Goal: Task Accomplishment & Management: Complete application form

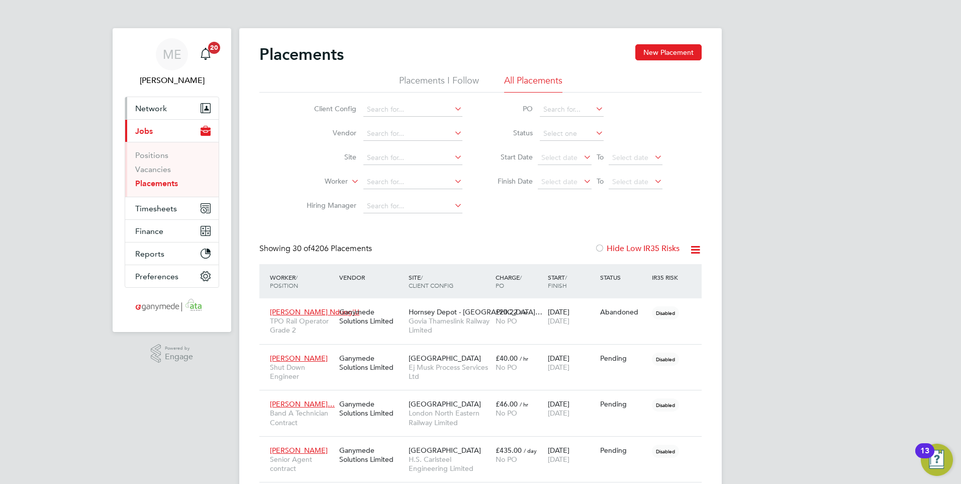
click at [146, 108] on span "Network" at bounding box center [151, 109] width 32 height 10
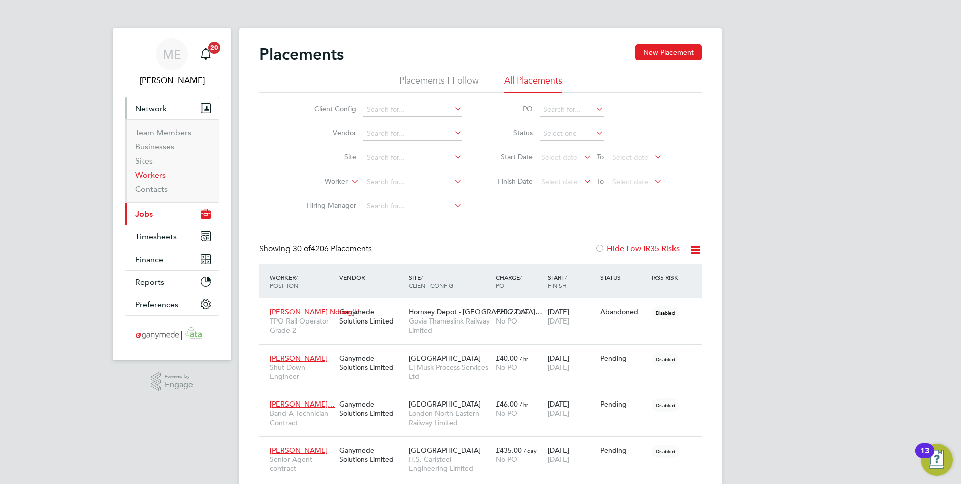
click at [154, 171] on link "Workers" at bounding box center [150, 175] width 31 height 10
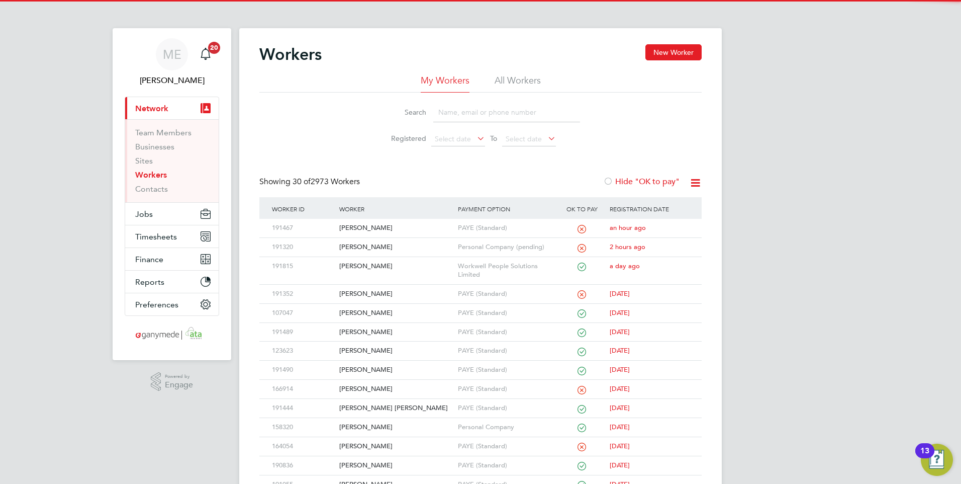
click at [474, 104] on input at bounding box center [506, 113] width 147 height 20
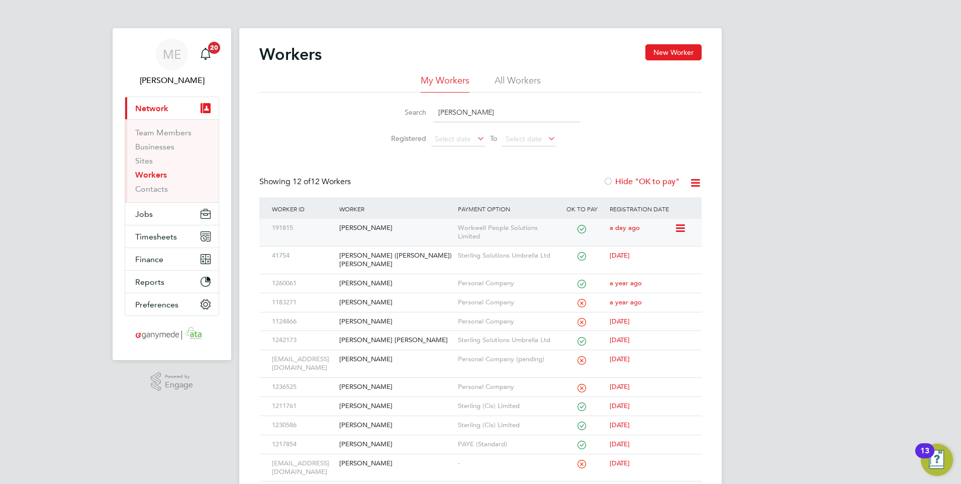
type input "jonathan"
click at [398, 225] on div "[PERSON_NAME]" at bounding box center [396, 228] width 118 height 19
click at [386, 224] on div "[PERSON_NAME]" at bounding box center [396, 228] width 118 height 19
drag, startPoint x: 472, startPoint y: 110, endPoint x: 388, endPoint y: 109, distance: 83.5
click at [388, 109] on div "Search jonathan" at bounding box center [480, 113] width 199 height 20
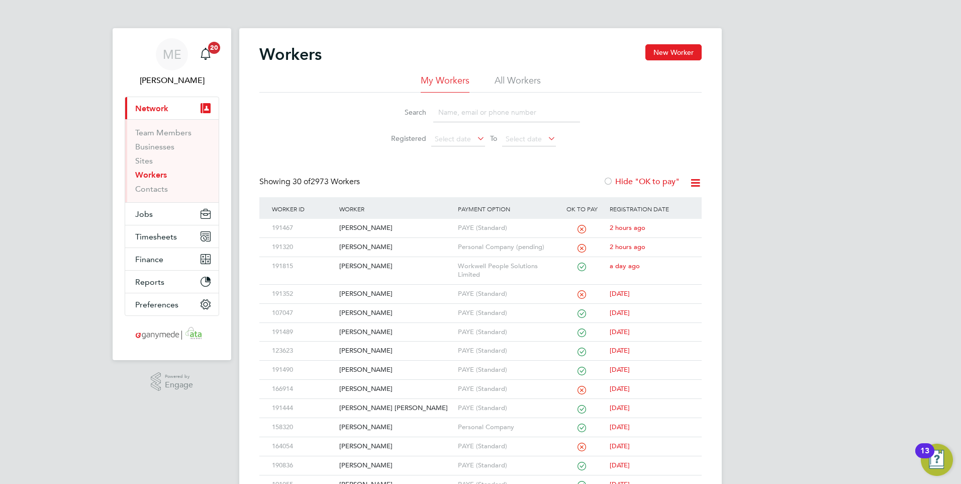
click at [481, 114] on input at bounding box center [506, 113] width 147 height 20
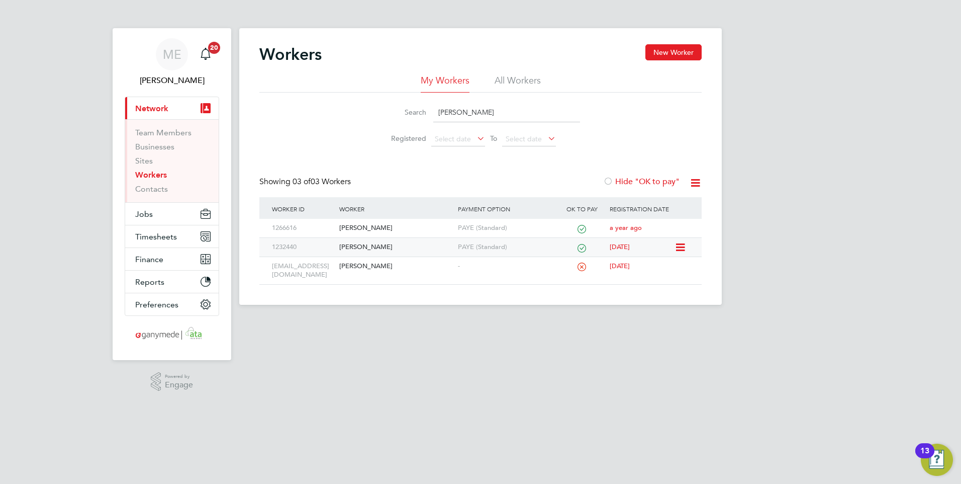
type input "carol"
click at [397, 245] on div "Carole Caudwell" at bounding box center [396, 247] width 118 height 19
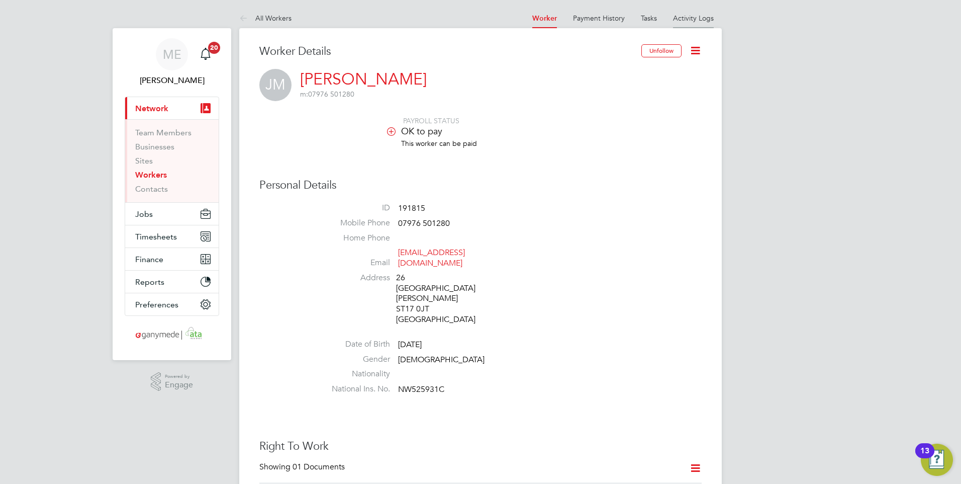
click at [697, 11] on li "Activity Logs" at bounding box center [693, 18] width 41 height 20
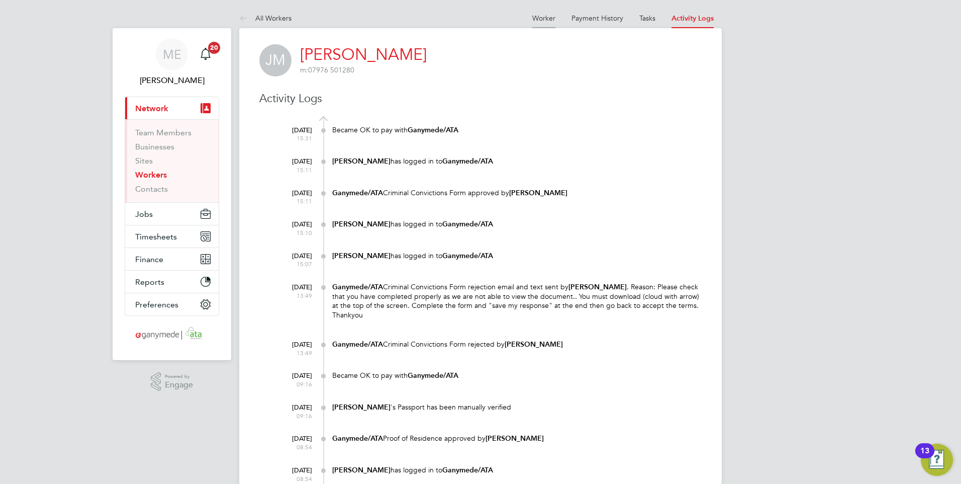
click at [549, 19] on link "Worker" at bounding box center [543, 18] width 23 height 9
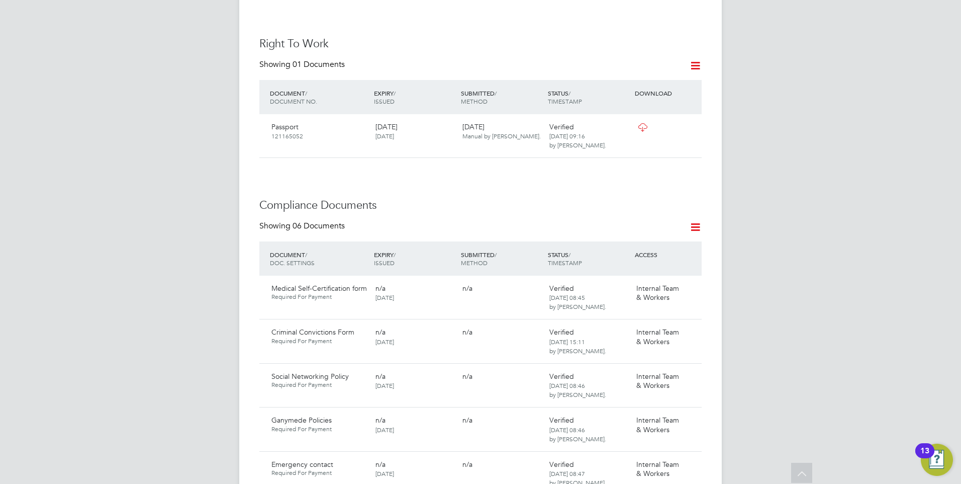
scroll to position [452, 0]
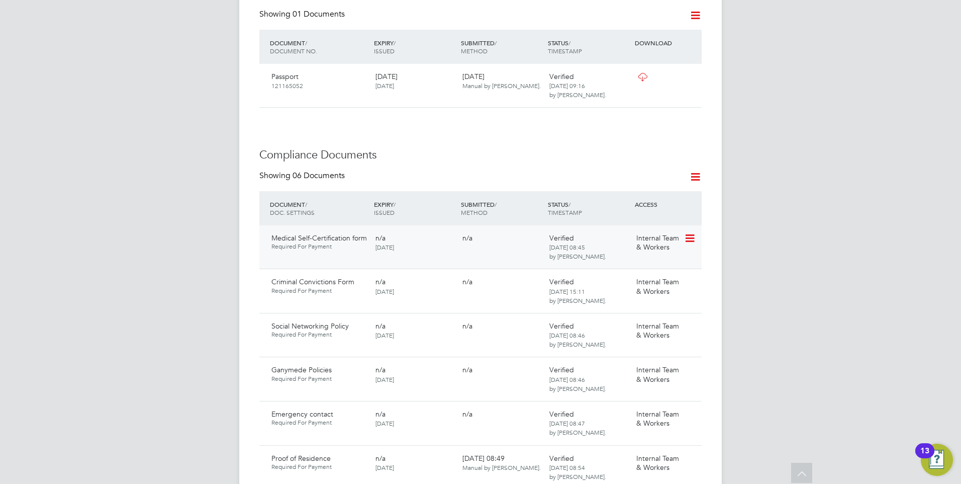
click at [691, 232] on icon at bounding box center [689, 238] width 10 height 12
click at [620, 277] on li "Reject Document" at bounding box center [645, 280] width 101 height 14
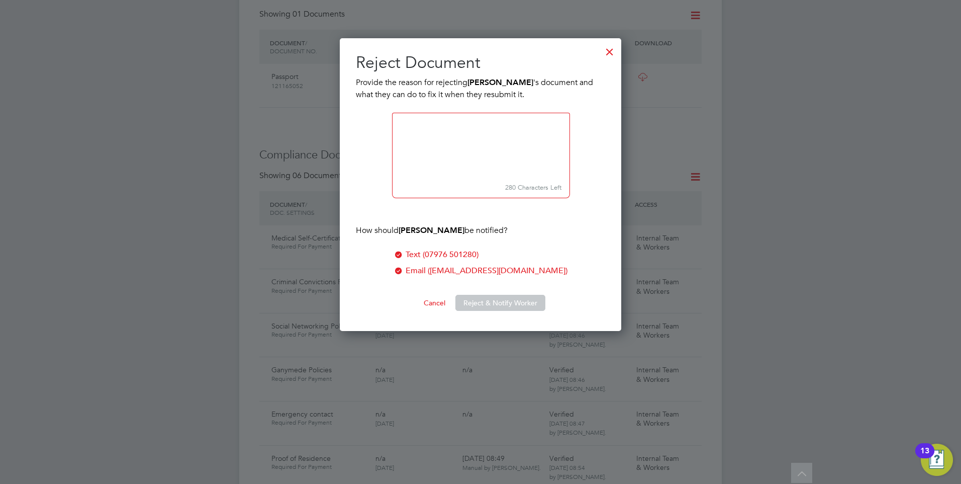
scroll to position [293, 282]
click at [604, 46] on div at bounding box center [610, 49] width 18 height 18
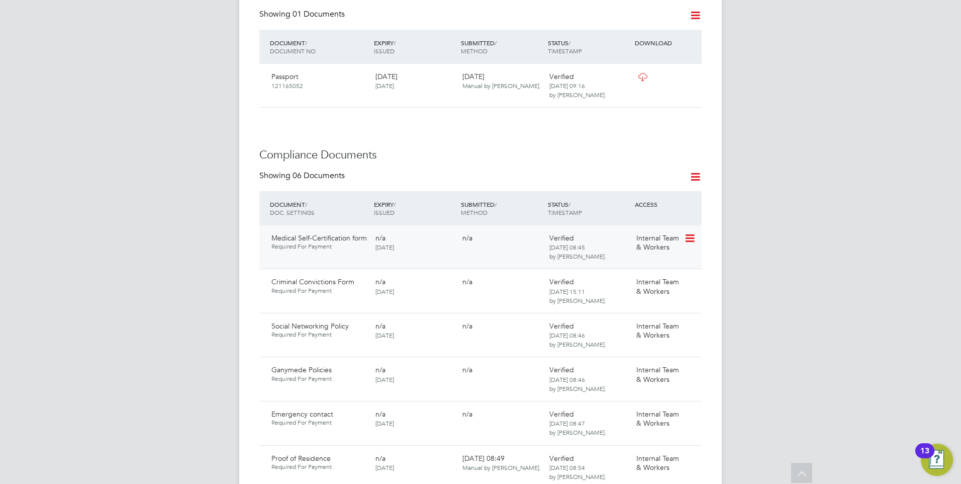
click at [687, 232] on icon at bounding box center [689, 238] width 10 height 12
click at [614, 277] on li "Reject Document" at bounding box center [645, 280] width 101 height 14
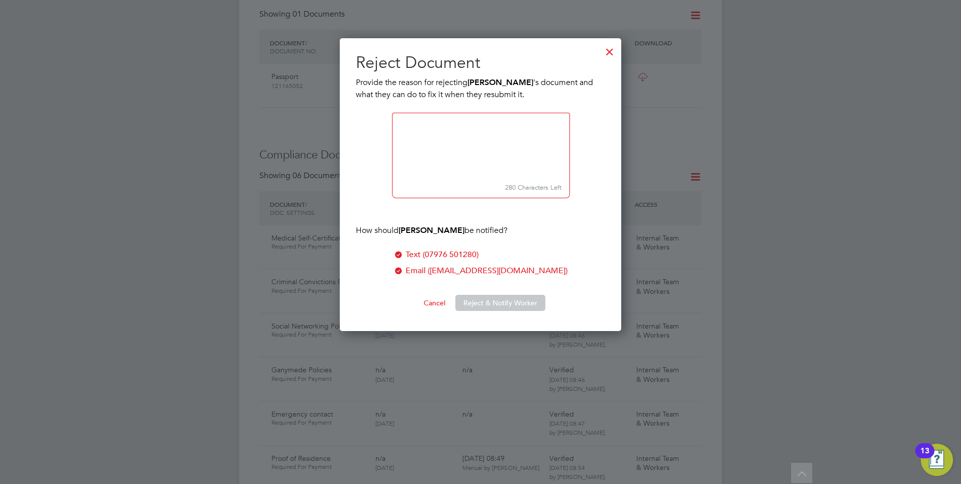
click at [421, 126] on textarea at bounding box center [481, 146] width 178 height 67
paste textarea "Please check that you have completed properly as we are not able to view the do…"
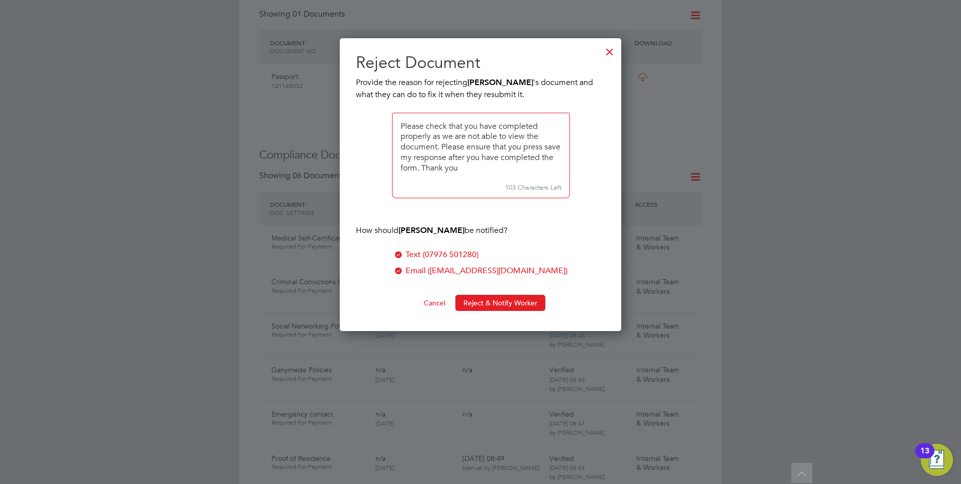
click at [551, 149] on textarea at bounding box center [481, 146] width 178 height 67
type textarea "Please check that you have completed properly as we are not able to view the do…"
click at [475, 299] on button "Reject & Notify Worker" at bounding box center [500, 303] width 90 height 16
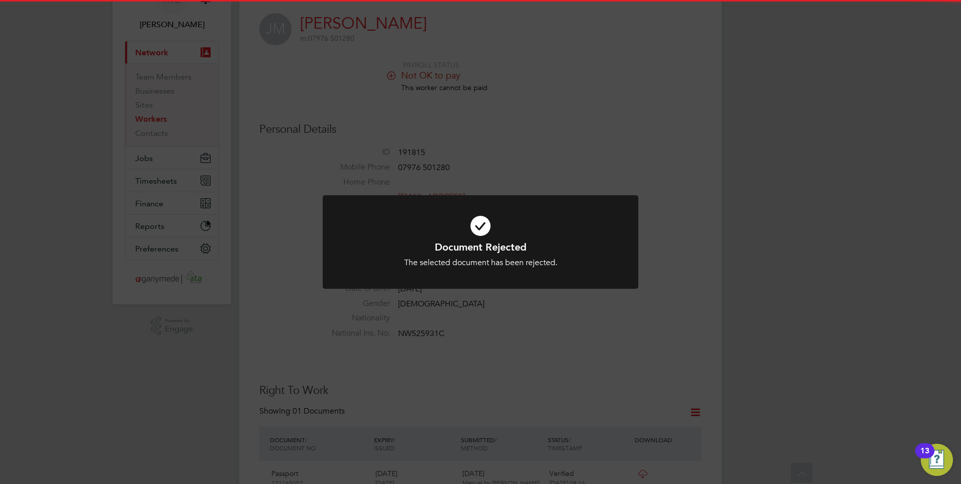
scroll to position [50, 0]
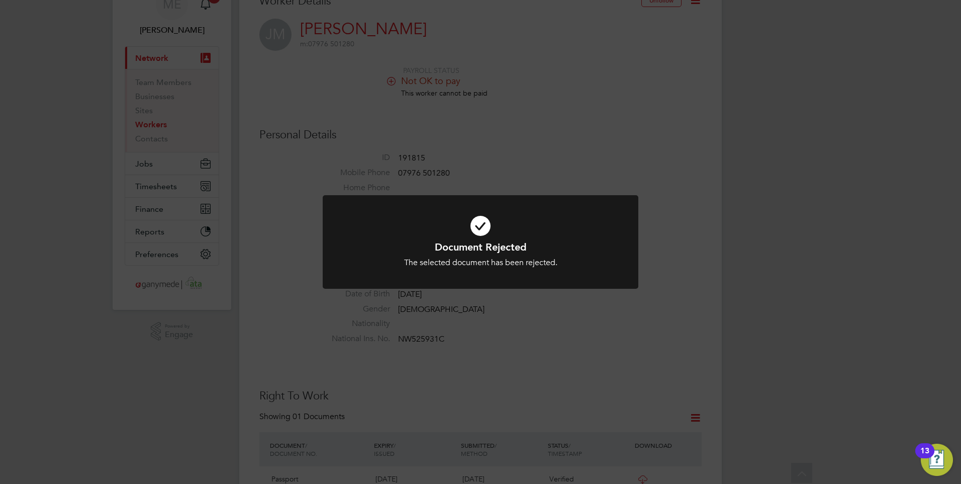
click at [563, 317] on div "Document Rejected The selected document has been rejected. Cancel Okay" at bounding box center [480, 242] width 961 height 484
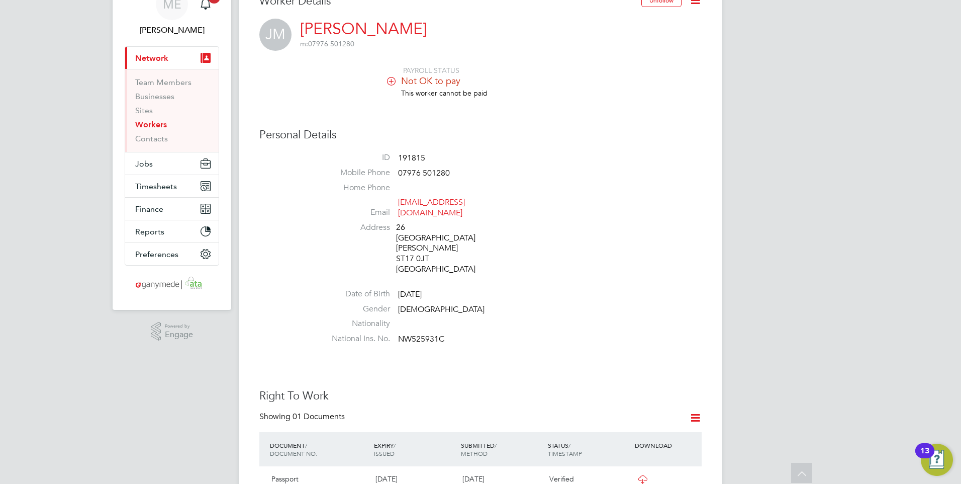
scroll to position [0, 0]
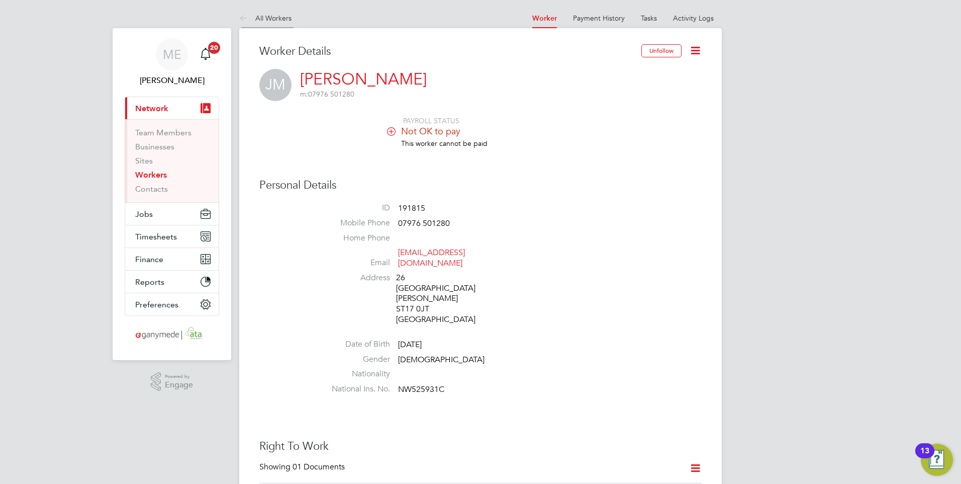
click at [239, 16] on icon at bounding box center [245, 19] width 13 height 13
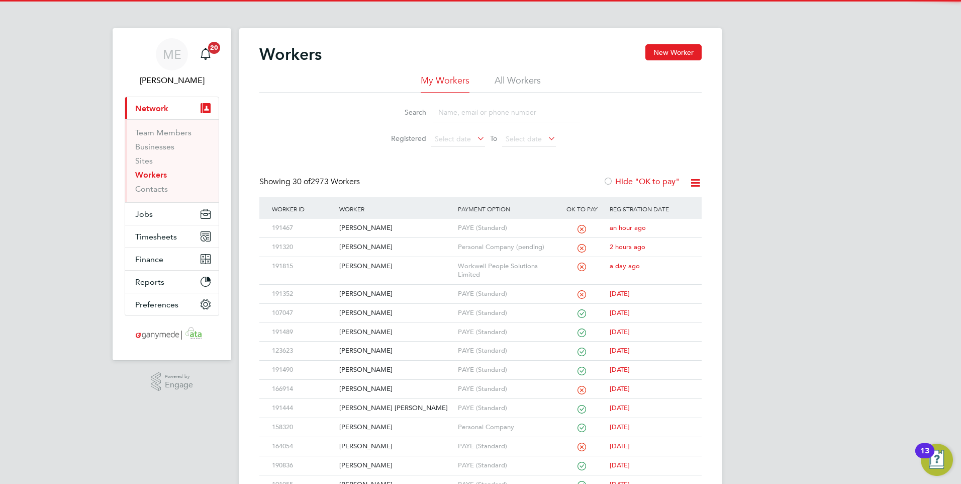
click at [467, 114] on input at bounding box center [506, 113] width 147 height 20
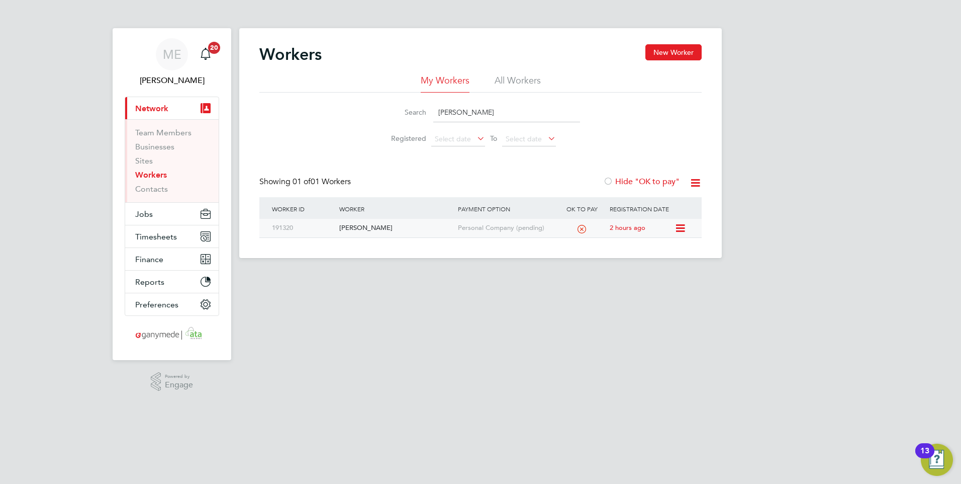
type input "johnathan"
click at [418, 236] on div "[PERSON_NAME]" at bounding box center [396, 228] width 118 height 19
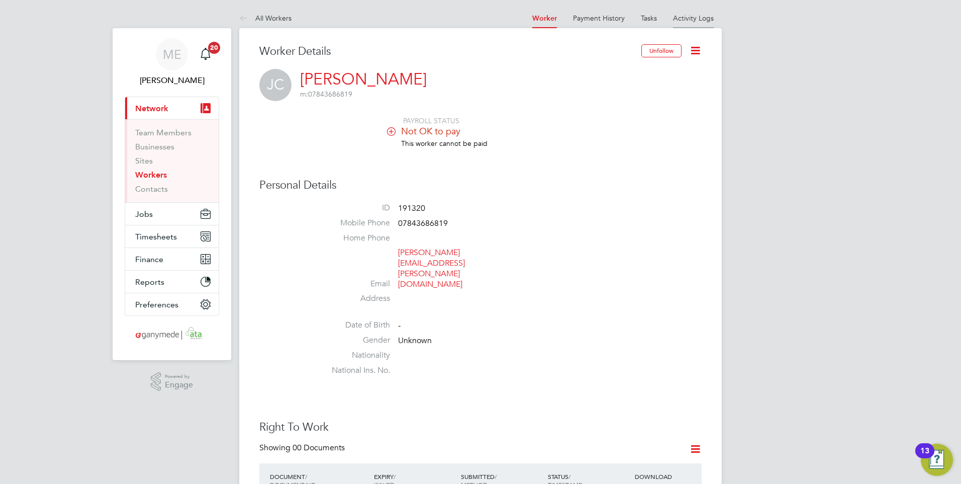
click at [690, 16] on link "Activity Logs" at bounding box center [693, 18] width 41 height 9
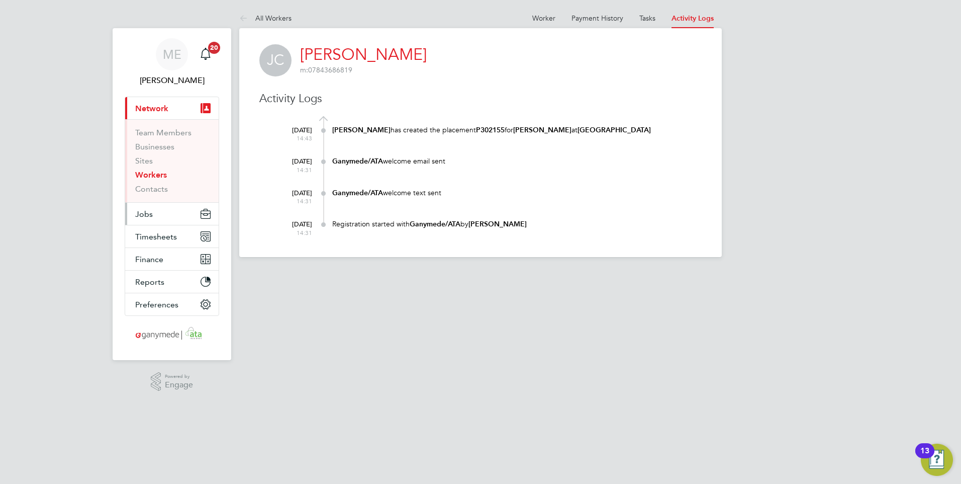
click at [147, 218] on span "Jobs" at bounding box center [144, 214] width 18 height 10
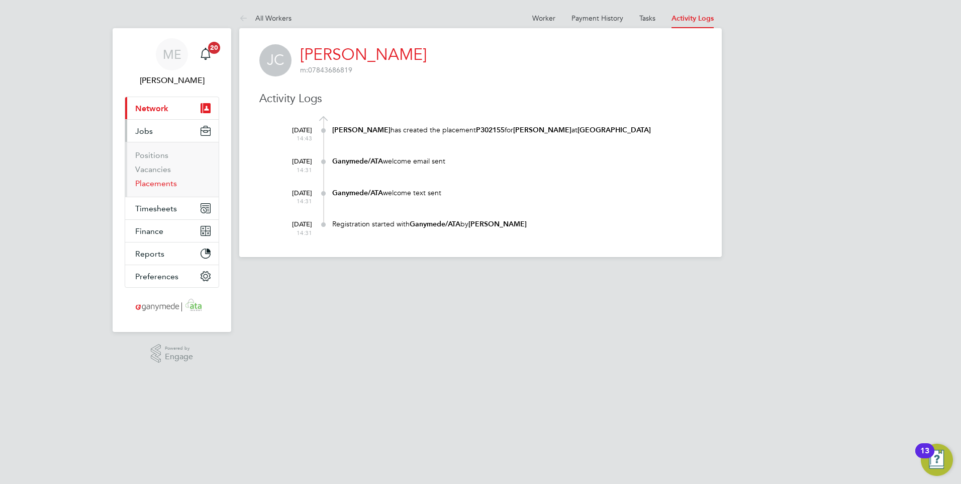
click at [152, 185] on link "Placements" at bounding box center [156, 183] width 42 height 10
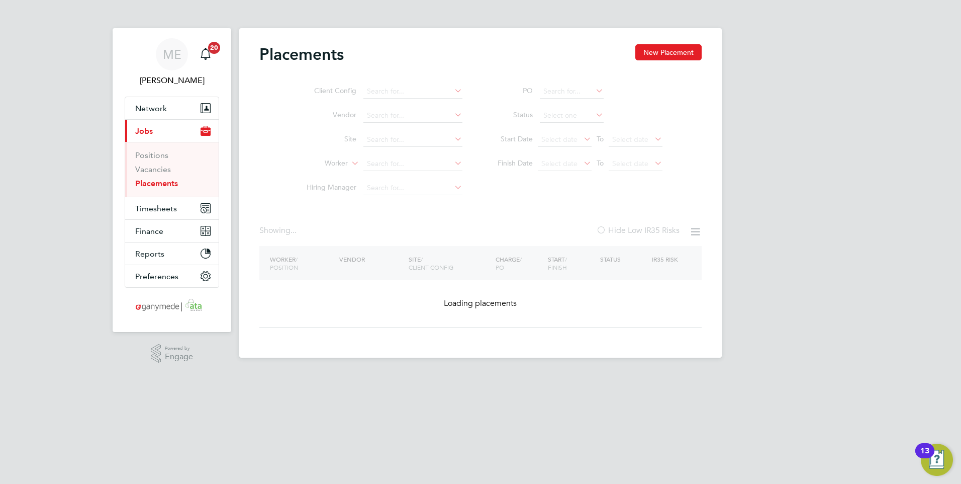
click at [384, 162] on ul "Client Config Vendor Site Worker Hiring Manager" at bounding box center [380, 139] width 189 height 121
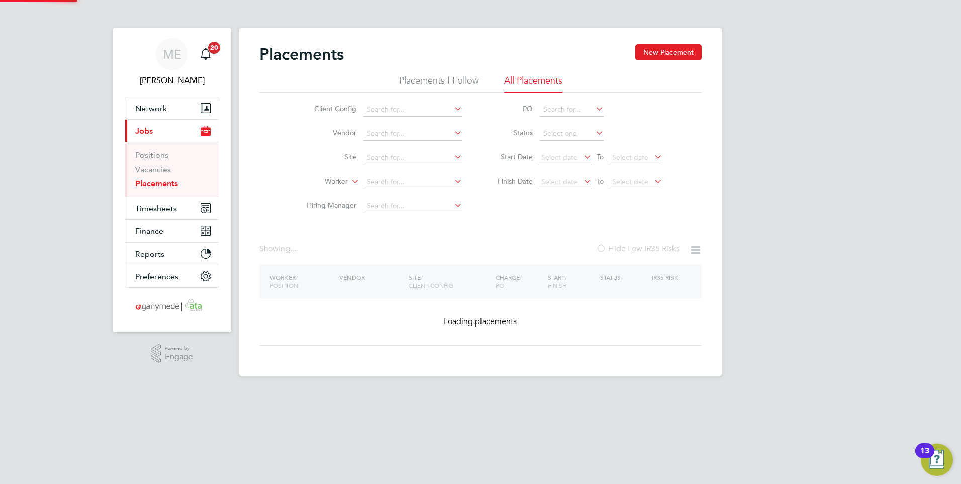
click at [381, 165] on li "Site" at bounding box center [380, 158] width 189 height 24
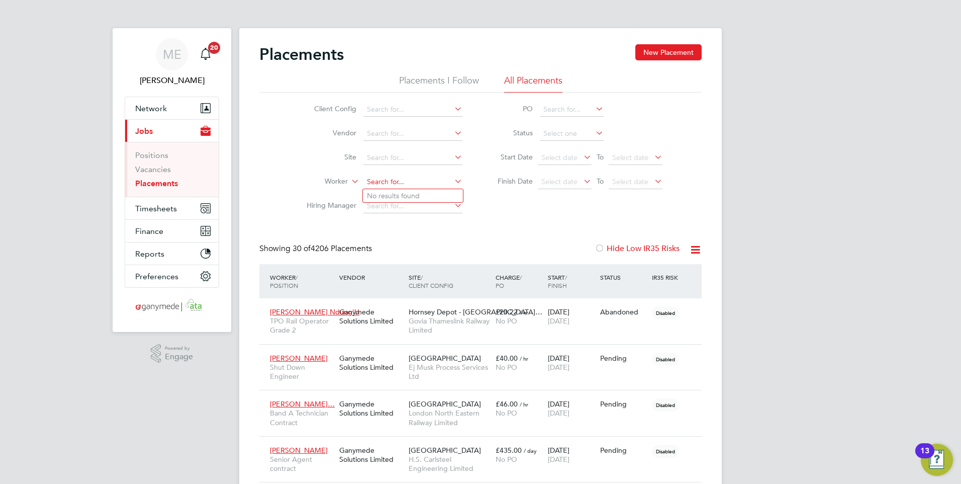
drag, startPoint x: 380, startPoint y: 182, endPoint x: 375, endPoint y: 177, distance: 7.1
click at [380, 181] on input at bounding box center [412, 182] width 99 height 14
click at [400, 196] on li "Johnat han Chavda" at bounding box center [413, 196] width 100 height 14
type input "[PERSON_NAME]"
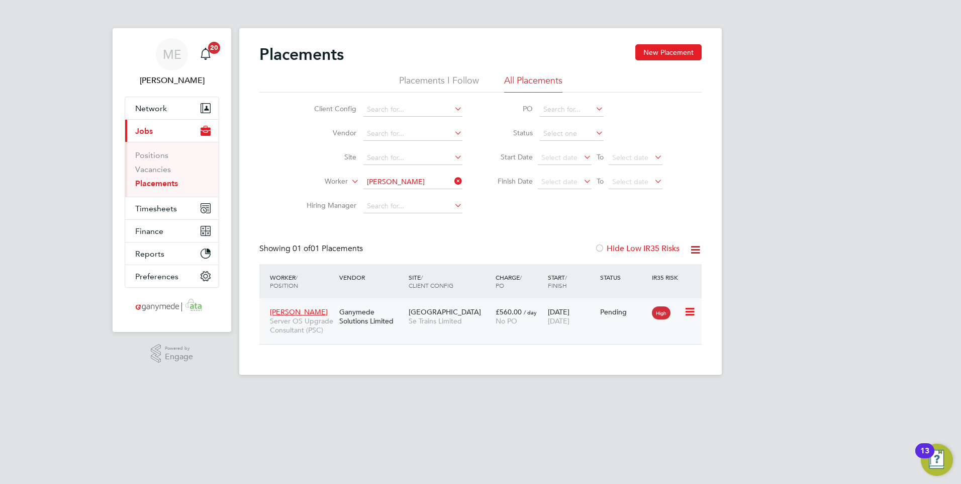
click at [451, 326] on div "Albany House Se Trains Limited" at bounding box center [449, 316] width 87 height 28
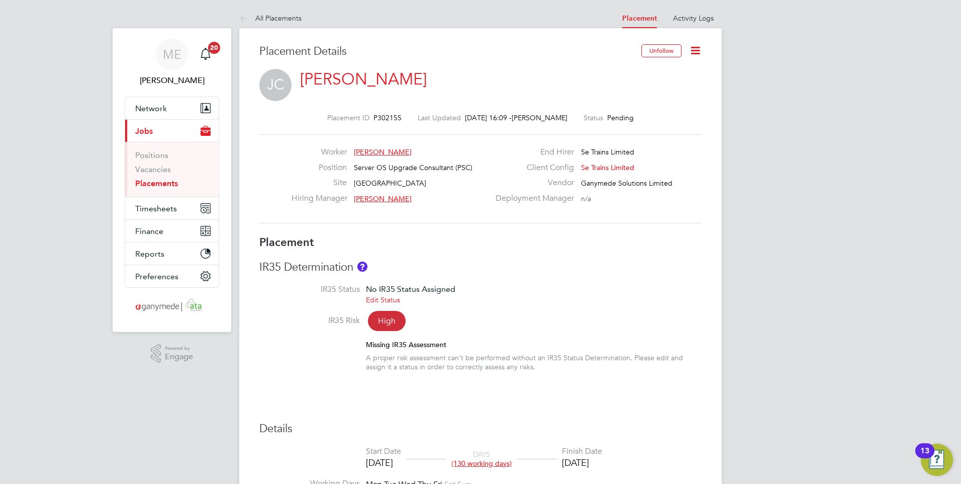
click at [241, 18] on icon at bounding box center [245, 19] width 13 height 13
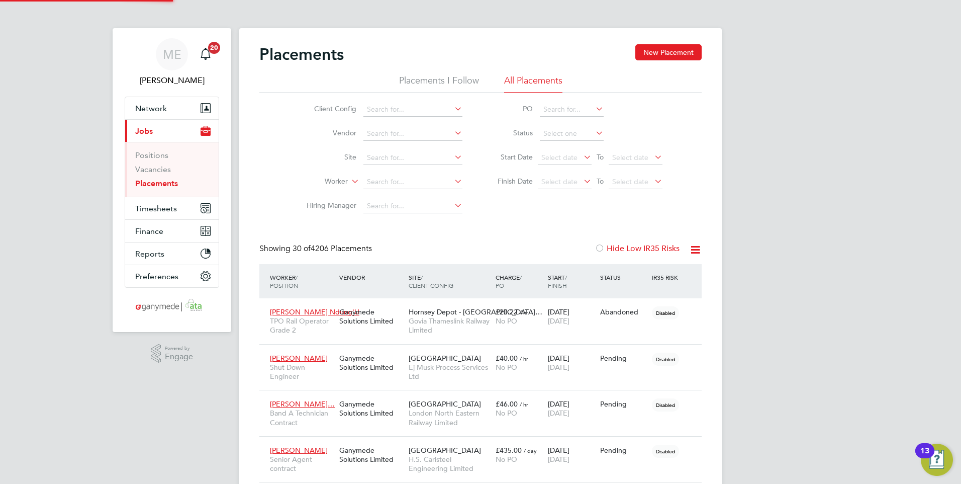
scroll to position [38, 70]
click at [154, 102] on button "Network" at bounding box center [172, 108] width 94 height 22
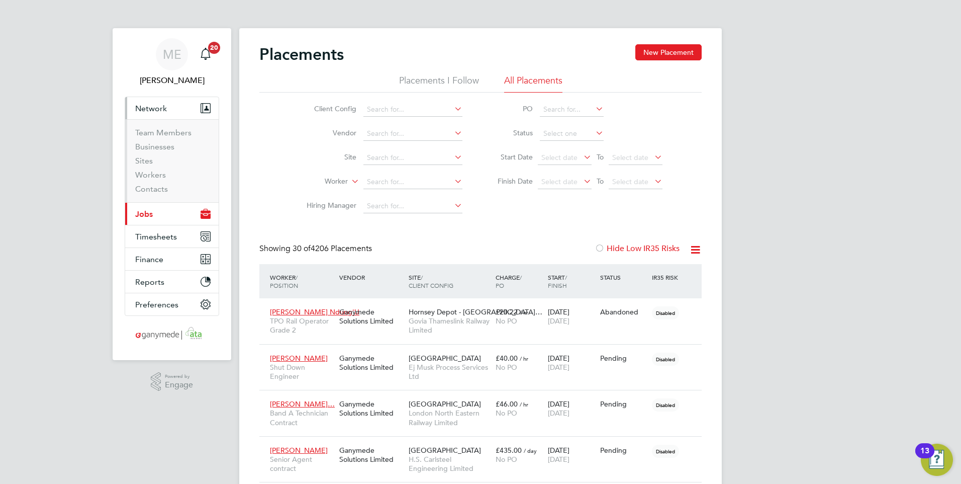
click at [149, 212] on span "Jobs" at bounding box center [144, 214] width 18 height 10
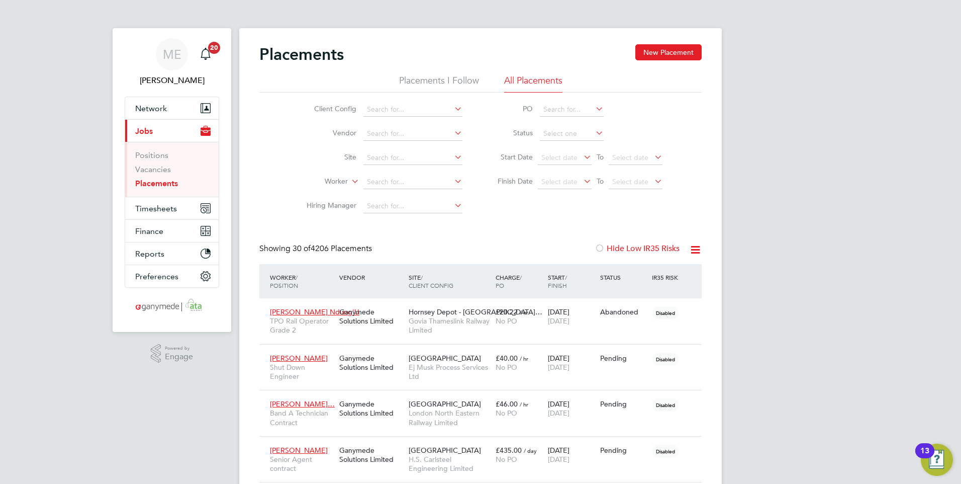
click at [153, 181] on link "Placements" at bounding box center [156, 183] width 43 height 10
click at [375, 182] on input at bounding box center [412, 182] width 99 height 14
click at [391, 190] on li "Carol e Caudwell" at bounding box center [414, 196] width 102 height 14
type input "Carole Caudwell"
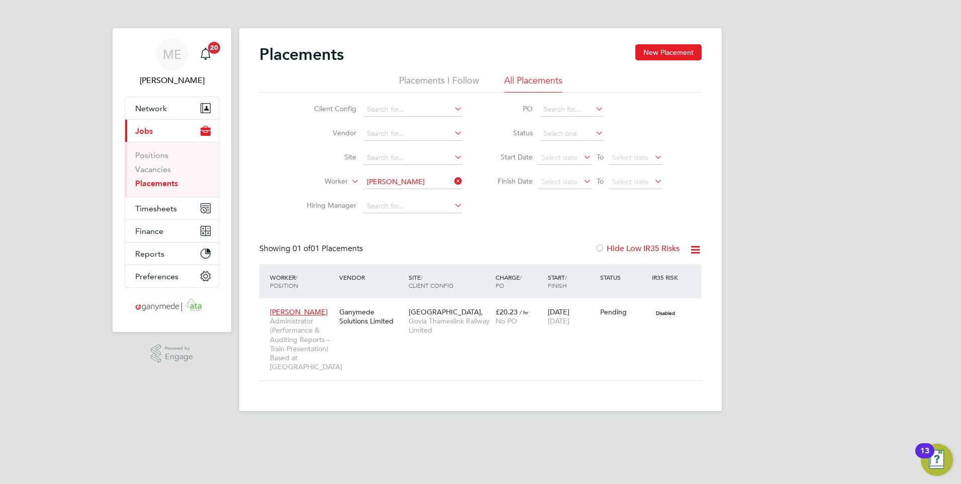
click at [449, 81] on li "Placements I Follow" at bounding box center [439, 83] width 80 height 18
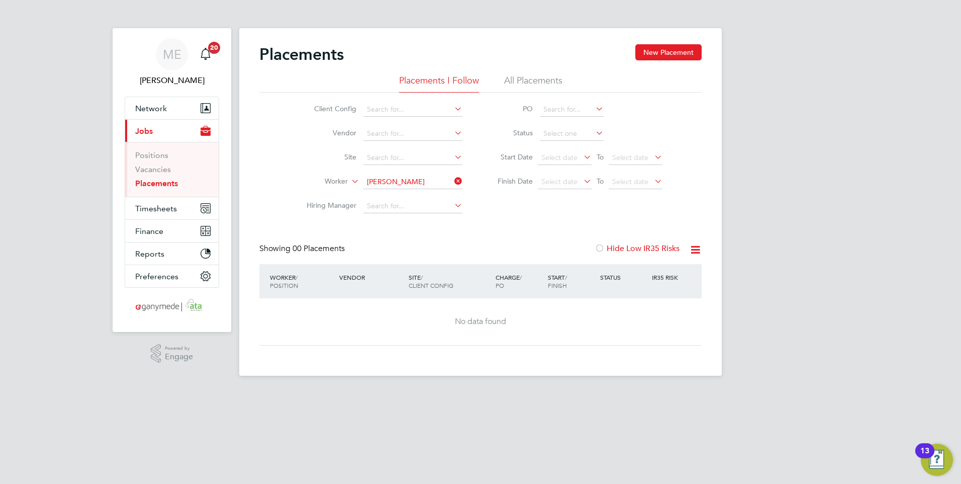
click at [534, 76] on li "All Placements" at bounding box center [533, 83] width 58 height 18
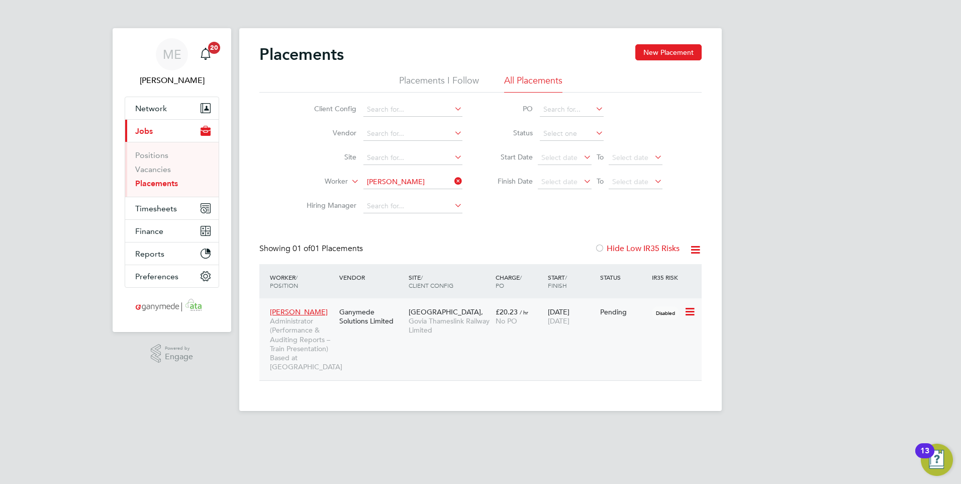
click at [447, 342] on div "Carole Caudwell Administrator (Performance & Auditing Reports – Train Presentat…" at bounding box center [480, 339] width 442 height 82
click at [447, 341] on div "Carole Caudwell Administrator (Performance & Auditing Reports – Train Presentat…" at bounding box center [480, 339] width 442 height 82
click at [474, 321] on span "Govia Thameslink Railway Limited" at bounding box center [450, 325] width 82 height 18
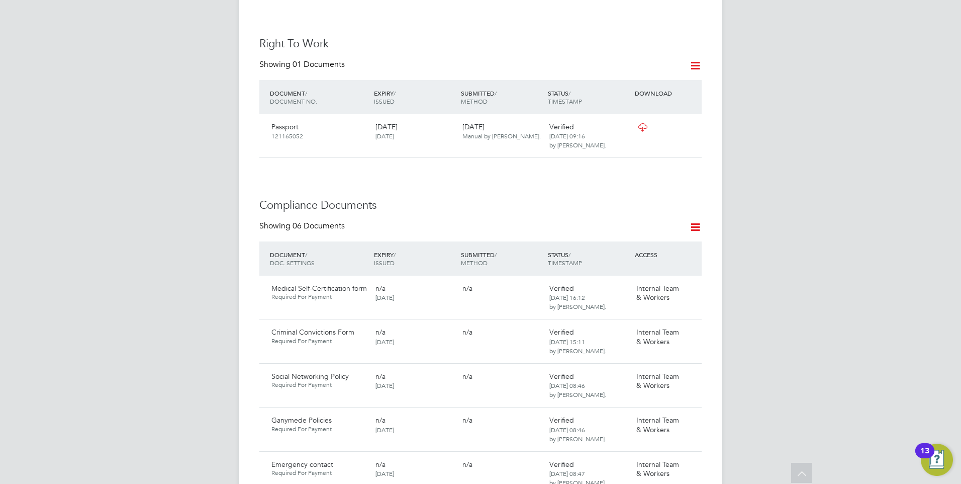
scroll to position [503, 0]
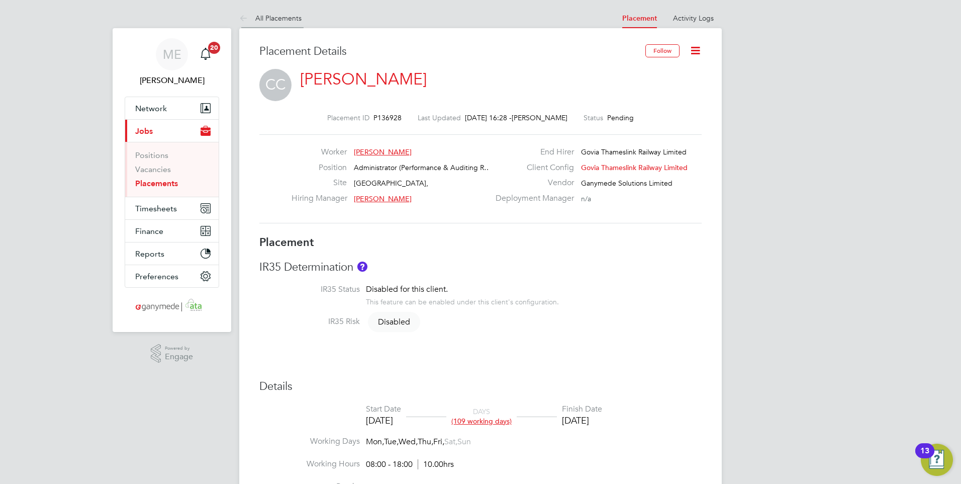
click at [246, 17] on icon at bounding box center [245, 19] width 13 height 13
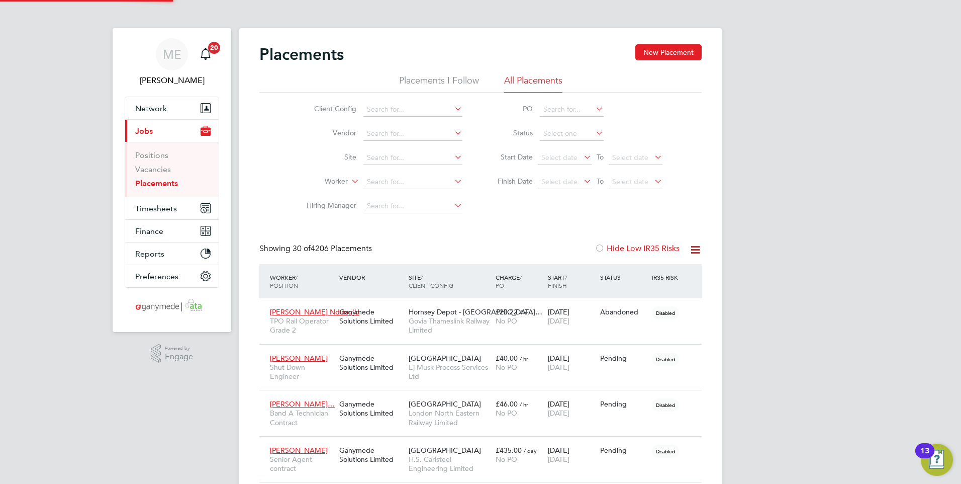
scroll to position [38, 70]
click at [160, 104] on span "Network" at bounding box center [151, 109] width 32 height 10
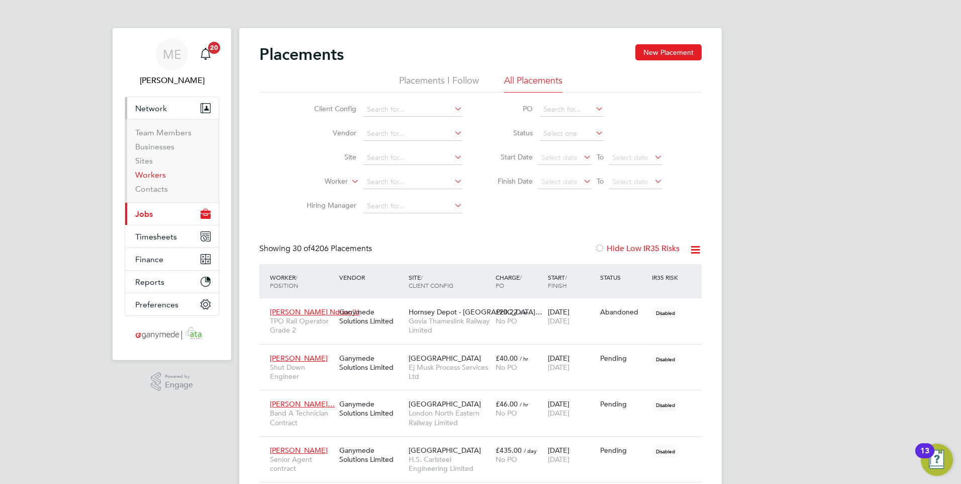
click at [155, 172] on link "Workers" at bounding box center [150, 175] width 31 height 10
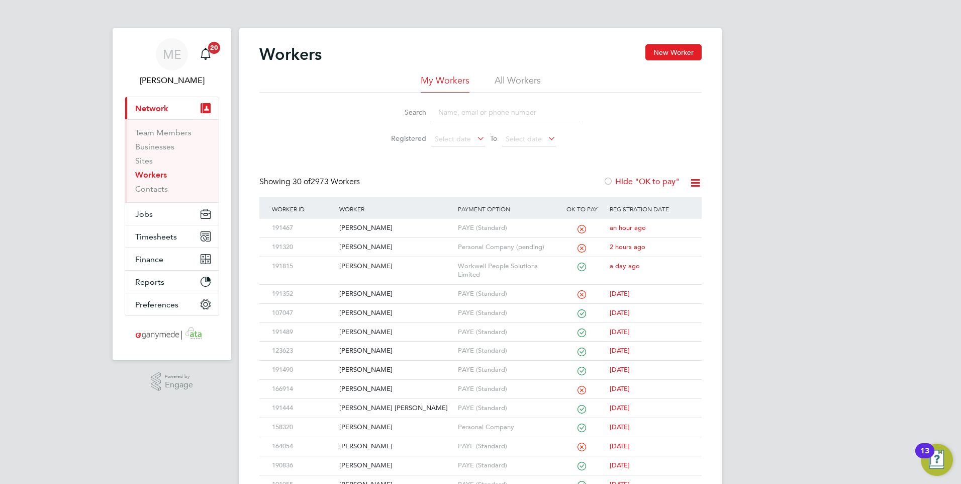
click at [485, 112] on input at bounding box center [506, 113] width 147 height 20
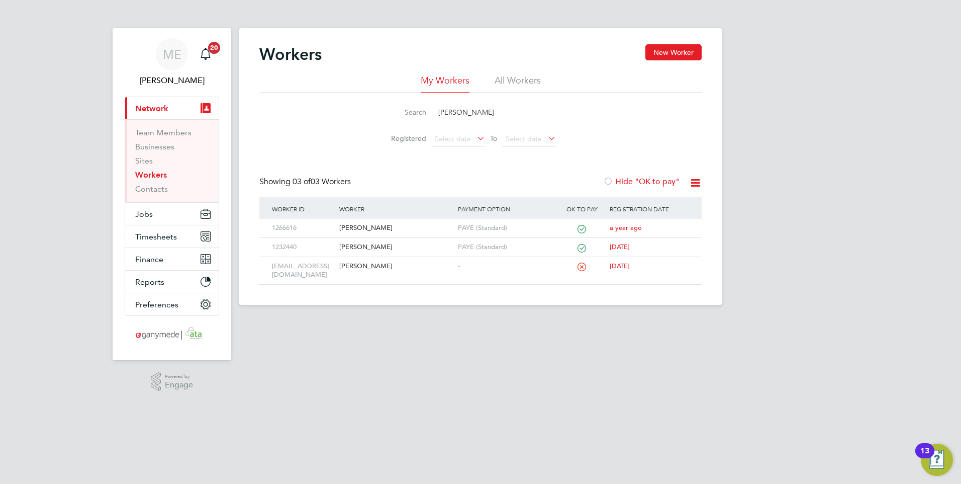
type input "carol"
click at [411, 246] on div "[PERSON_NAME]" at bounding box center [396, 247] width 118 height 19
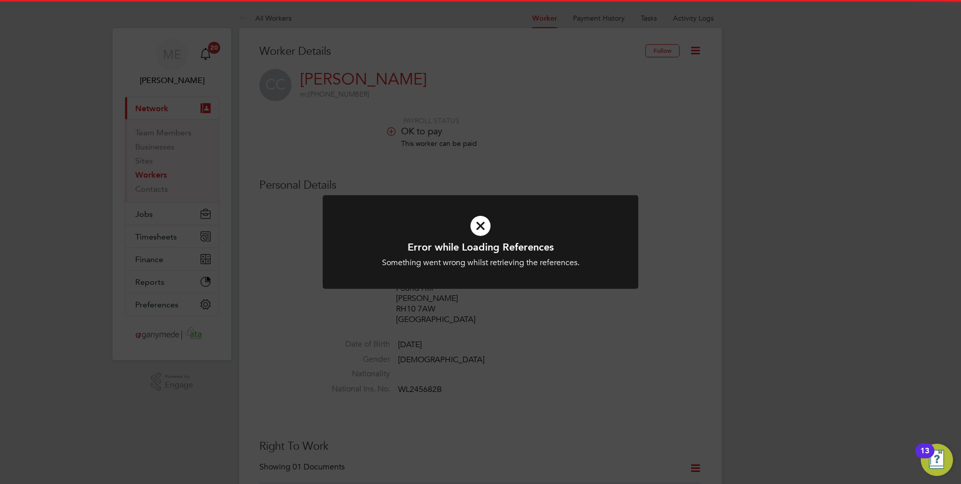
click at [501, 256] on div "Error while Loading References Something went wrong whilst retrieving the refer…" at bounding box center [480, 254] width 261 height 28
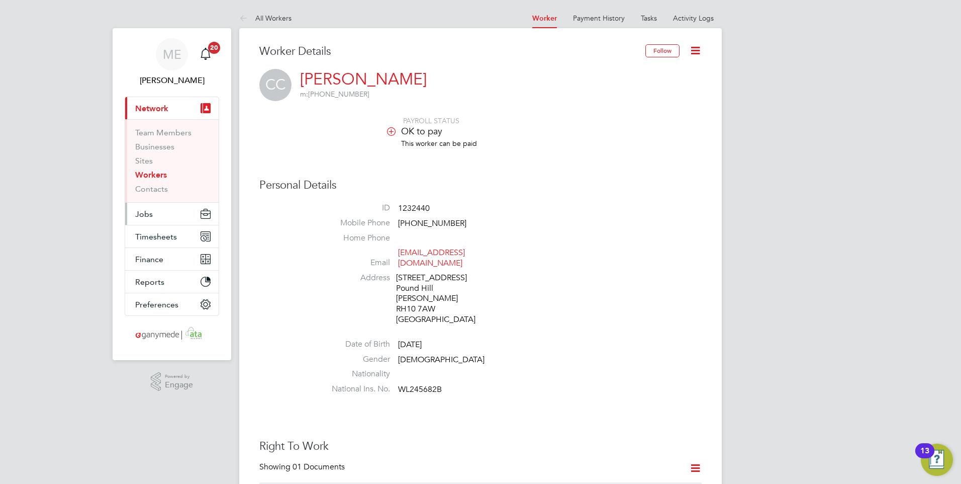
click at [165, 215] on button "Jobs" at bounding box center [172, 214] width 94 height 22
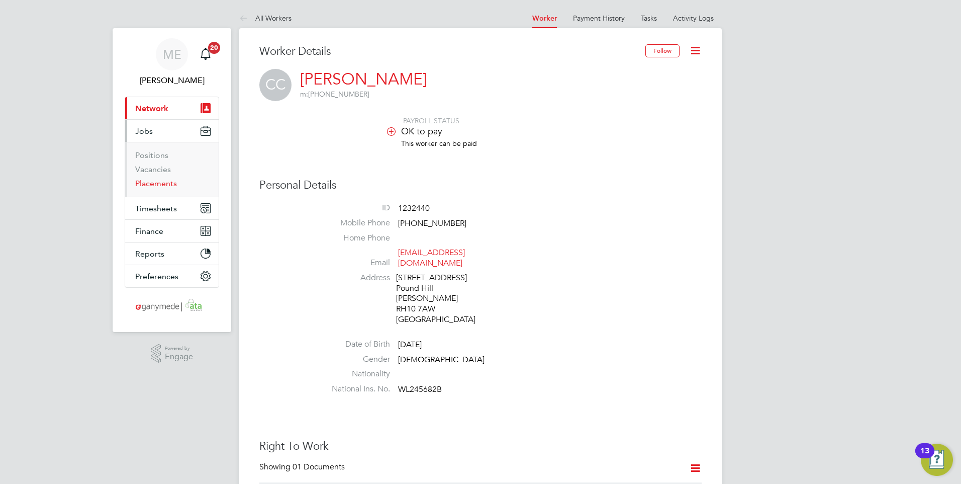
click at [158, 184] on link "Placements" at bounding box center [156, 183] width 42 height 10
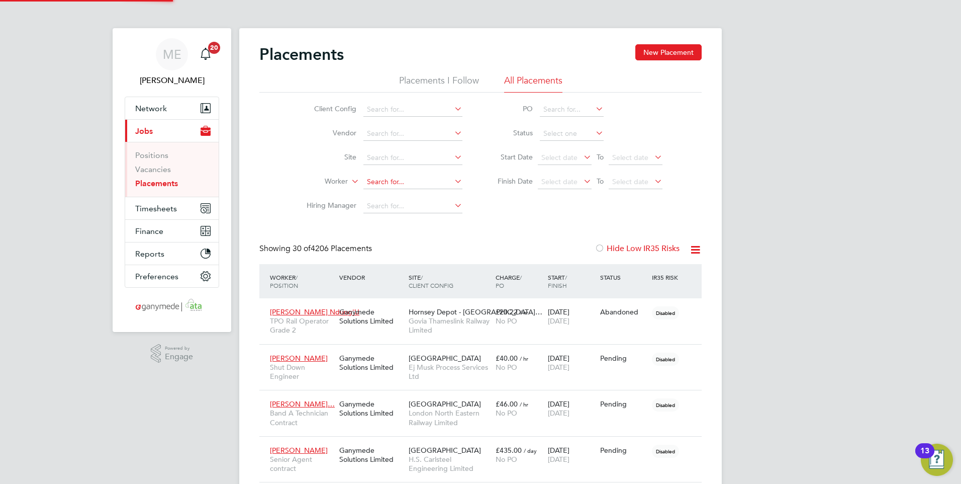
click at [384, 185] on input at bounding box center [412, 182] width 99 height 14
click at [391, 191] on li "Carole Caudwell" at bounding box center [413, 196] width 100 height 14
type input "[PERSON_NAME]"
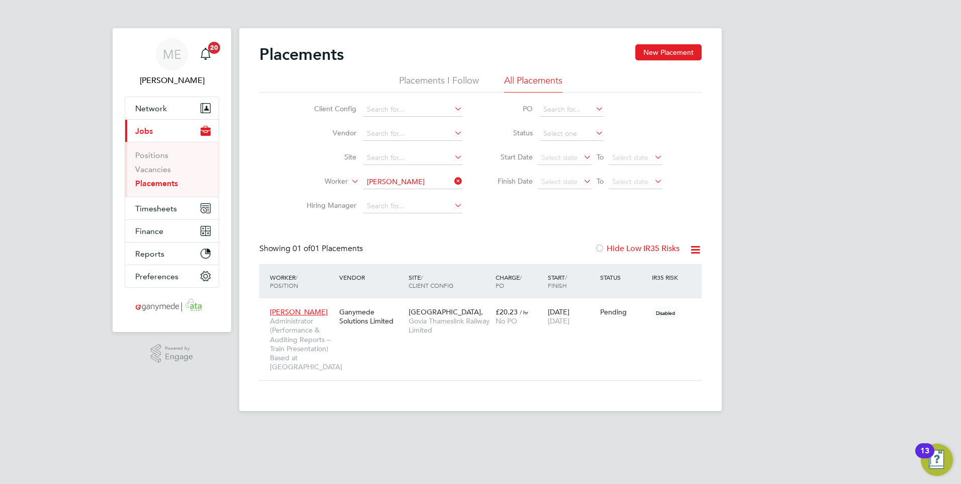
click at [667, 43] on div "Placements New Placement Placements I Follow All Placements Client Config Vendo…" at bounding box center [480, 219] width 483 height 383
click at [666, 49] on button "New Placement" at bounding box center [668, 52] width 66 height 16
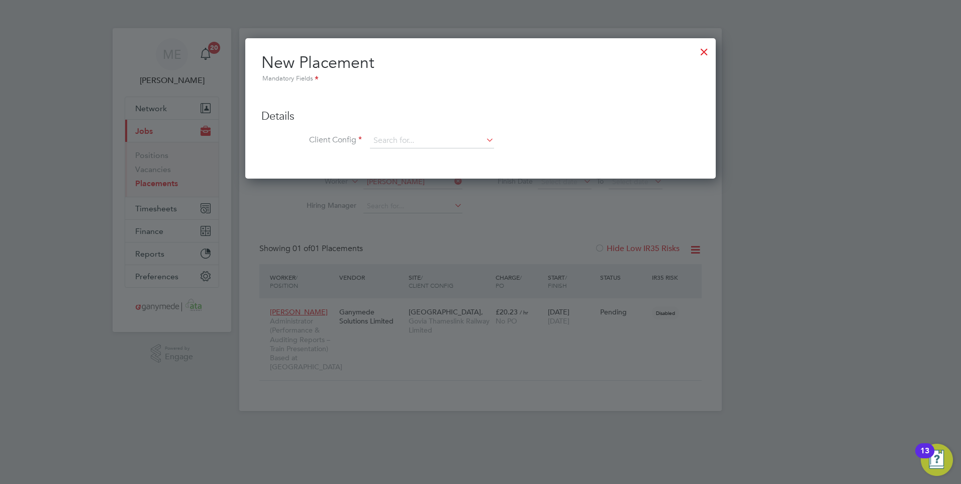
click at [705, 49] on div at bounding box center [704, 49] width 18 height 18
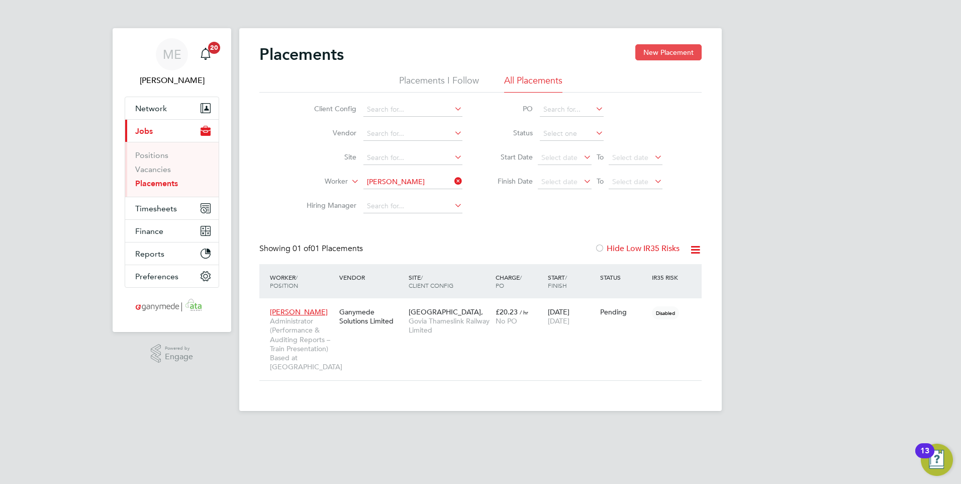
click at [674, 51] on button "New Placement" at bounding box center [668, 52] width 66 height 16
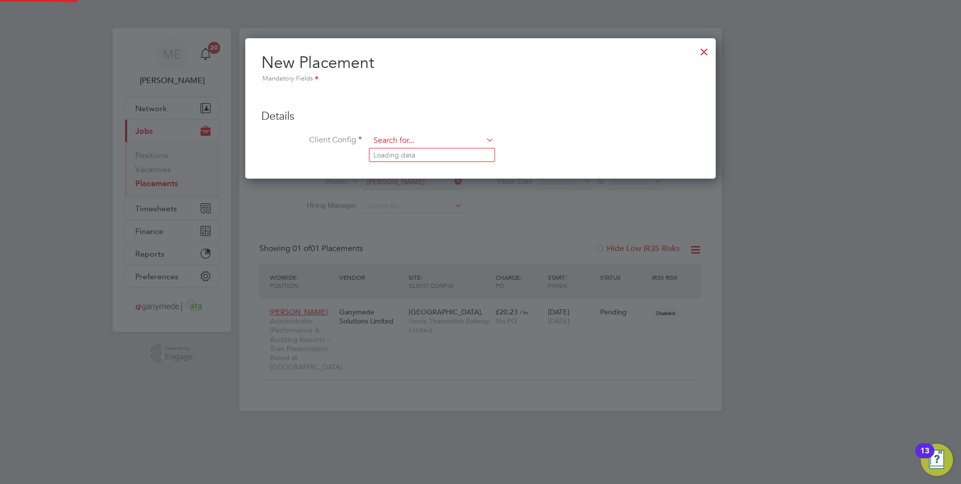
drag, startPoint x: 410, startPoint y: 144, endPoint x: 409, endPoint y: 137, distance: 7.1
click at [409, 143] on input at bounding box center [432, 140] width 124 height 15
click at [399, 153] on li "Govi a Thameslink Railway Limited" at bounding box center [432, 155] width 125 height 14
type input "Govia Thameslink Railway Limited"
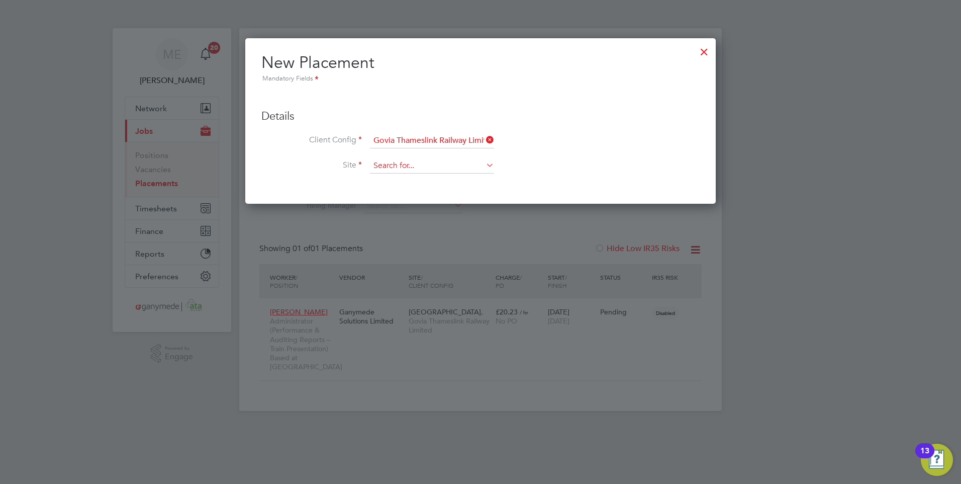
click at [409, 164] on input at bounding box center [432, 165] width 124 height 15
type input "wi"
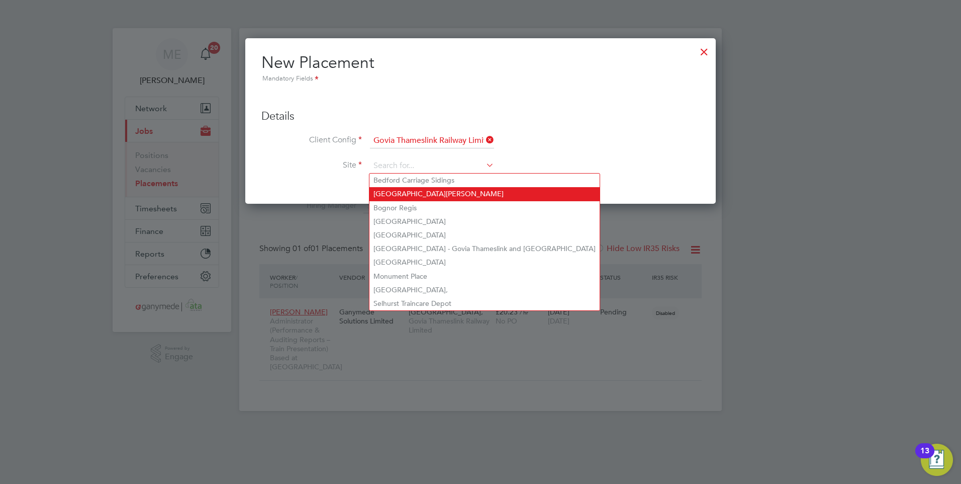
click at [405, 191] on li "Bedford Cauldwell Walk Depot" at bounding box center [485, 194] width 230 height 14
type input "Bedford Cauldwell Walk Depot"
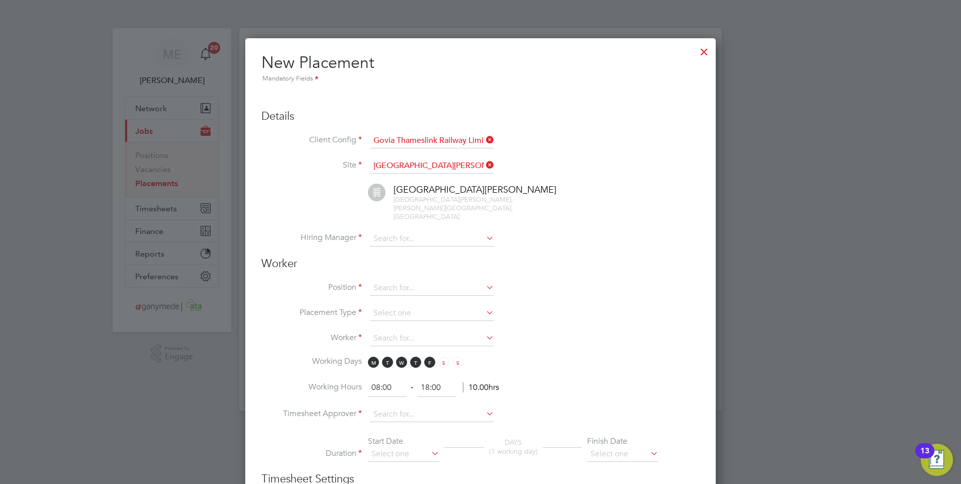
scroll to position [1074, 471]
click at [484, 162] on icon at bounding box center [484, 165] width 0 height 14
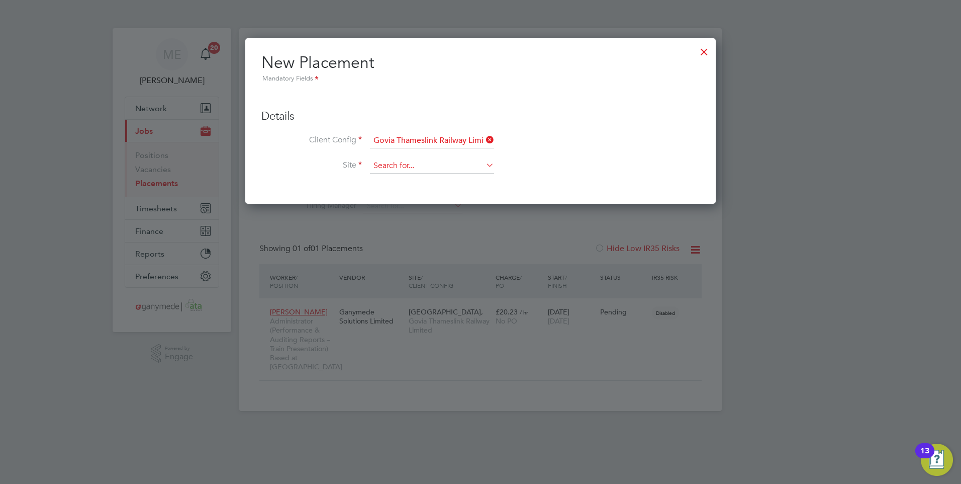
scroll to position [5, 5]
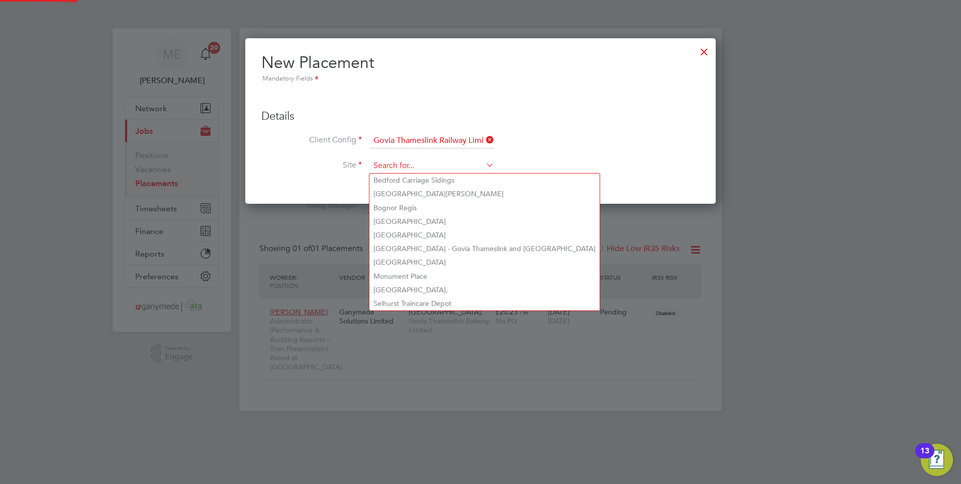
click at [434, 166] on input at bounding box center [432, 165] width 124 height 15
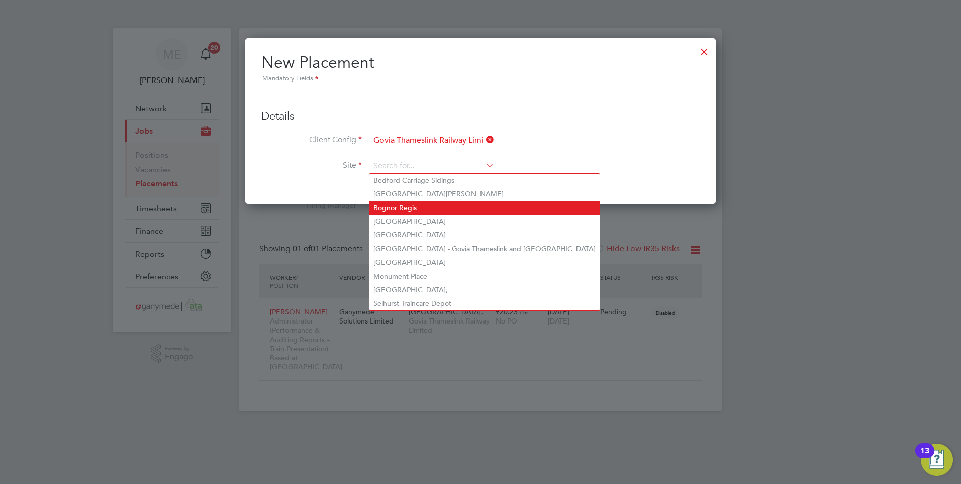
click at [415, 201] on li "Bognor Regis" at bounding box center [485, 208] width 230 height 14
type input "Bognor Regis"
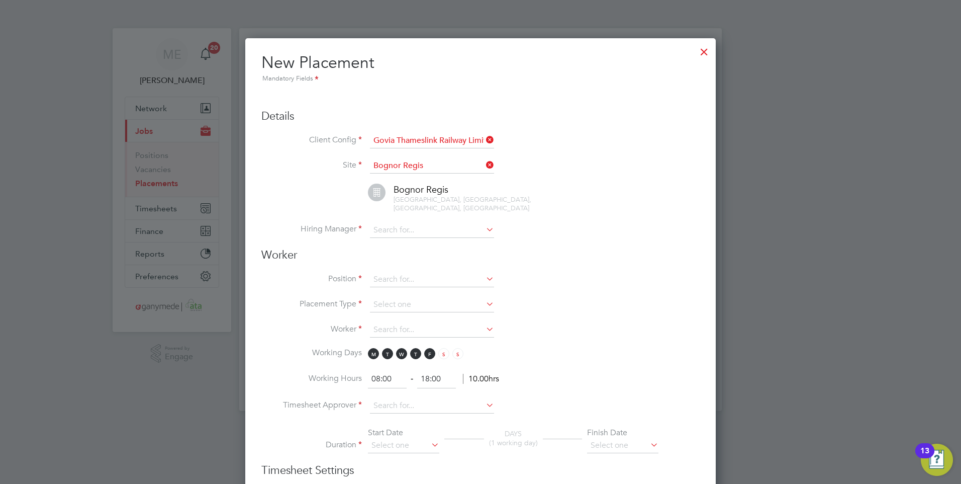
scroll to position [1074, 471]
click at [484, 161] on icon at bounding box center [484, 165] width 0 height 14
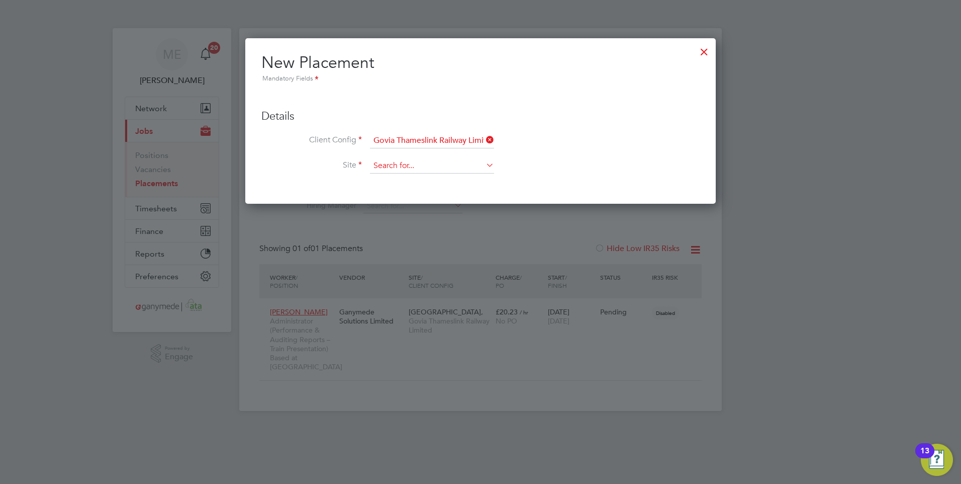
click at [443, 169] on input at bounding box center [432, 165] width 124 height 15
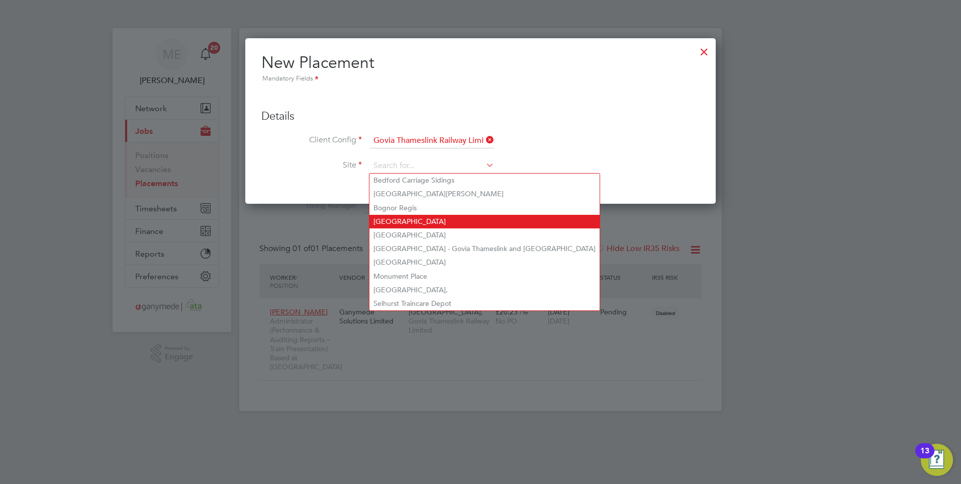
click at [414, 215] on li "Brighton" at bounding box center [485, 222] width 230 height 14
type input "Brighton"
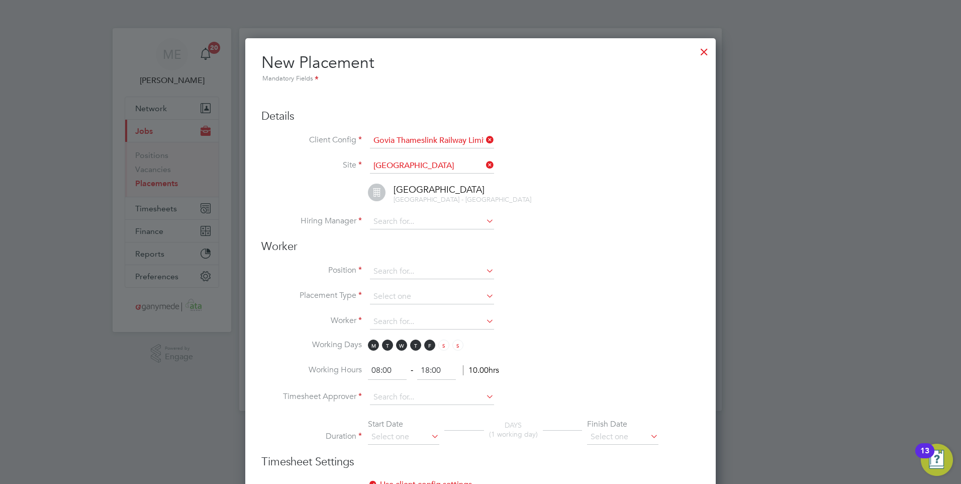
scroll to position [1074, 471]
click at [484, 167] on icon at bounding box center [484, 165] width 0 height 14
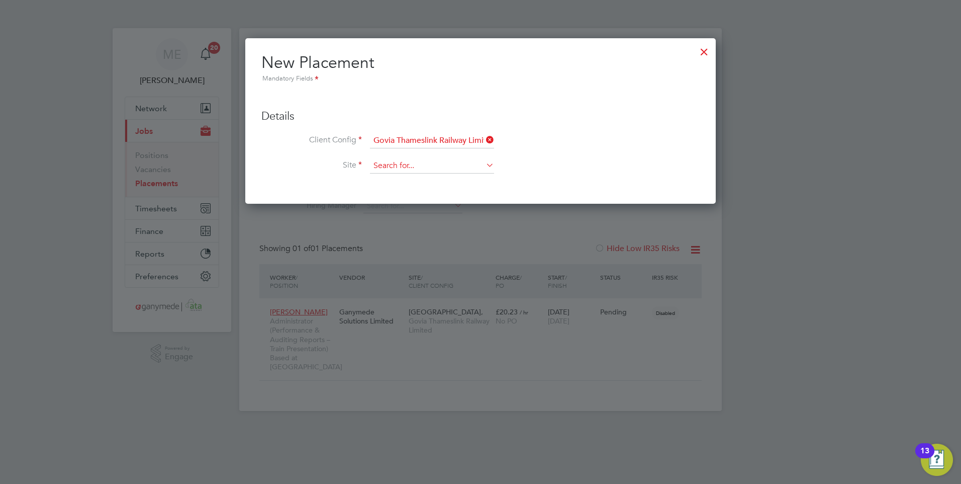
click at [444, 168] on input at bounding box center [432, 165] width 124 height 15
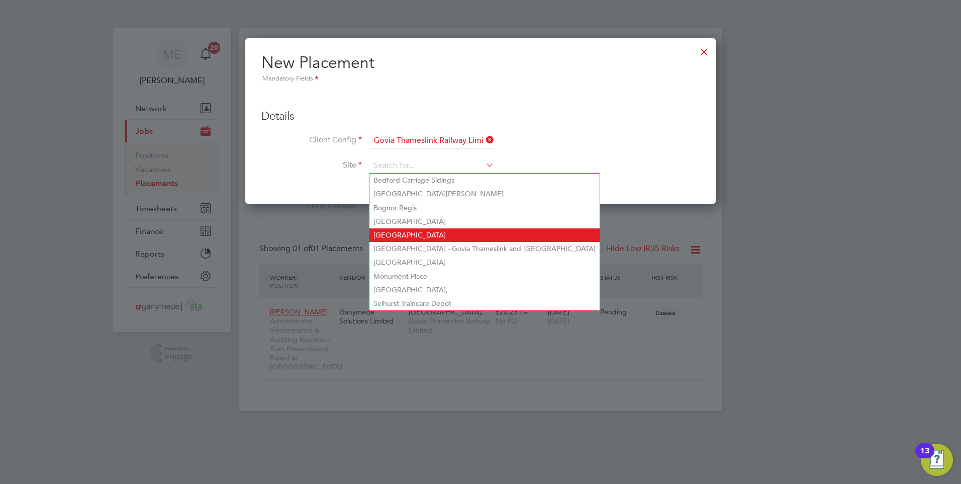
click at [425, 228] on li "Eastbourne Station" at bounding box center [485, 235] width 230 height 14
type input "Eastbourne Station"
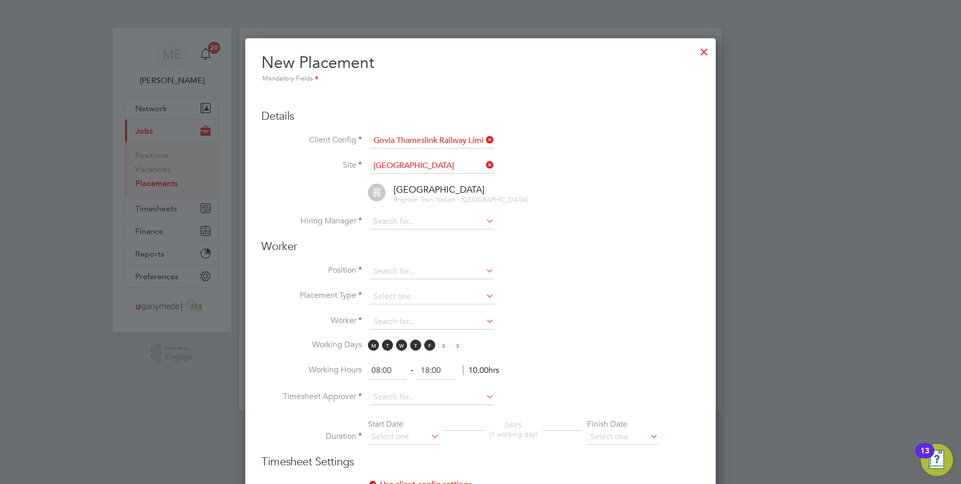
scroll to position [1065, 471]
click at [484, 166] on icon at bounding box center [484, 165] width 0 height 14
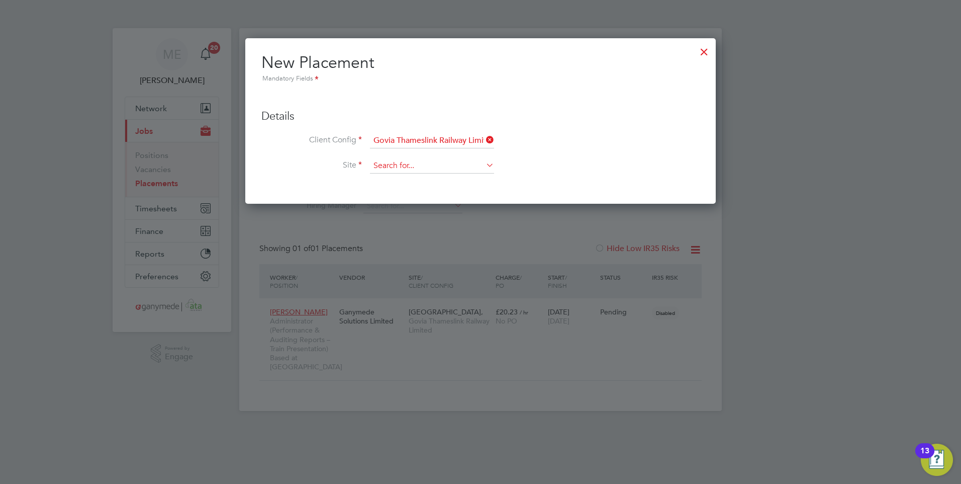
click at [440, 171] on input at bounding box center [432, 165] width 124 height 15
click at [422, 242] on li "Hornsey Depot - Govia Thameslink and Great Northern" at bounding box center [485, 249] width 230 height 14
type input "Hornsey Depot - Govia Thameslink and Great Northern"
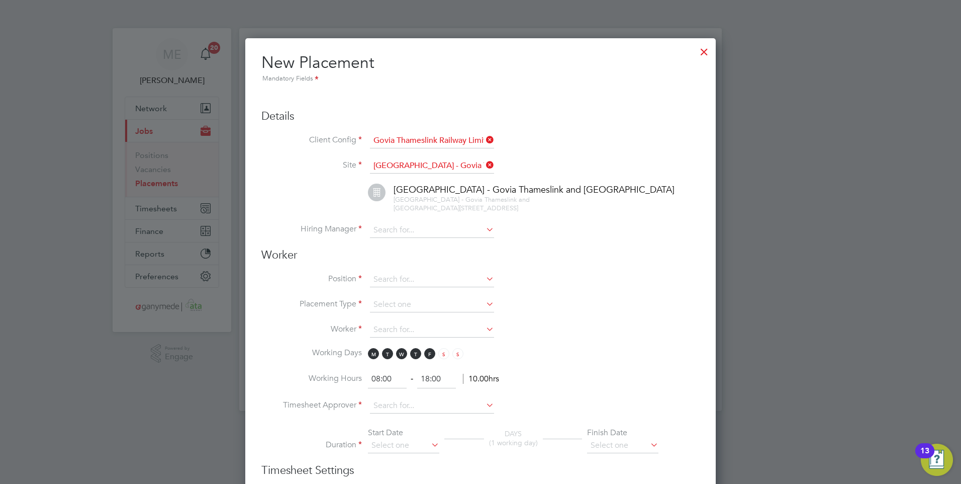
click at [484, 163] on icon at bounding box center [484, 165] width 0 height 14
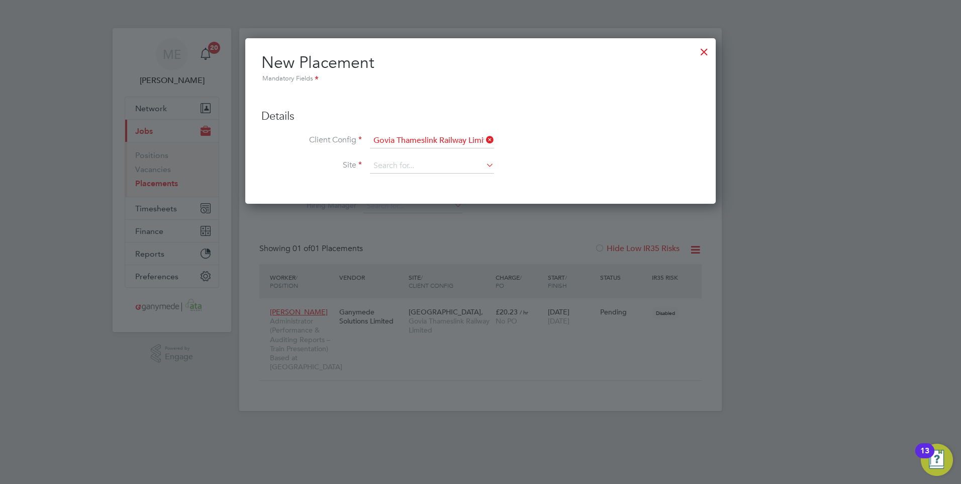
scroll to position [5, 5]
click at [440, 165] on input at bounding box center [432, 165] width 124 height 15
click at [418, 256] on li "Littlehampton" at bounding box center [485, 262] width 230 height 14
type input "Littlehampton"
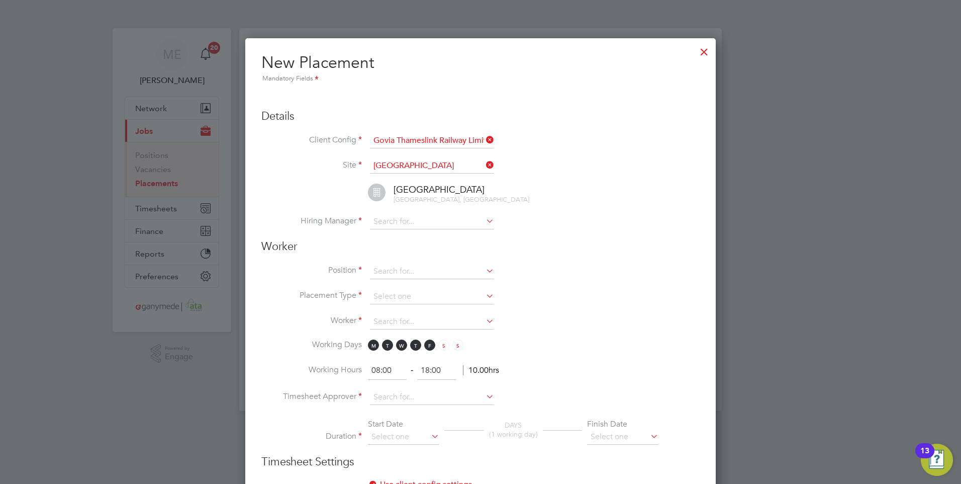
click at [484, 163] on icon at bounding box center [484, 165] width 0 height 14
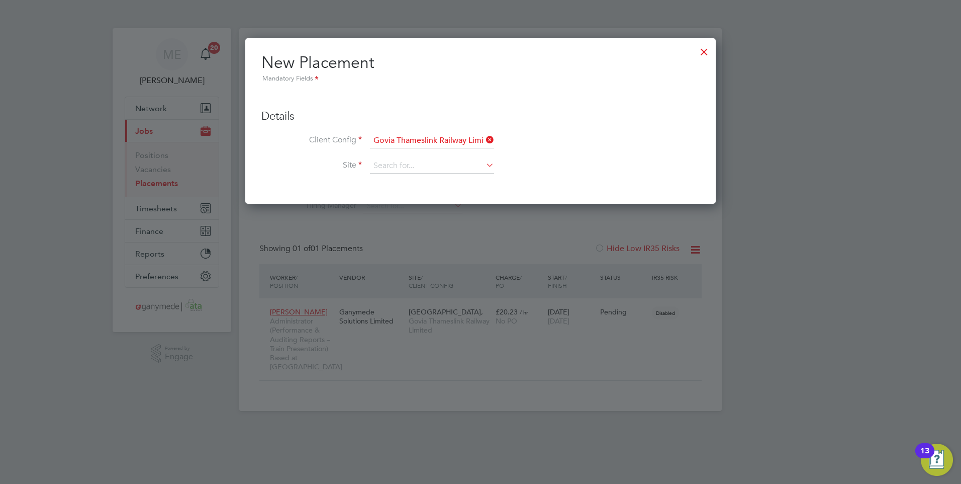
scroll to position [5, 5]
click at [482, 163] on input at bounding box center [432, 165] width 124 height 15
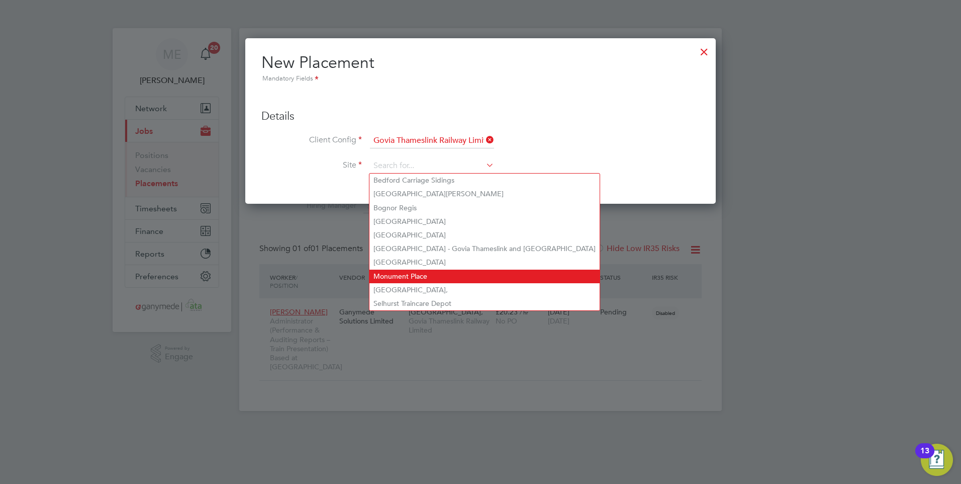
click at [415, 269] on li "Monument Place" at bounding box center [485, 276] width 230 height 14
type input "Monument Place"
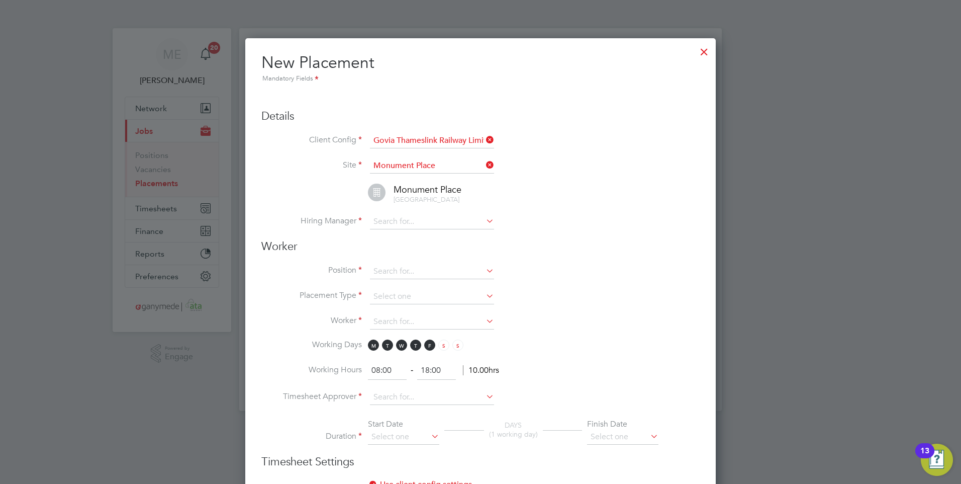
scroll to position [1074, 471]
click at [484, 163] on icon at bounding box center [484, 165] width 0 height 14
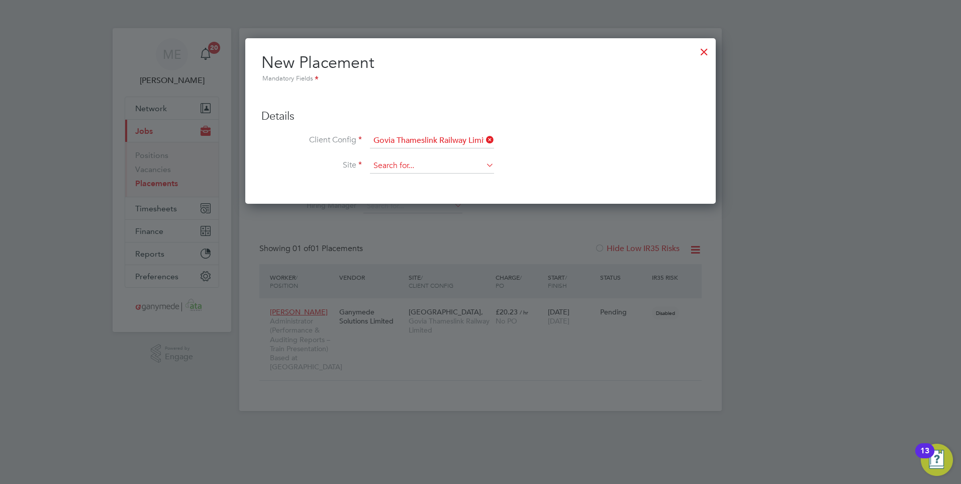
click at [429, 168] on input at bounding box center [432, 165] width 124 height 15
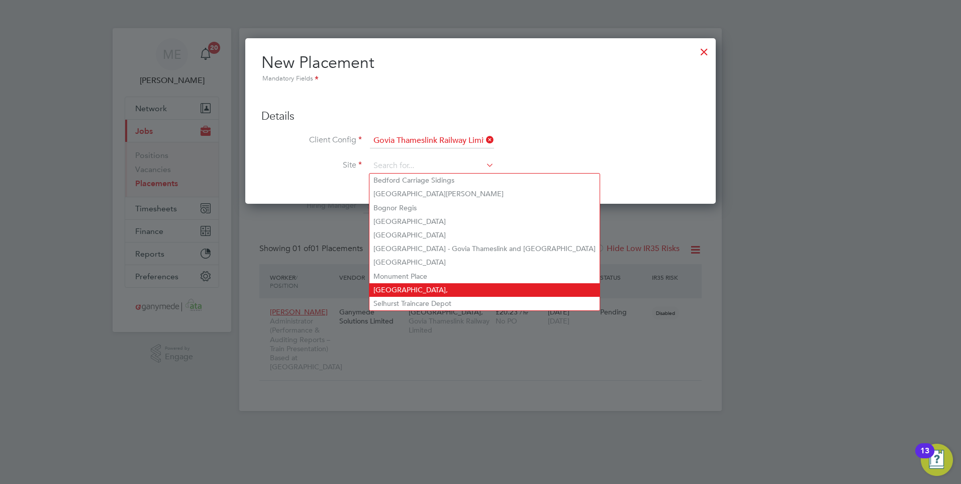
click at [393, 283] on li "Monument Place," at bounding box center [485, 290] width 230 height 14
type input "Monument Place,"
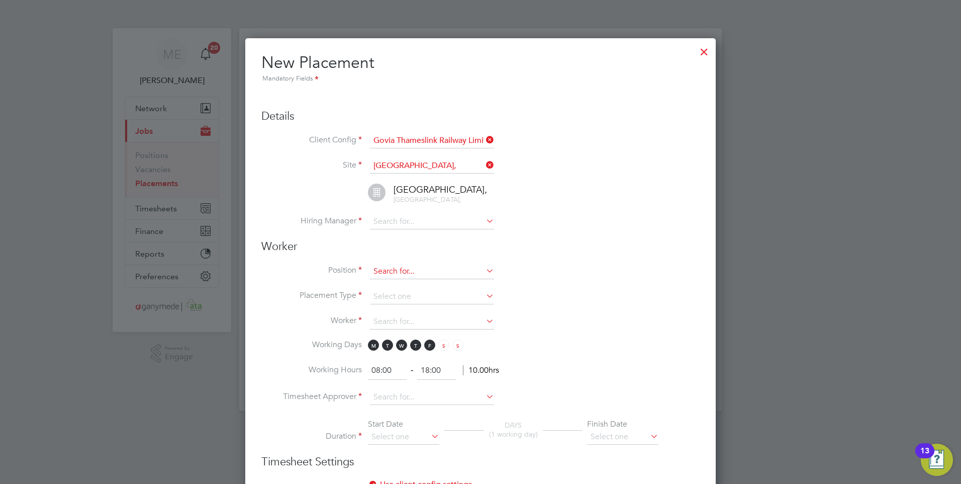
scroll to position [1065, 471]
click at [484, 166] on input at bounding box center [432, 165] width 124 height 15
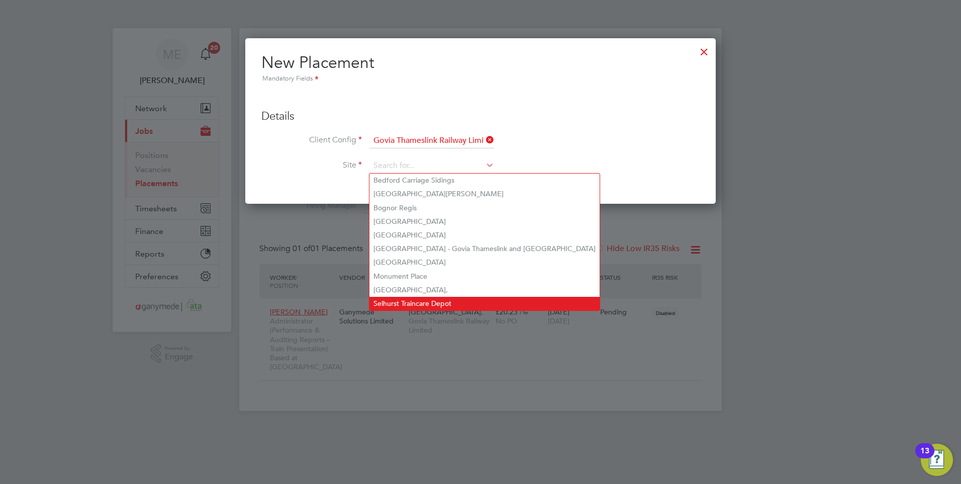
click at [409, 297] on li "Selhurst Traincare Depot" at bounding box center [485, 304] width 230 height 14
type input "Selhurst Traincare Depot"
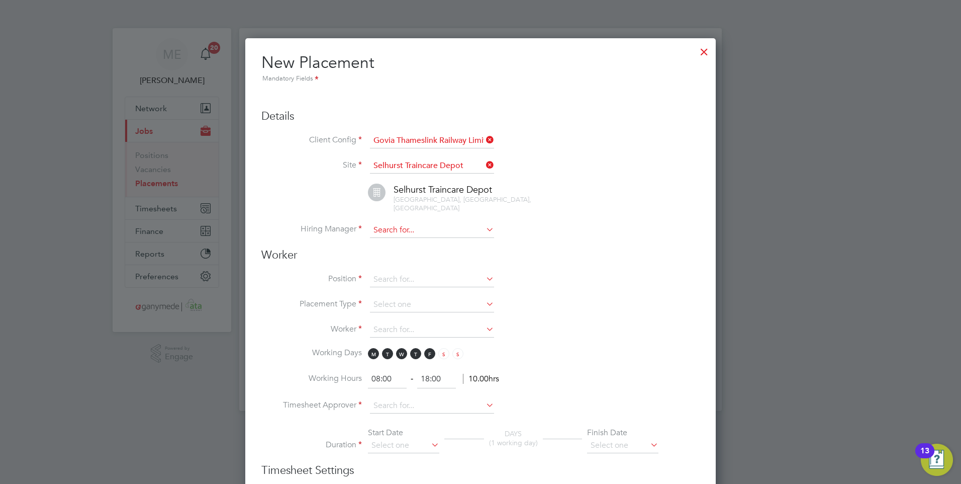
click at [477, 223] on input at bounding box center [432, 230] width 124 height 15
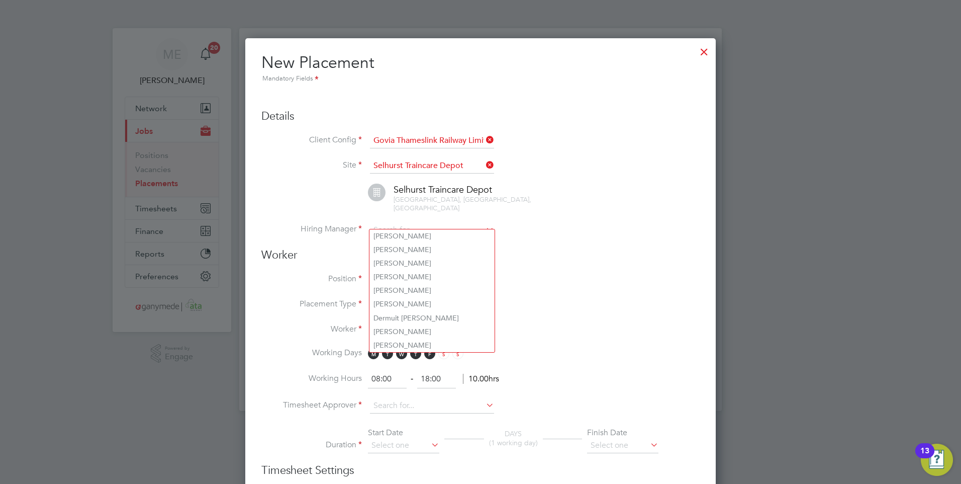
click at [484, 161] on icon at bounding box center [484, 165] width 0 height 14
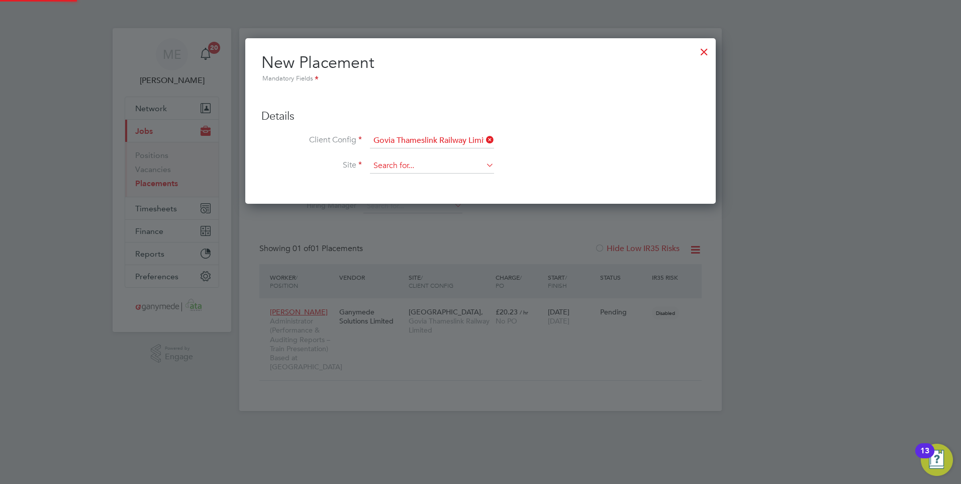
click at [444, 169] on input at bounding box center [432, 165] width 124 height 15
type input "th"
click at [484, 160] on icon at bounding box center [484, 165] width 0 height 14
click at [387, 172] on input at bounding box center [432, 165] width 124 height 15
click at [438, 183] on li "Bedford Carriage Sidings" at bounding box center [485, 180] width 230 height 14
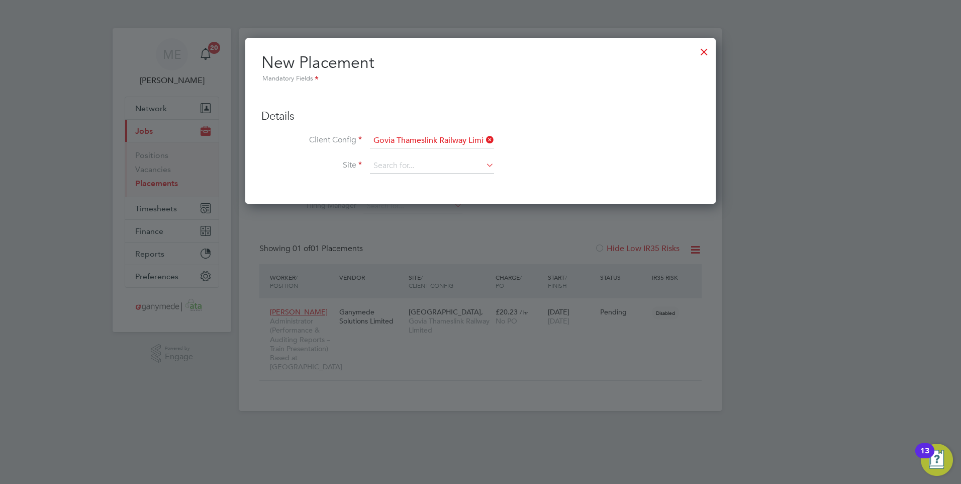
type input "Bedford Carriage Sidings"
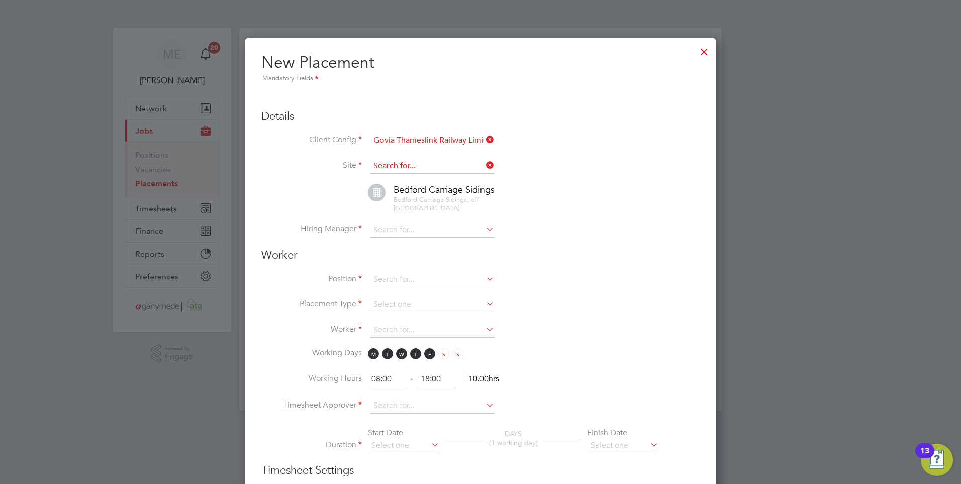
click at [483, 163] on input at bounding box center [432, 165] width 124 height 15
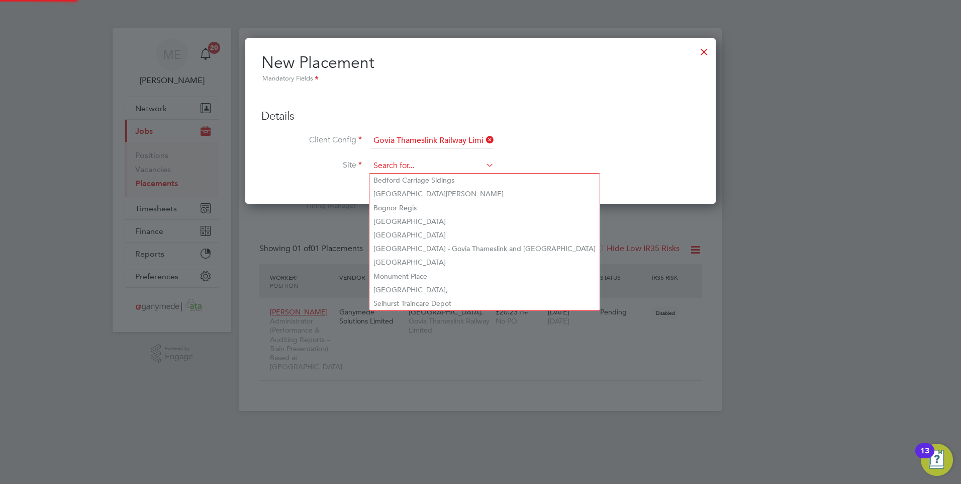
scroll to position [166, 471]
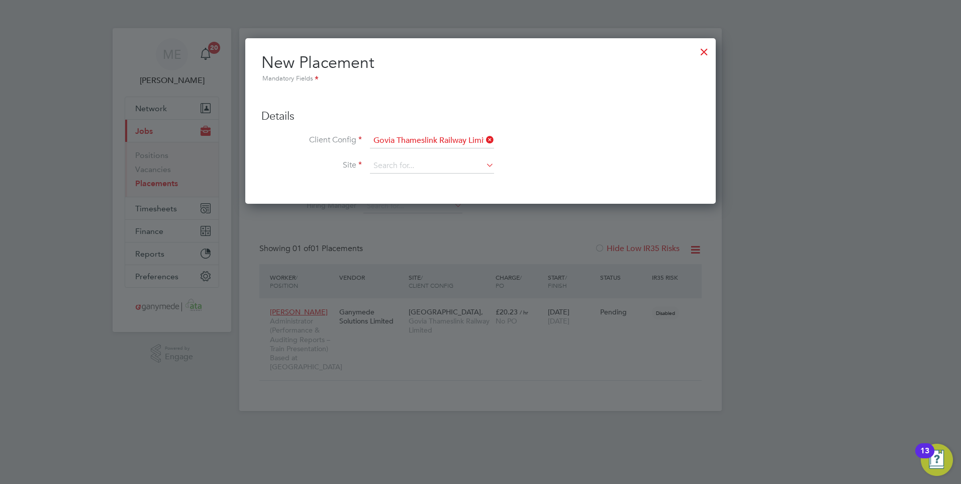
click at [420, 198] on li "Bedford Cauldwell Walk Depot" at bounding box center [485, 194] width 230 height 14
type input "Bedford Cauldwell Walk Depot"
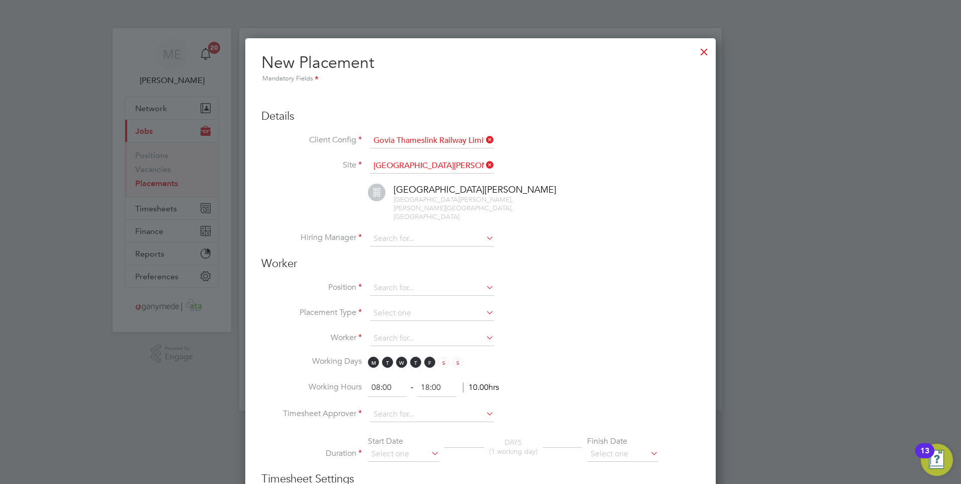
click at [484, 163] on icon at bounding box center [484, 165] width 0 height 14
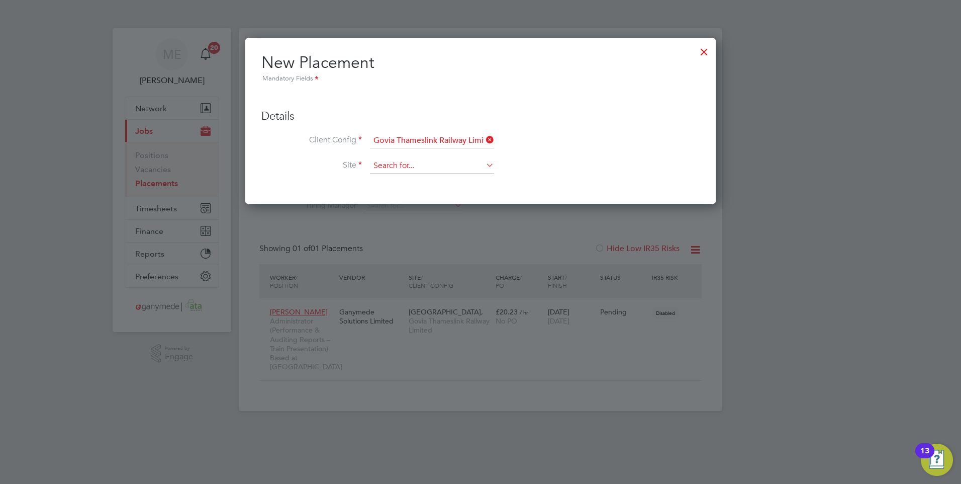
click at [425, 167] on input at bounding box center [432, 165] width 124 height 15
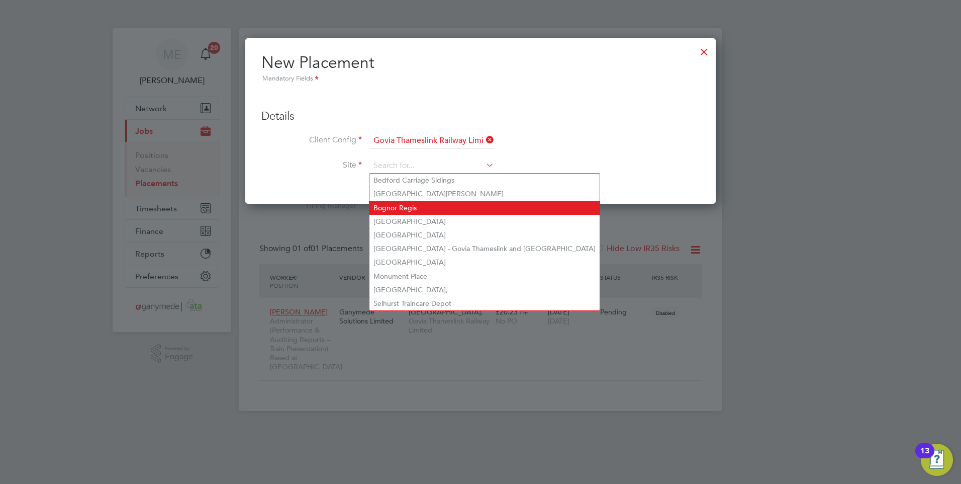
click at [399, 210] on li "Bognor Regis" at bounding box center [485, 208] width 230 height 14
type input "Bognor Regis"
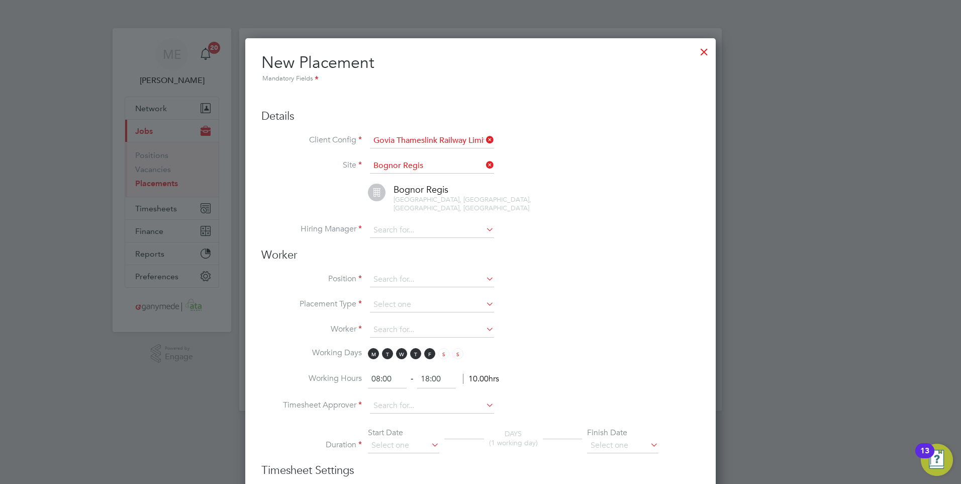
scroll to position [1074, 471]
click at [484, 162] on icon at bounding box center [484, 165] width 0 height 14
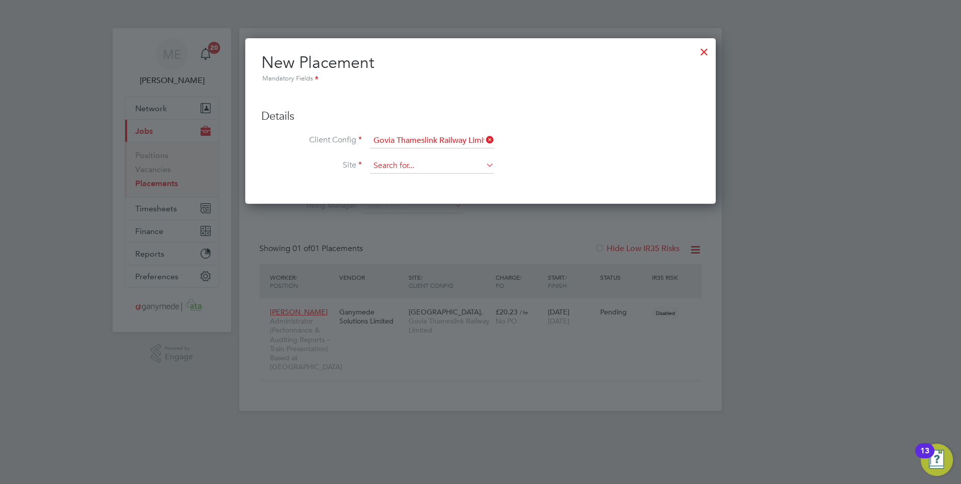
click at [425, 164] on input at bounding box center [432, 165] width 124 height 15
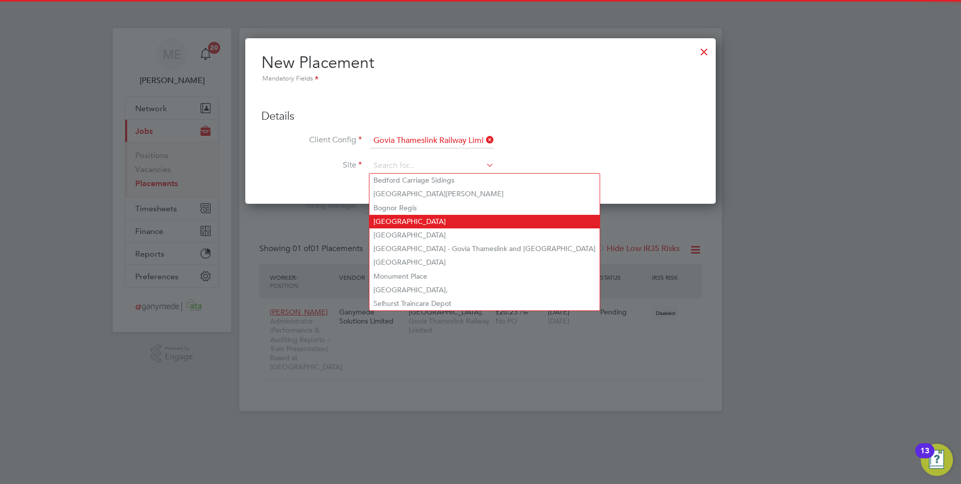
click at [416, 225] on li "Brighton" at bounding box center [485, 222] width 230 height 14
type input "Brighton"
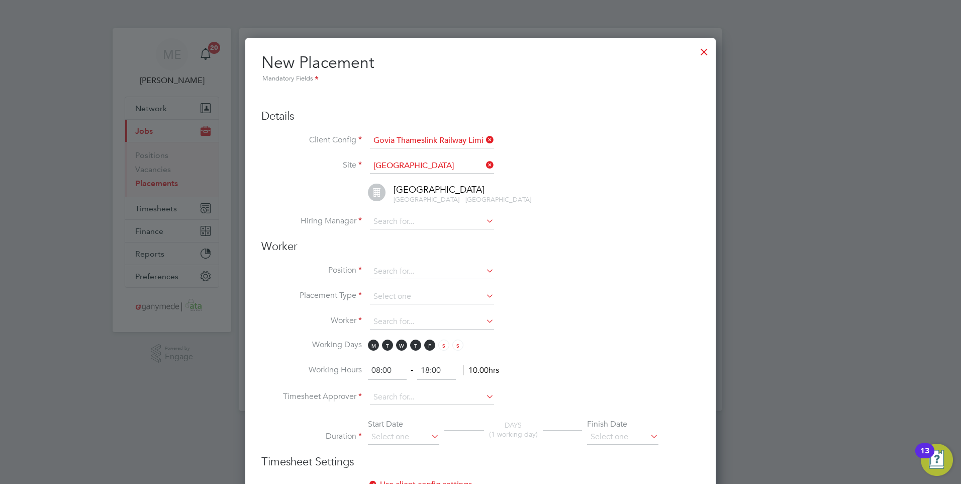
scroll to position [1074, 471]
click at [484, 164] on icon at bounding box center [484, 165] width 0 height 14
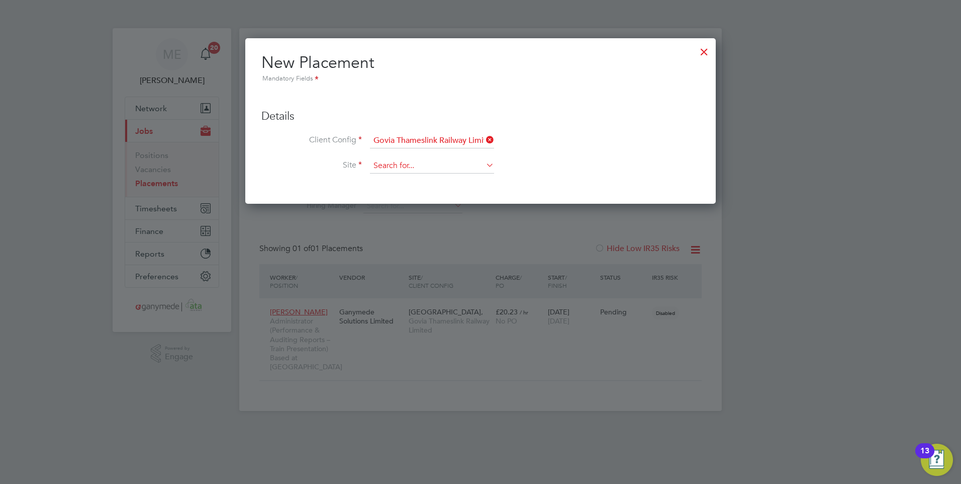
click at [416, 168] on input at bounding box center [432, 165] width 124 height 15
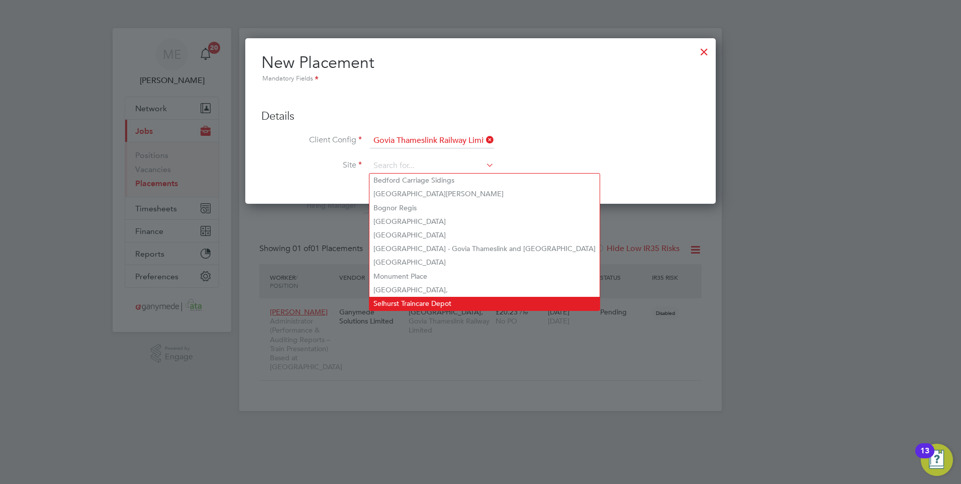
click at [409, 299] on li "Selhurst Traincare Depot" at bounding box center [485, 304] width 230 height 14
type input "Selhurst Traincare Depot"
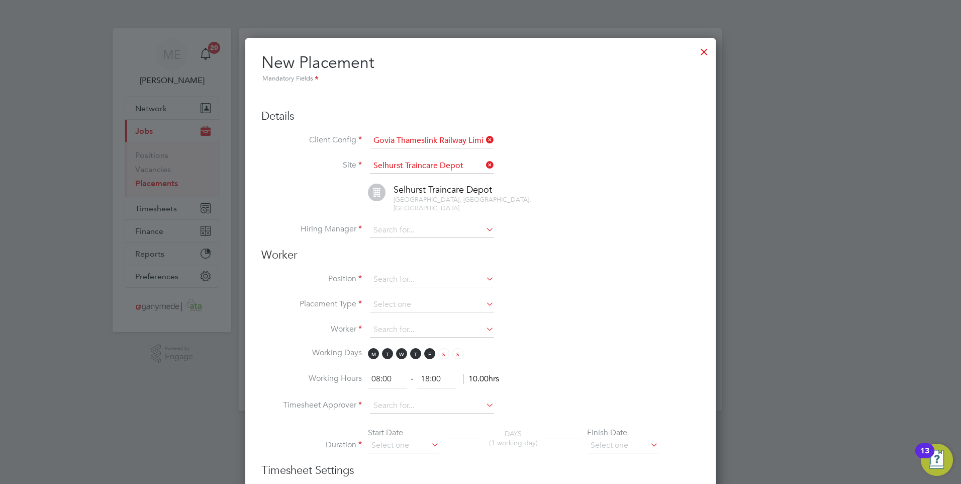
click at [484, 162] on icon at bounding box center [484, 165] width 0 height 14
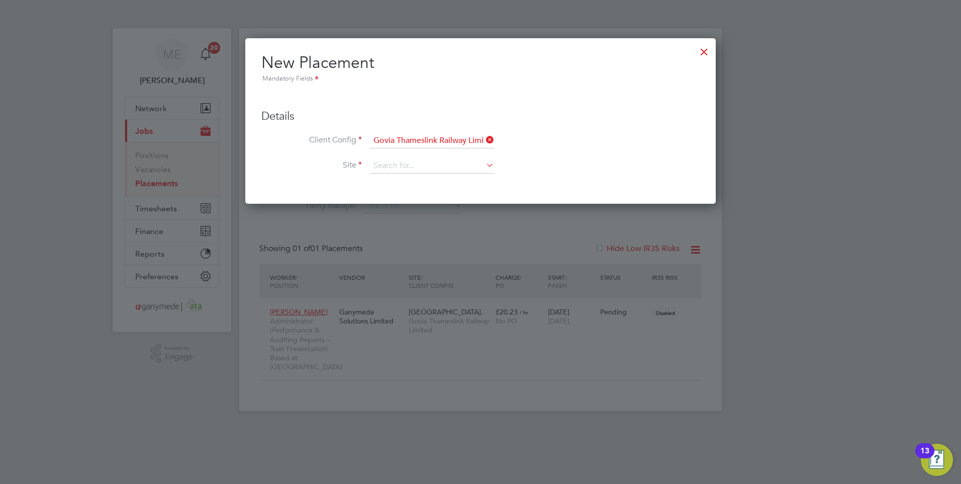
scroll to position [5, 5]
click at [394, 173] on div "Placements New Placement Placements I Follow All Placements Client Config Vendo…" at bounding box center [480, 219] width 483 height 383
click at [395, 283] on li "Monument Place," at bounding box center [485, 290] width 230 height 14
type input "Monument Place,"
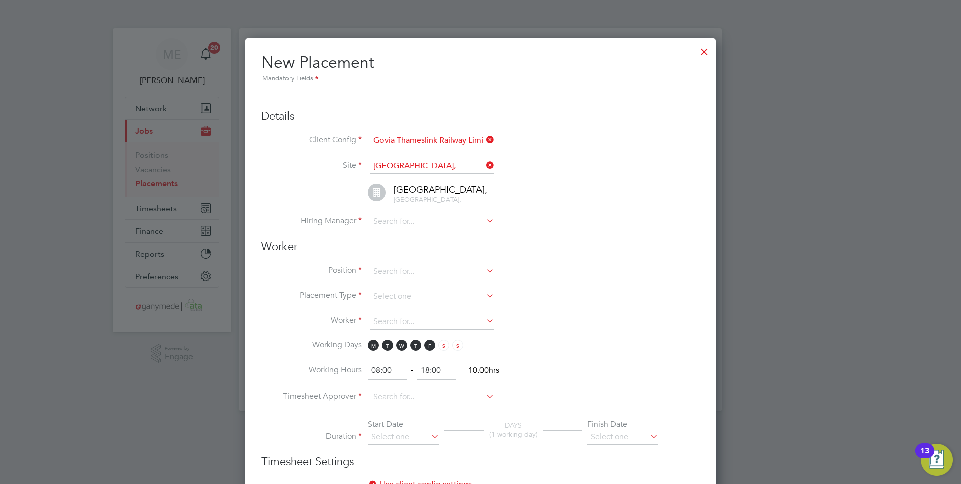
click at [484, 163] on icon at bounding box center [484, 165] width 0 height 14
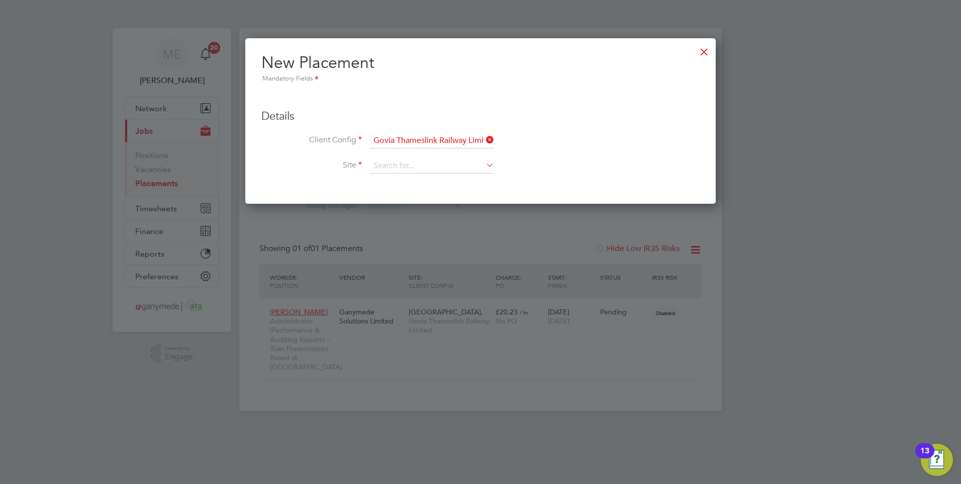
scroll to position [5, 5]
click at [383, 174] on li "Site" at bounding box center [480, 170] width 438 height 25
click at [383, 168] on input at bounding box center [432, 165] width 124 height 15
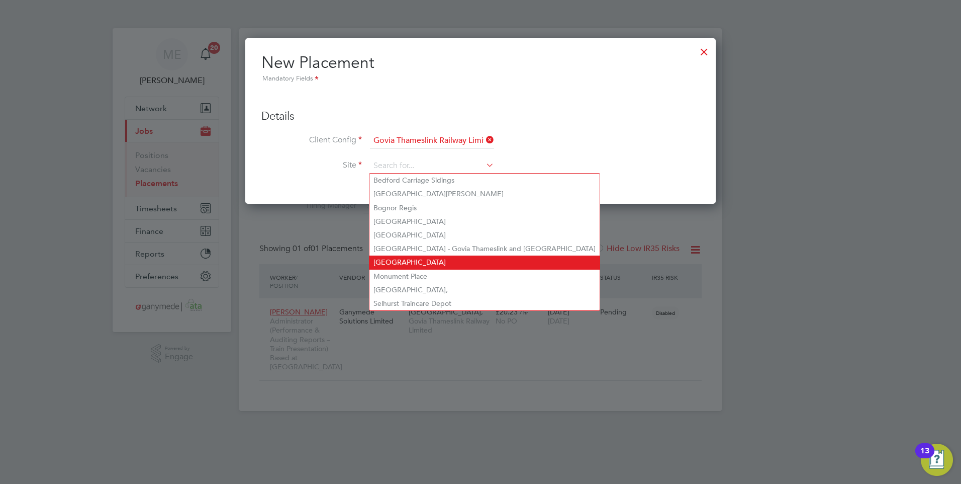
click at [400, 258] on li "Littlehampton" at bounding box center [485, 262] width 230 height 14
type input "Littlehampton"
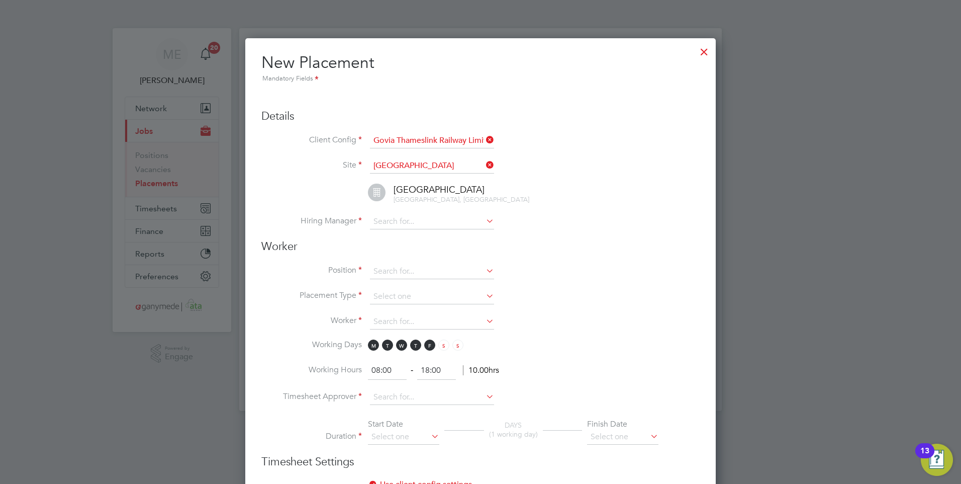
scroll to position [1065, 471]
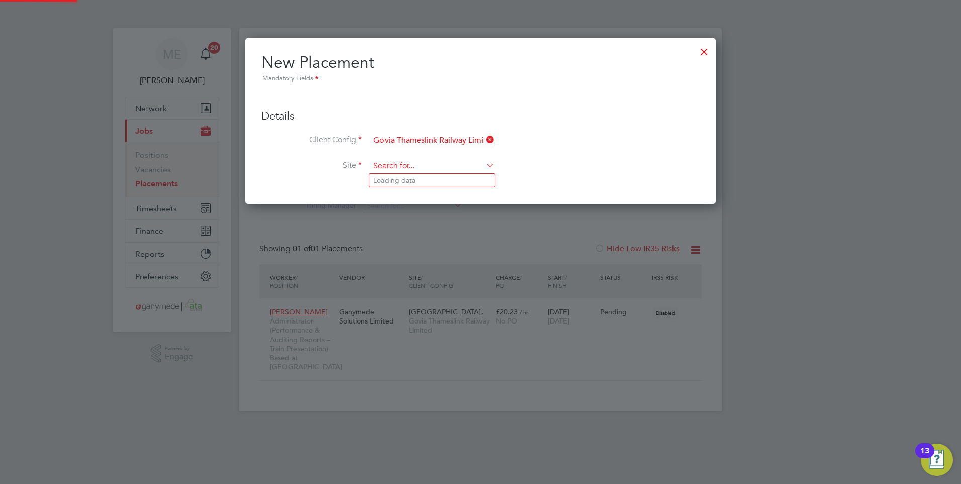
click at [481, 163] on input at bounding box center [432, 165] width 124 height 15
click at [410, 255] on li "Littlehampton" at bounding box center [485, 262] width 230 height 14
type input "Littlehampton"
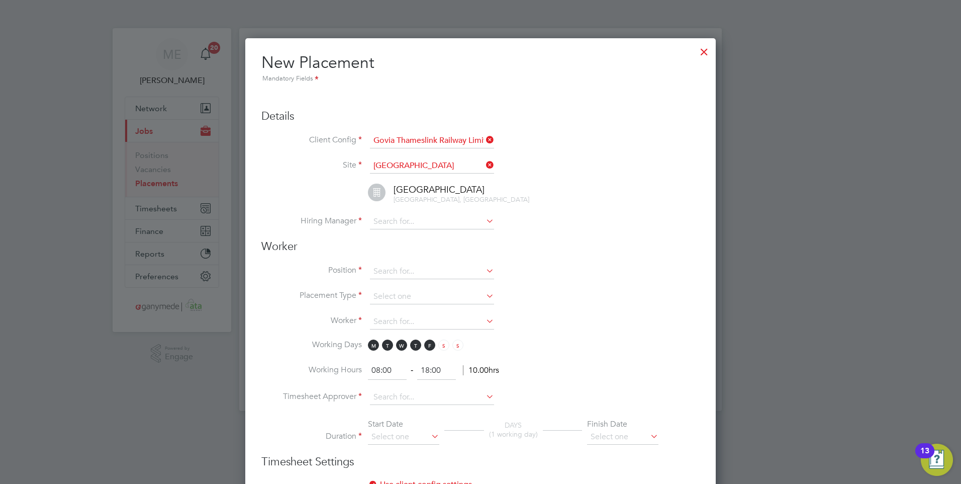
click at [484, 166] on icon at bounding box center [484, 165] width 0 height 14
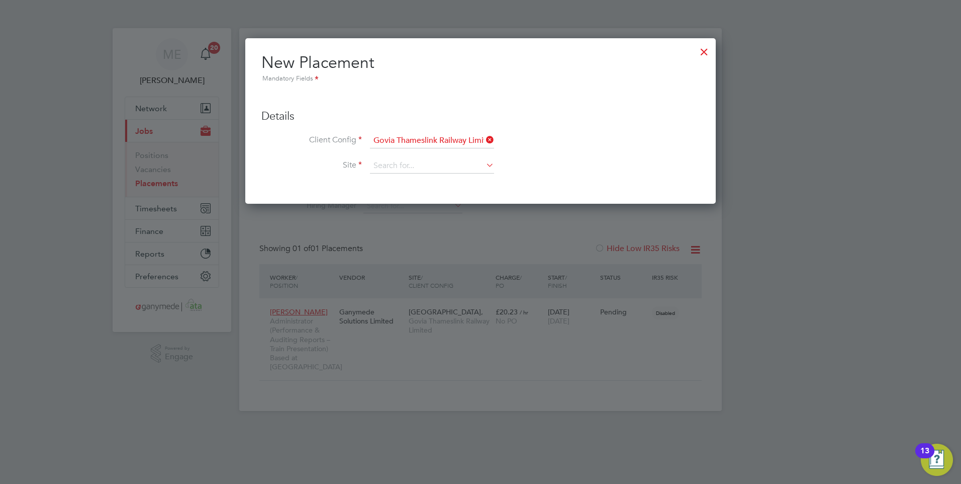
scroll to position [166, 471]
click at [432, 165] on input at bounding box center [432, 165] width 124 height 15
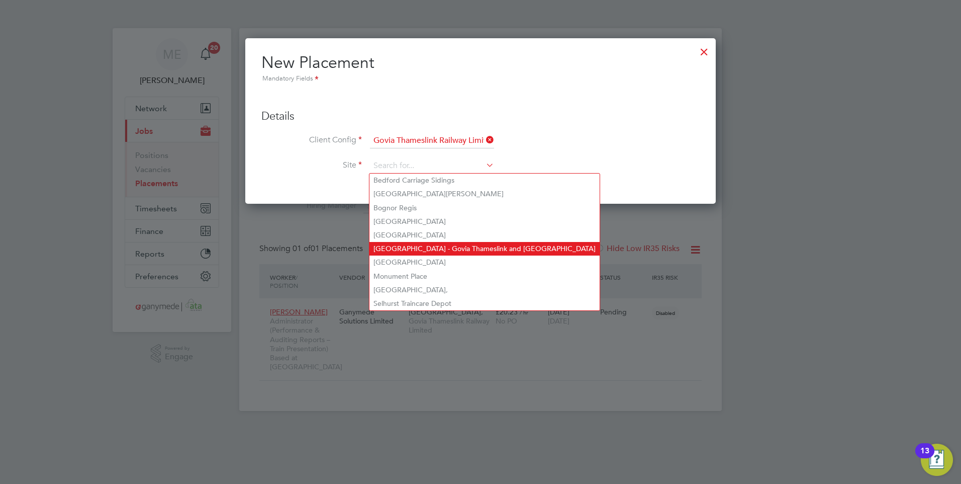
click at [415, 245] on li "Hornsey Depot - Govia Thameslink and Great Northern" at bounding box center [485, 249] width 230 height 14
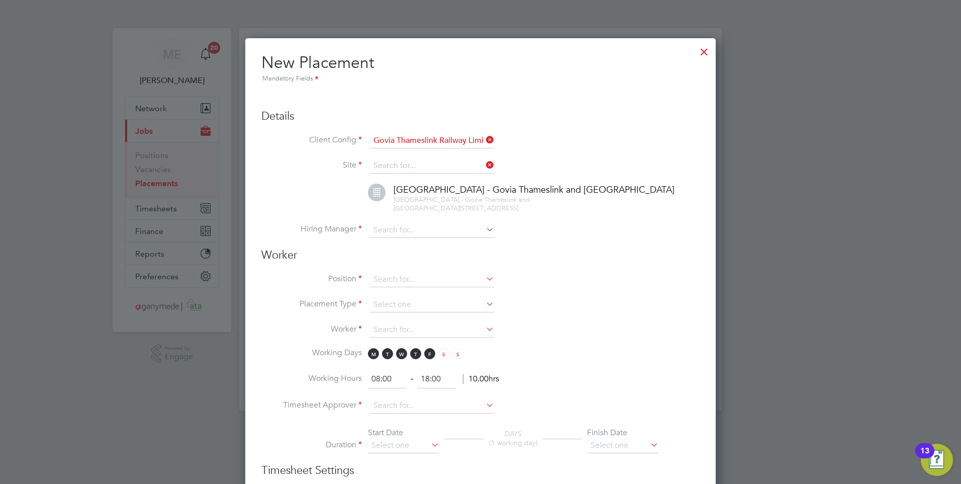
type input "Hornsey Depot - Govia Thameslink and Great Northern"
click at [484, 161] on icon at bounding box center [484, 165] width 0 height 14
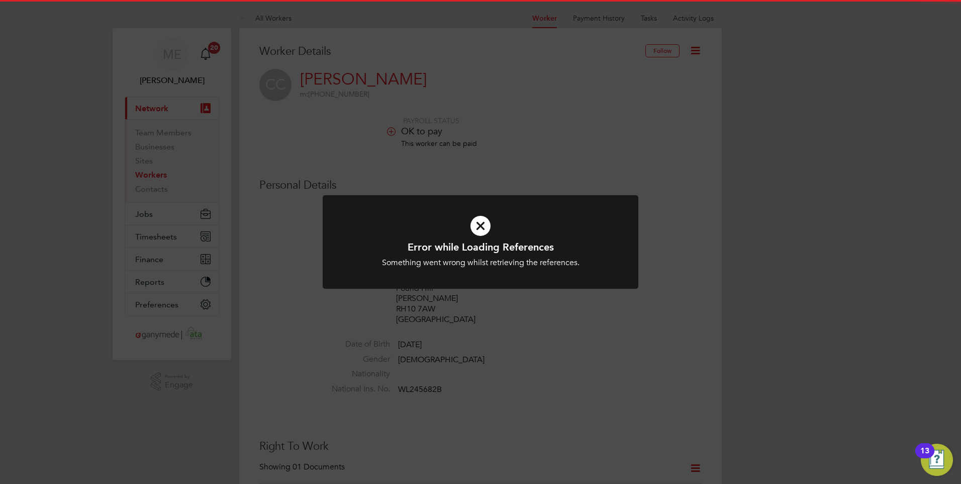
click at [474, 236] on icon at bounding box center [480, 225] width 261 height 39
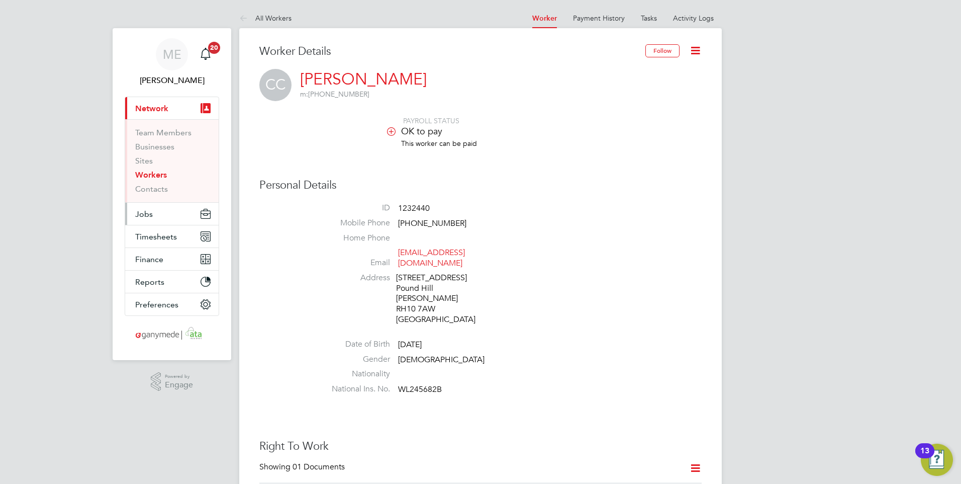
click at [152, 211] on span "Jobs" at bounding box center [144, 214] width 18 height 10
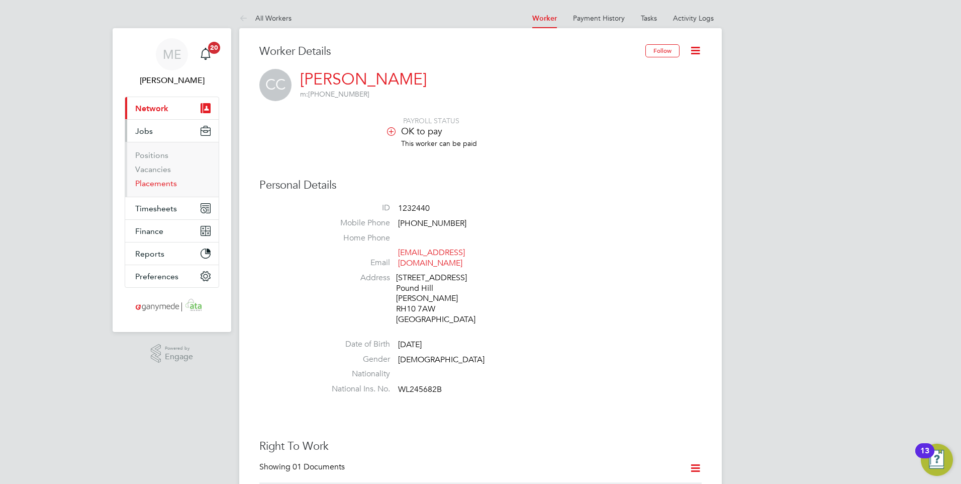
click at [149, 182] on link "Placements" at bounding box center [156, 183] width 42 height 10
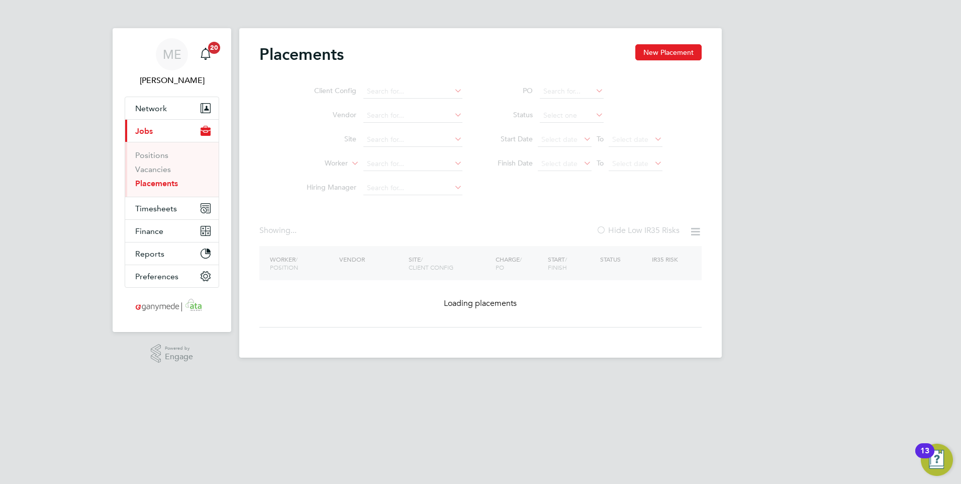
click at [385, 159] on ul "Client Config Vendor Site Worker Hiring Manager" at bounding box center [380, 139] width 189 height 121
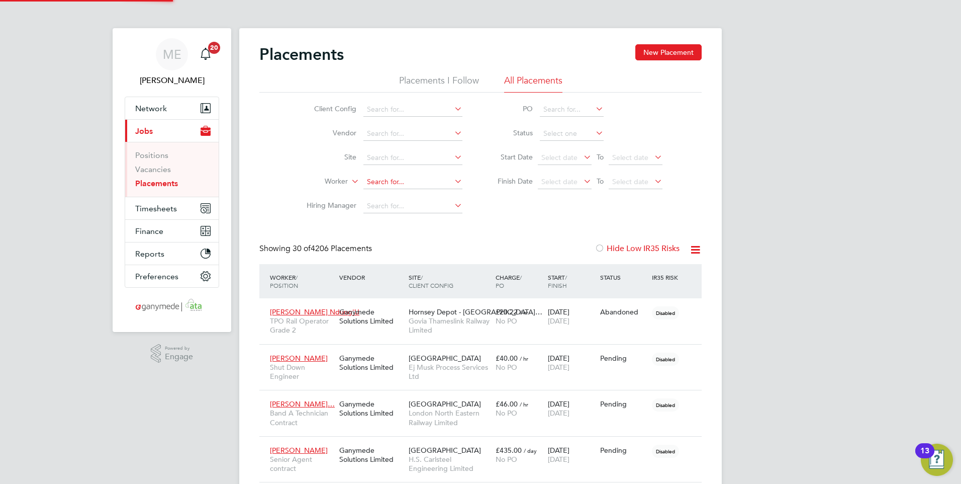
click at [383, 184] on input at bounding box center [412, 182] width 99 height 14
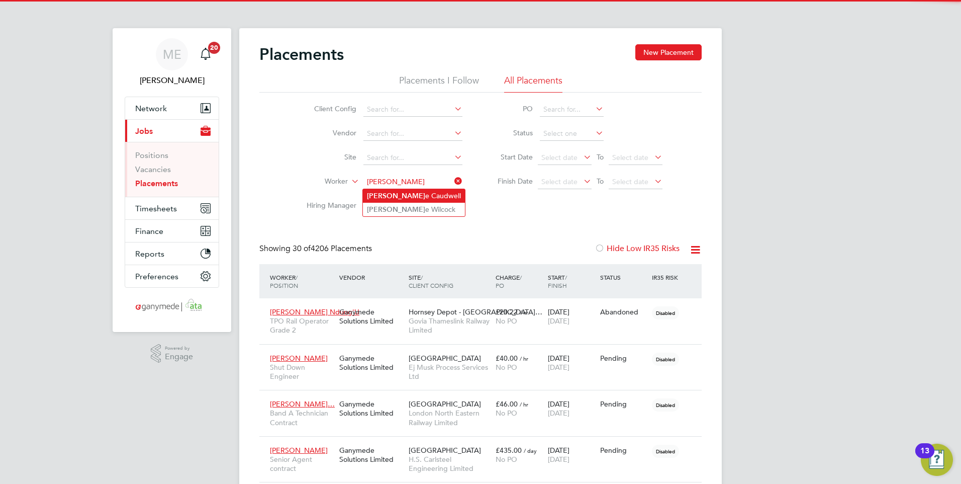
click at [386, 191] on li "Carol e Caudwell" at bounding box center [414, 196] width 102 height 14
type input "[PERSON_NAME]"
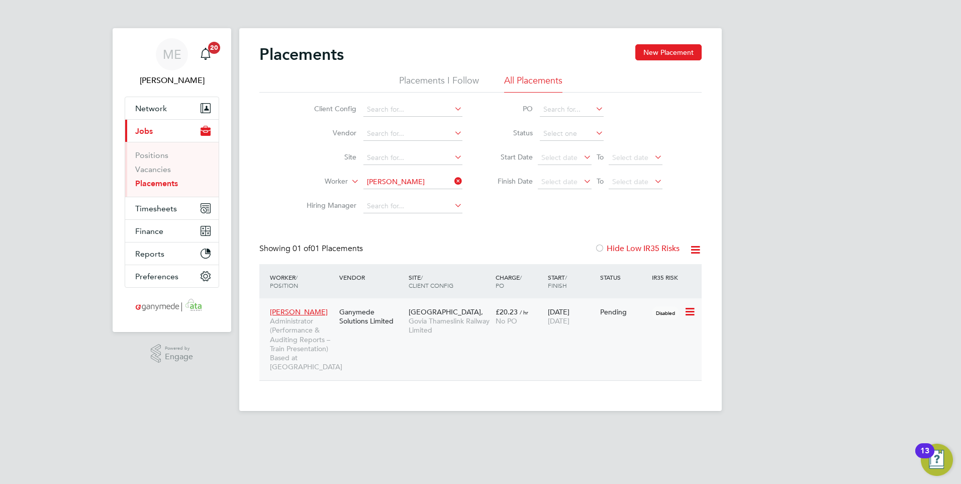
click at [600, 332] on div "Carole Caudwell Administrator (Performance & Auditing Reports – Train Presentat…" at bounding box center [480, 339] width 442 height 82
click at [682, 47] on button "New Placement" at bounding box center [668, 52] width 66 height 16
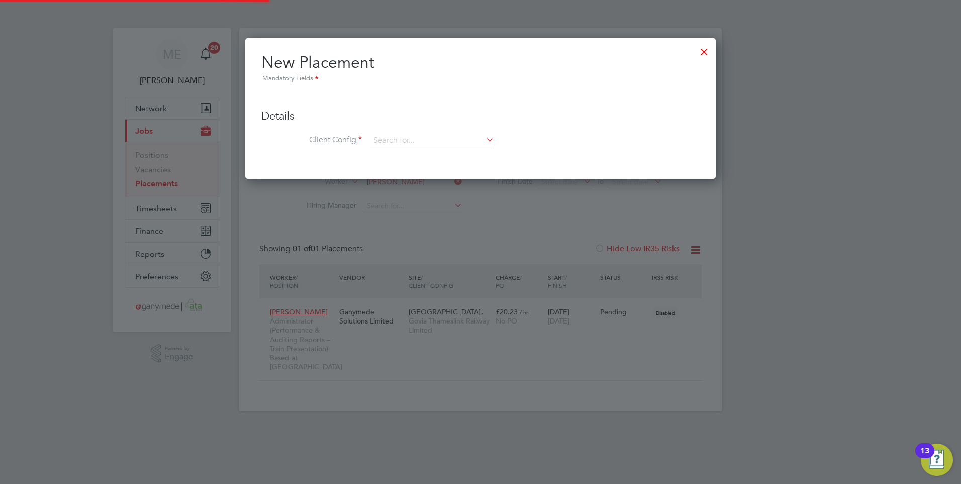
scroll to position [141, 471]
click at [400, 139] on input at bounding box center [432, 140] width 124 height 15
click at [414, 166] on li "Go via Thameslink Railway Limited" at bounding box center [471, 169] width 203 height 14
type input "Govia Thameslink Railway Limited"
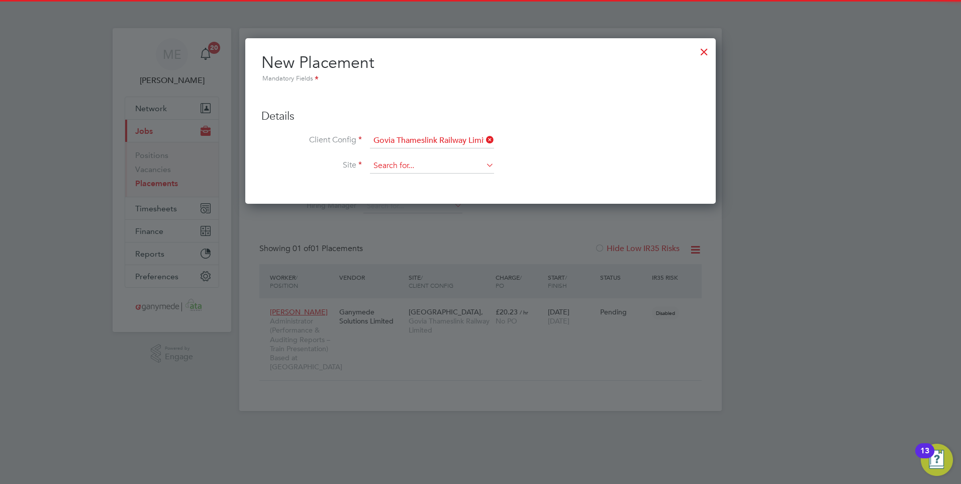
click at [407, 167] on input at bounding box center [432, 165] width 124 height 15
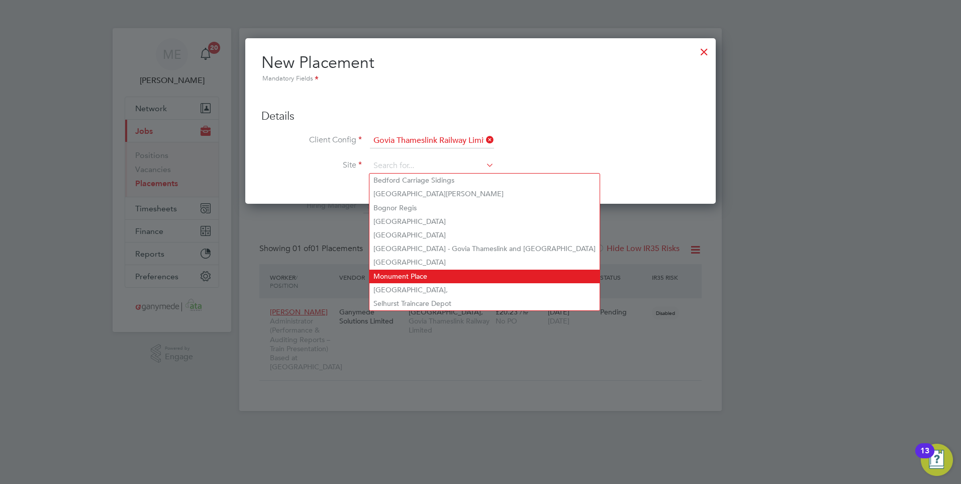
click at [413, 269] on li "Monument Place" at bounding box center [485, 276] width 230 height 14
type input "Monument Place"
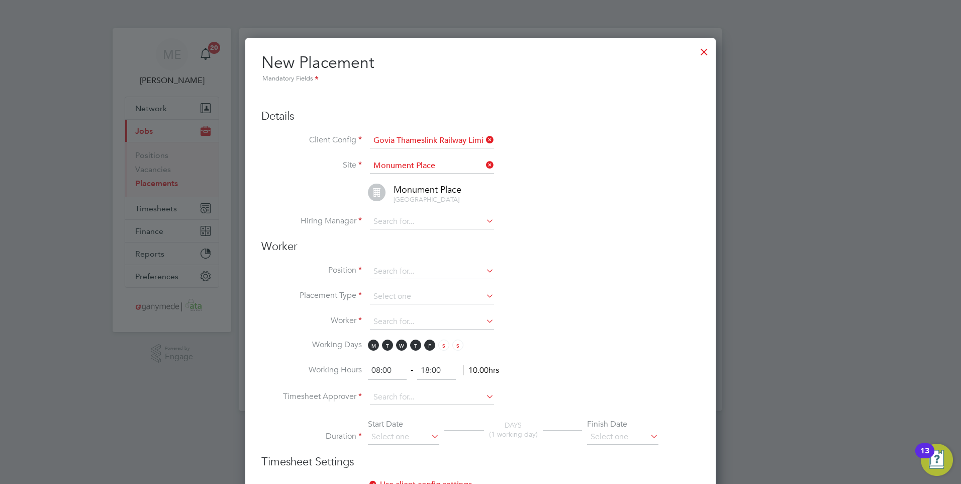
click at [484, 161] on icon at bounding box center [484, 165] width 0 height 14
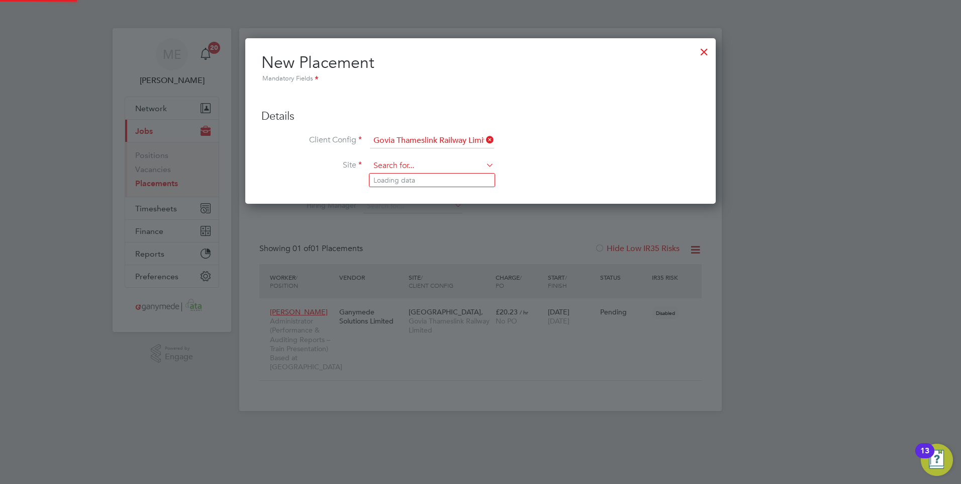
click at [449, 166] on input at bounding box center [432, 165] width 124 height 15
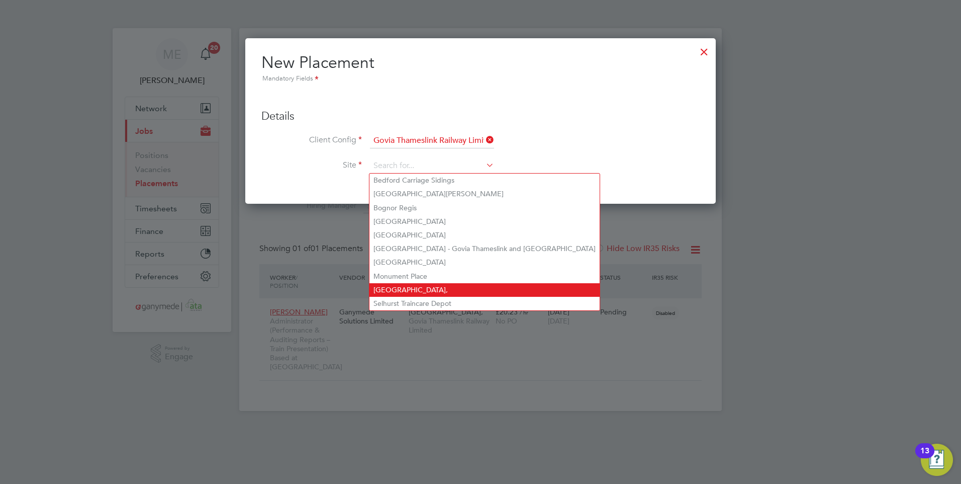
click at [422, 283] on li "Monument Place," at bounding box center [485, 290] width 230 height 14
type input "Monument Place,"
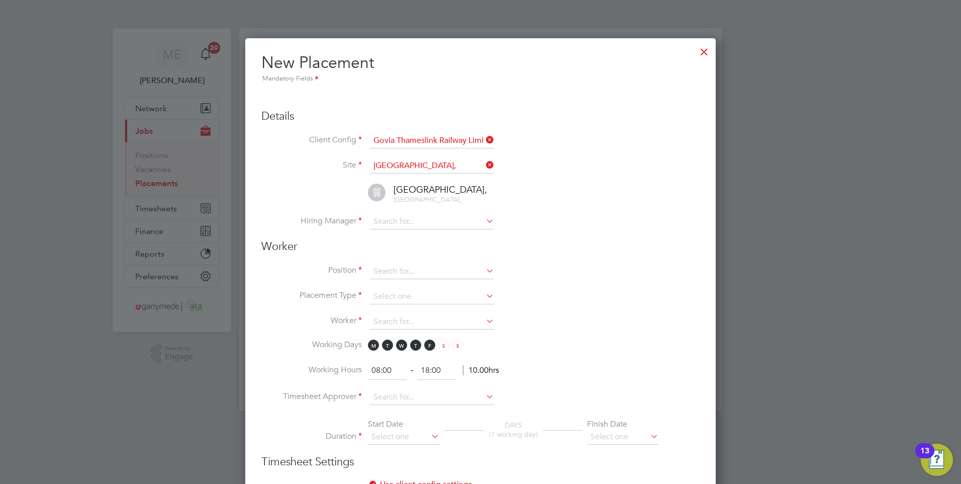
scroll to position [1065, 471]
click at [484, 162] on icon at bounding box center [484, 165] width 0 height 14
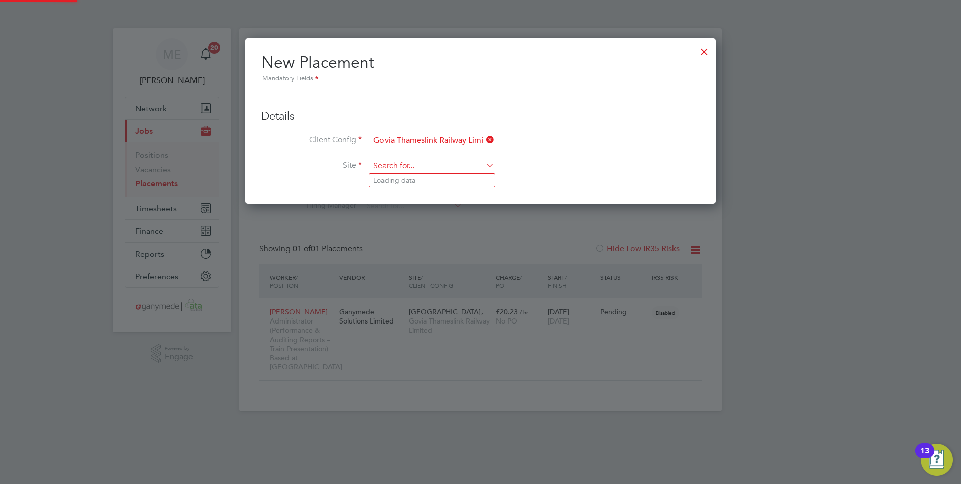
click at [394, 165] on input at bounding box center [432, 165] width 124 height 15
click at [456, 271] on li "Monument Place" at bounding box center [485, 276] width 230 height 14
type input "Monument Place"
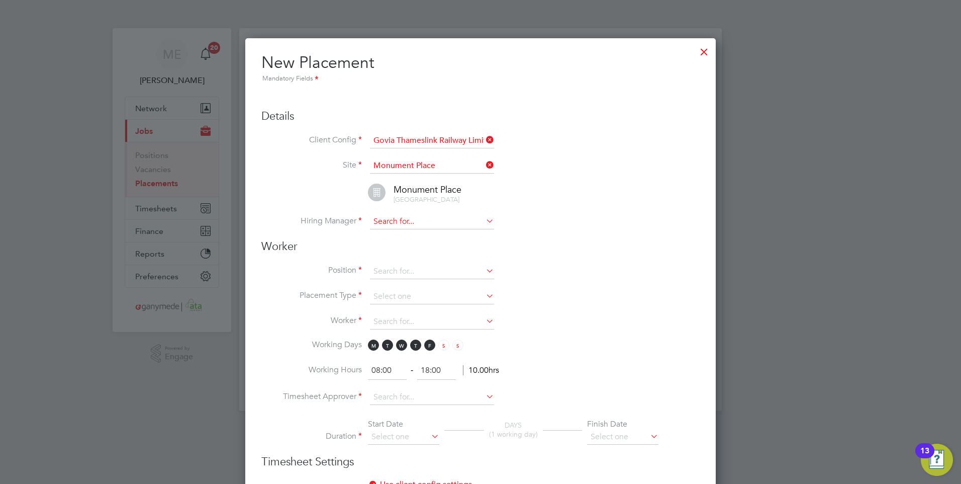
click at [437, 229] on input at bounding box center [432, 221] width 124 height 15
type input "ch"
click at [484, 134] on icon at bounding box center [484, 140] width 0 height 14
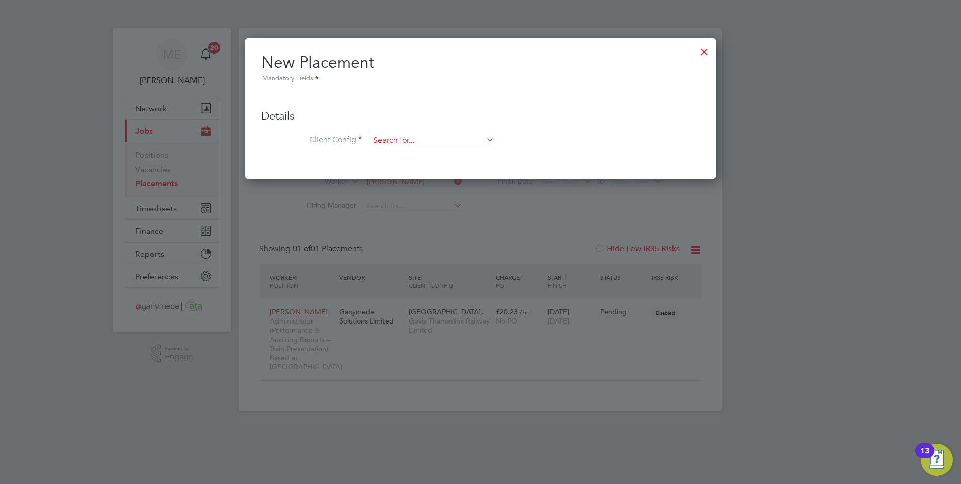
click at [421, 136] on input at bounding box center [432, 140] width 124 height 15
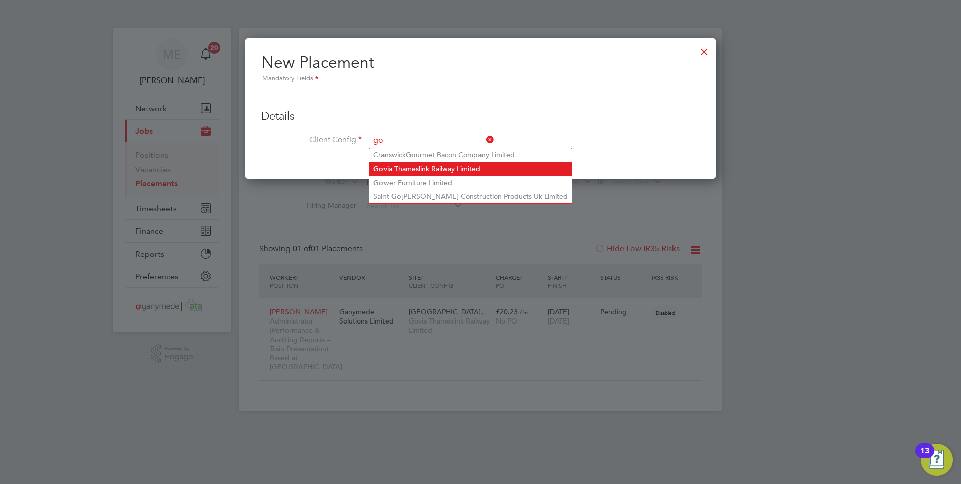
click at [432, 166] on li "Go via Thameslink Railway Limited" at bounding box center [471, 169] width 203 height 14
type input "Govia Thameslink Railway Limited"
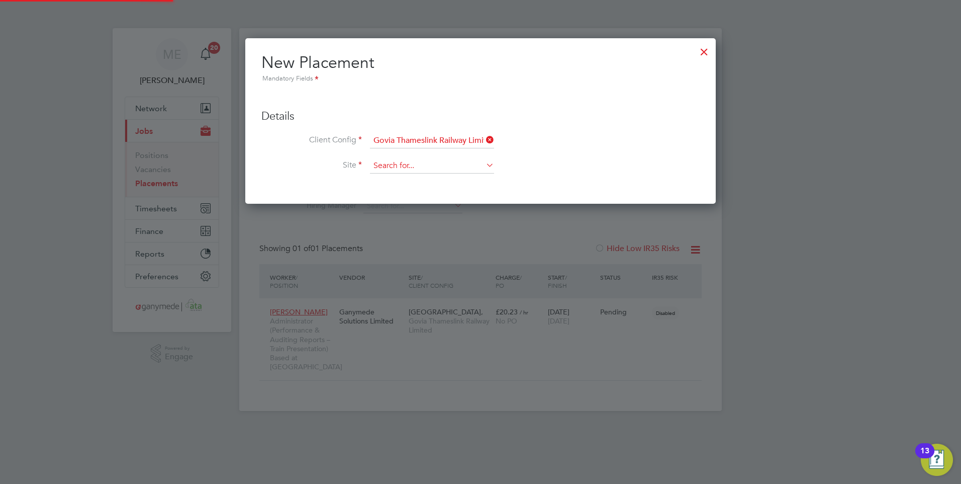
click at [409, 160] on input at bounding box center [432, 165] width 124 height 15
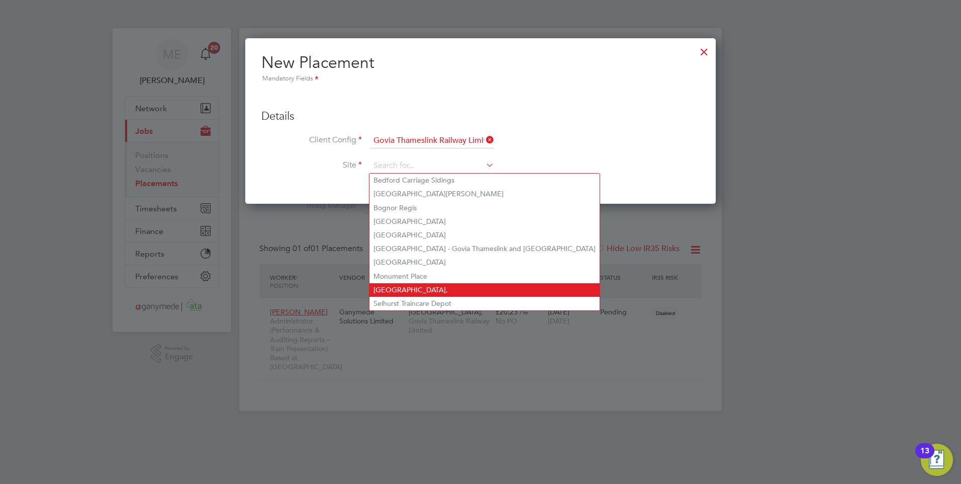
click at [435, 283] on li "Monument Place," at bounding box center [485, 290] width 230 height 14
type input "Monument Place,"
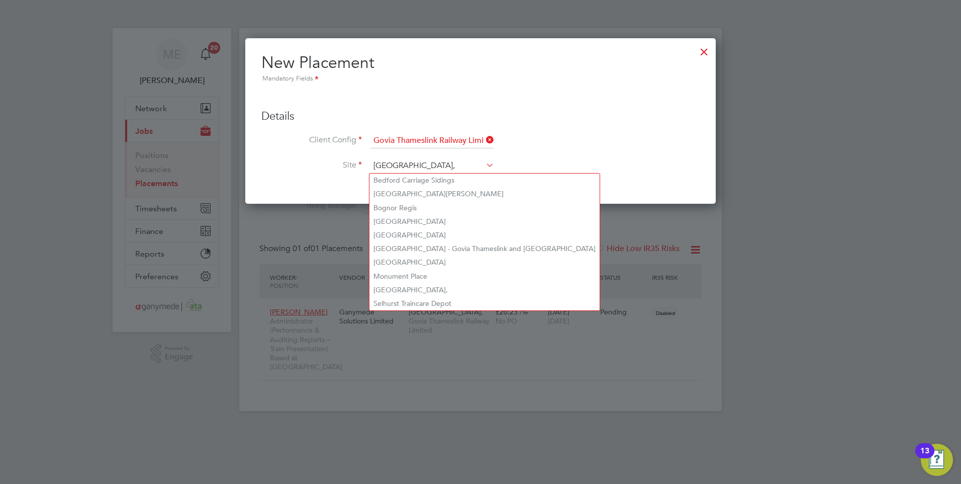
scroll to position [1065, 471]
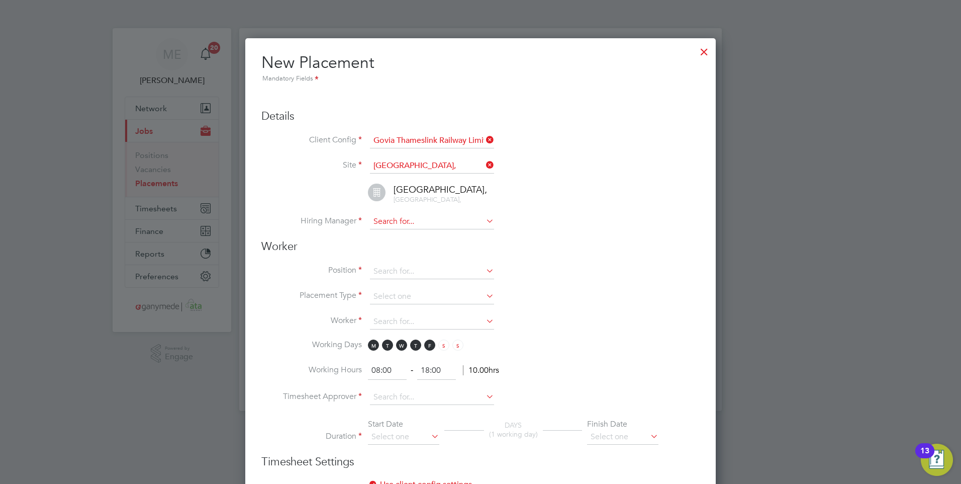
click at [414, 221] on input at bounding box center [432, 221] width 124 height 15
type input "ch"
click at [429, 250] on h3 "Worker" at bounding box center [480, 246] width 438 height 15
click at [484, 164] on icon at bounding box center [484, 165] width 0 height 14
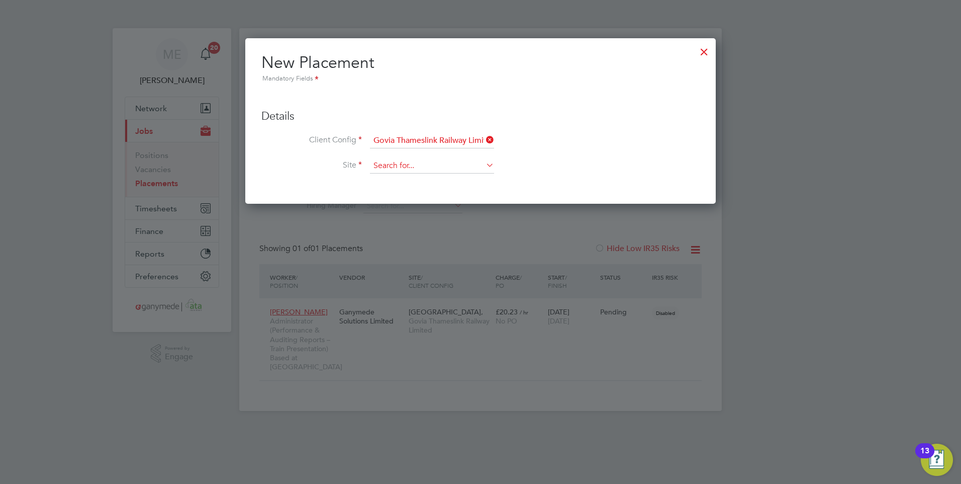
click at [385, 165] on input at bounding box center [432, 165] width 124 height 15
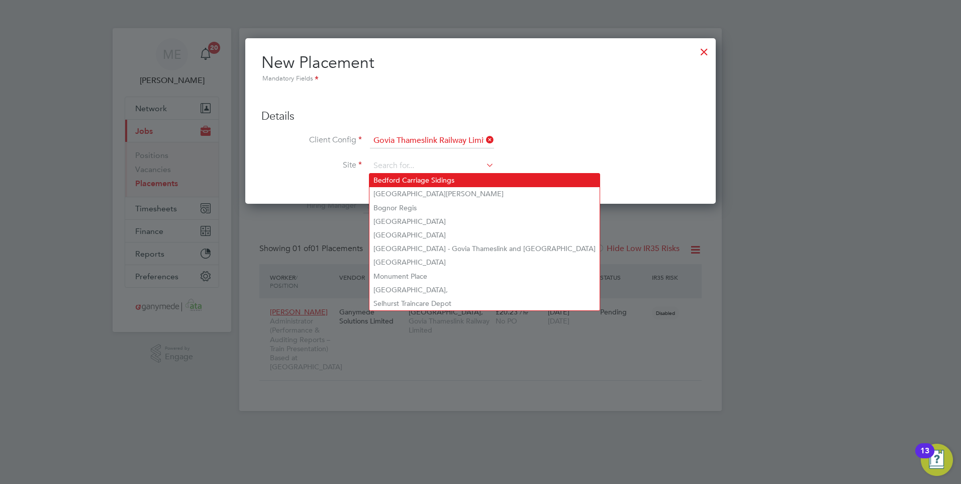
click at [393, 181] on li "Bedford Carriage Sidings" at bounding box center [485, 180] width 230 height 14
type input "Bedford Carriage Sidings"
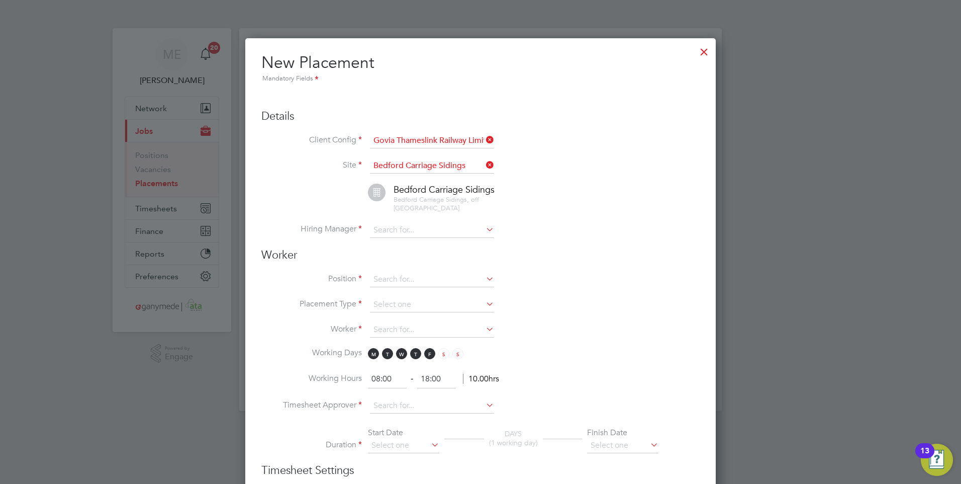
scroll to position [1065, 471]
click at [400, 223] on input at bounding box center [432, 230] width 124 height 15
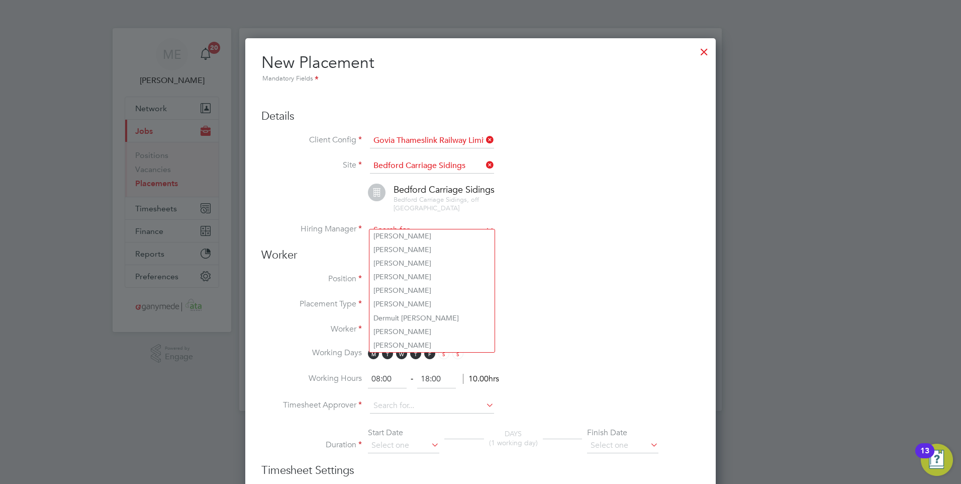
click at [395, 223] on input at bounding box center [432, 230] width 124 height 15
click at [484, 162] on icon at bounding box center [484, 165] width 0 height 14
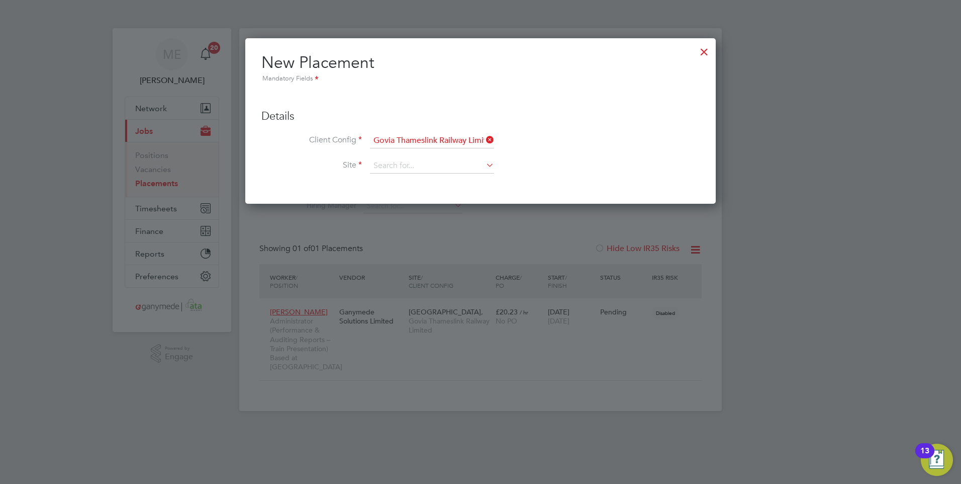
scroll to position [5, 5]
click at [703, 49] on div at bounding box center [704, 49] width 18 height 18
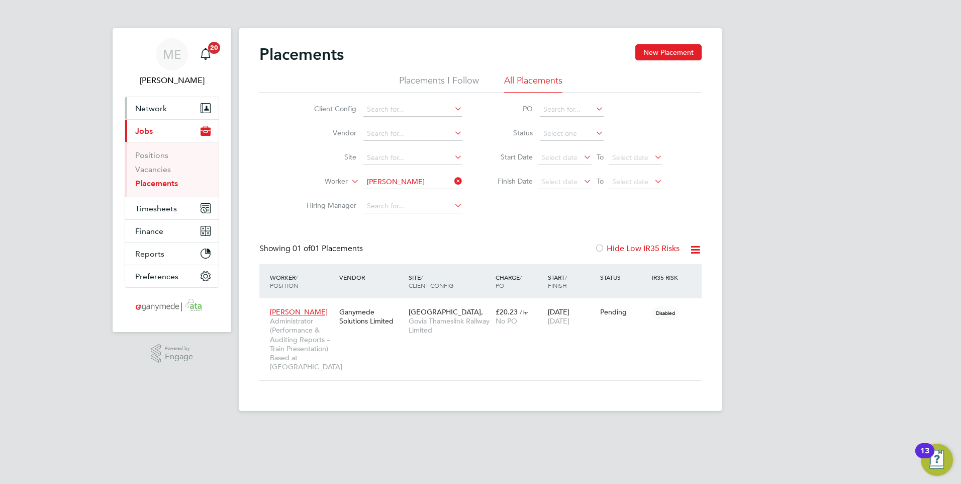
click at [151, 102] on button "Network" at bounding box center [172, 108] width 94 height 22
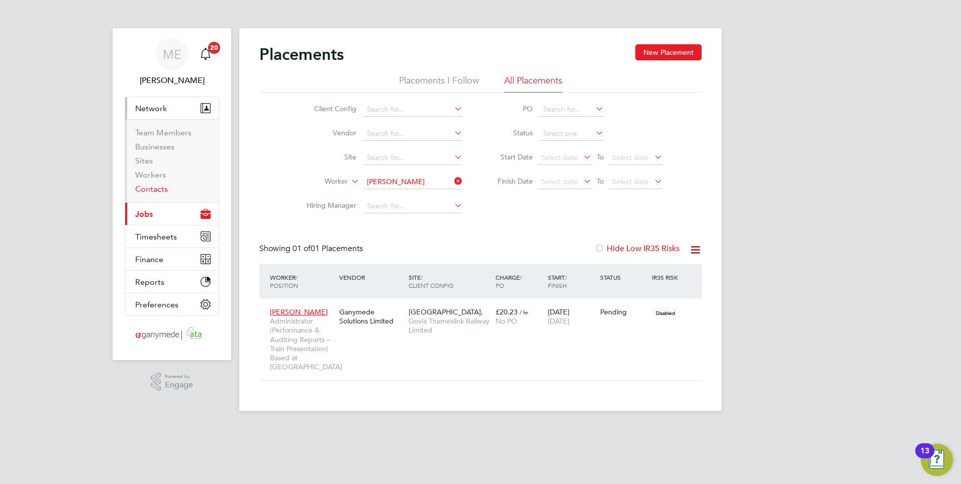
click at [155, 188] on link "Contacts" at bounding box center [151, 189] width 33 height 10
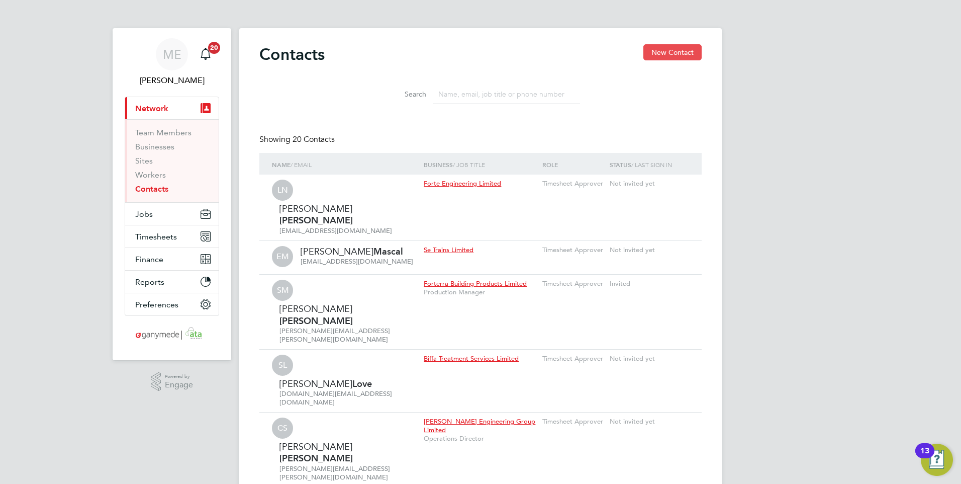
click at [672, 51] on button "New Contact" at bounding box center [672, 52] width 58 height 16
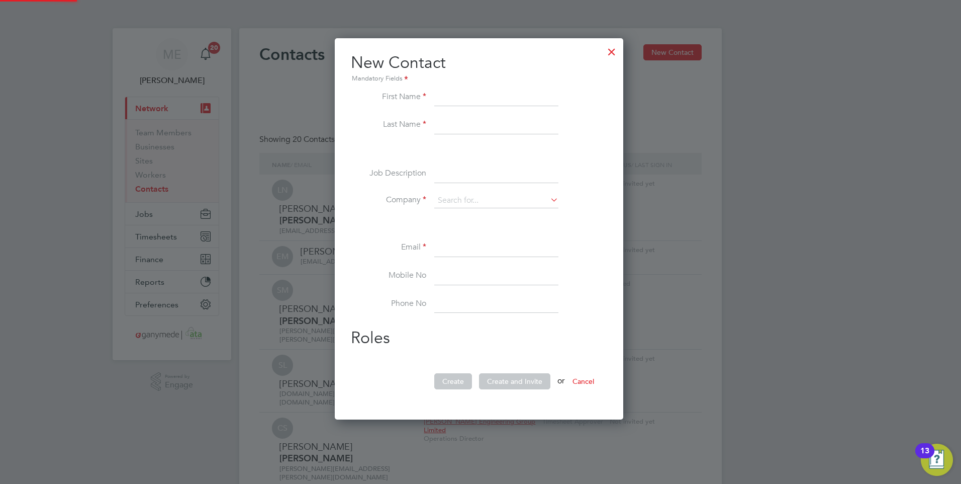
scroll to position [382, 292]
click at [621, 48] on div at bounding box center [612, 49] width 18 height 18
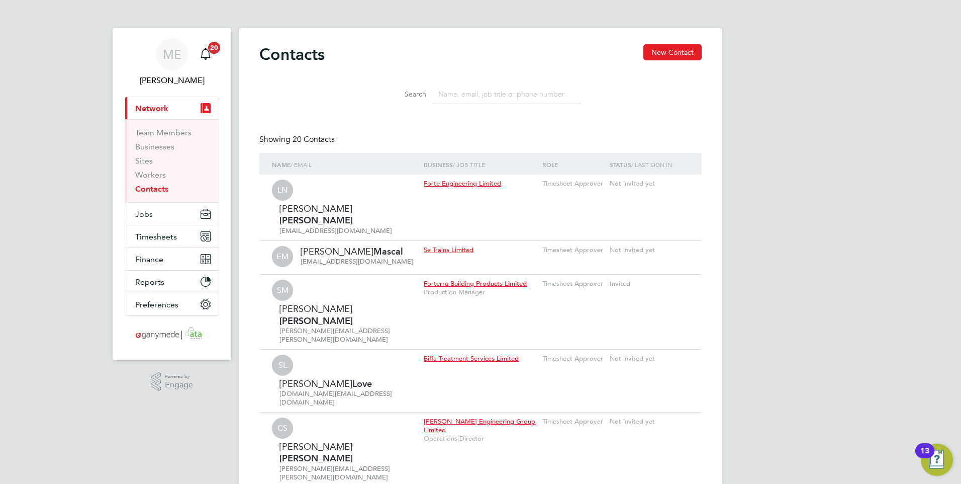
click at [499, 88] on input at bounding box center [506, 94] width 147 height 20
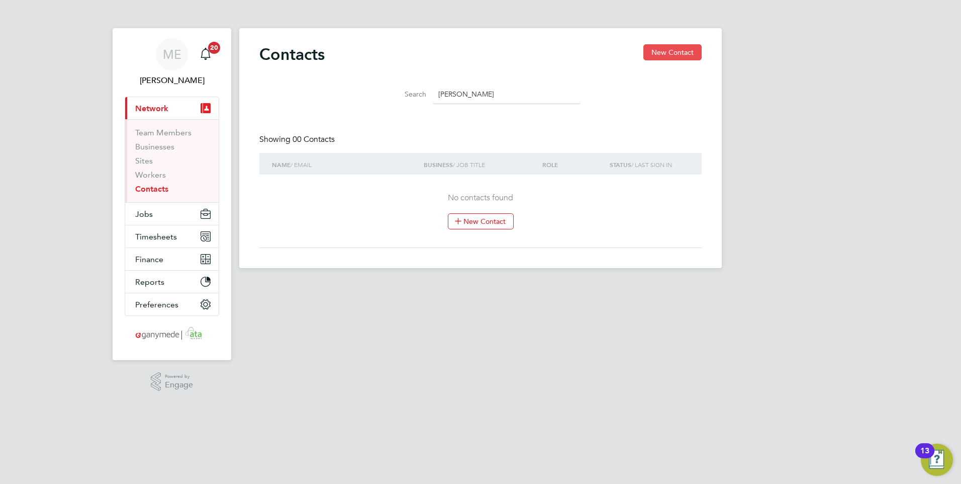
type input "christine"
click at [660, 51] on button "New Contact" at bounding box center [672, 52] width 58 height 16
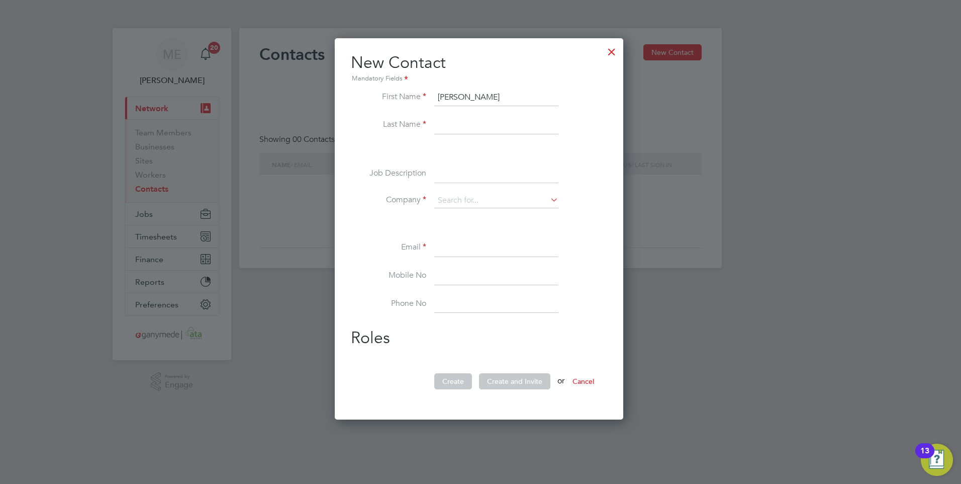
type input "Christine"
click at [447, 122] on input at bounding box center [496, 125] width 124 height 18
type input "Smith"
click at [450, 159] on ul "First Name Christine Last Name Smith Job Description Company Email Mobile No Ph…" at bounding box center [479, 205] width 256 height 235
click at [444, 204] on input at bounding box center [496, 200] width 124 height 15
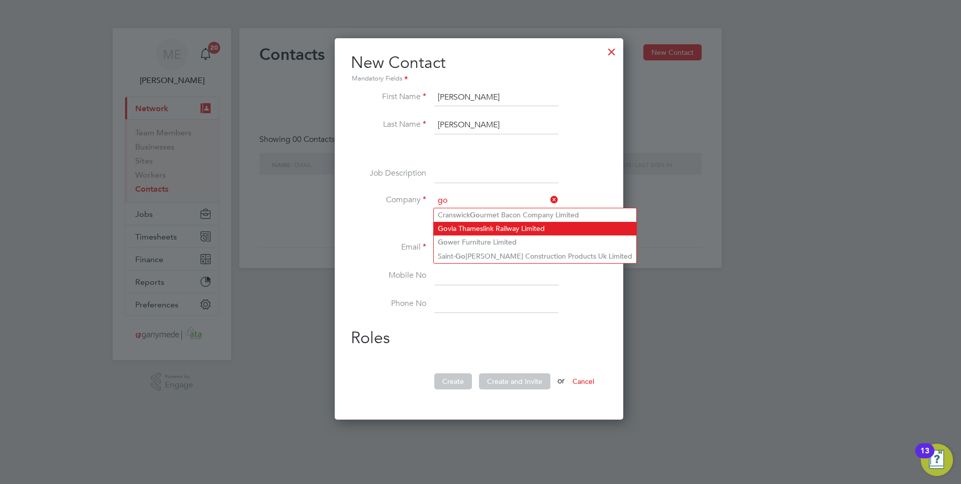
click at [457, 231] on li "Go via Thameslink Railway Limited" at bounding box center [535, 229] width 203 height 14
type input "Govia Thameslink Railway Limited"
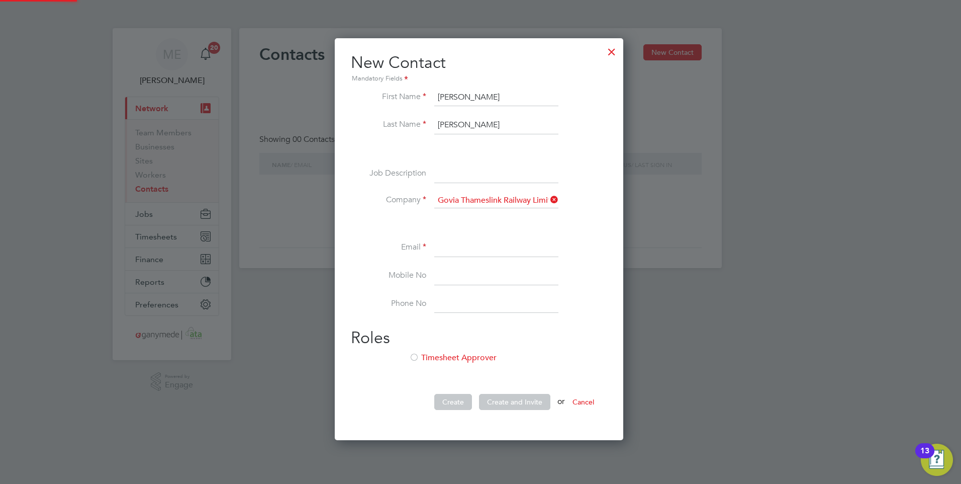
scroll to position [403, 292]
click at [448, 254] on input at bounding box center [496, 248] width 124 height 18
paste input "christine.smith@gtrailway.com"
type input "christine.smith@gtrailway.com"
click at [413, 354] on div at bounding box center [414, 358] width 10 height 10
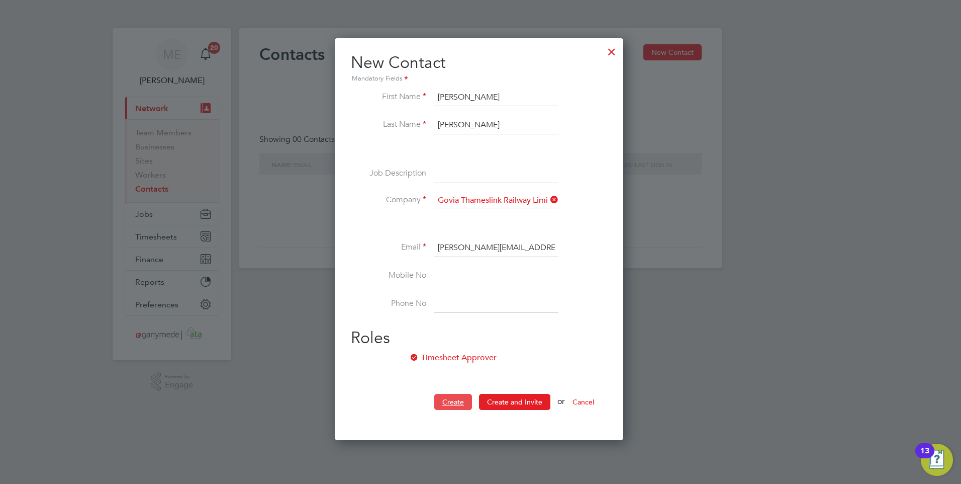
click at [449, 399] on button "Create" at bounding box center [453, 402] width 38 height 16
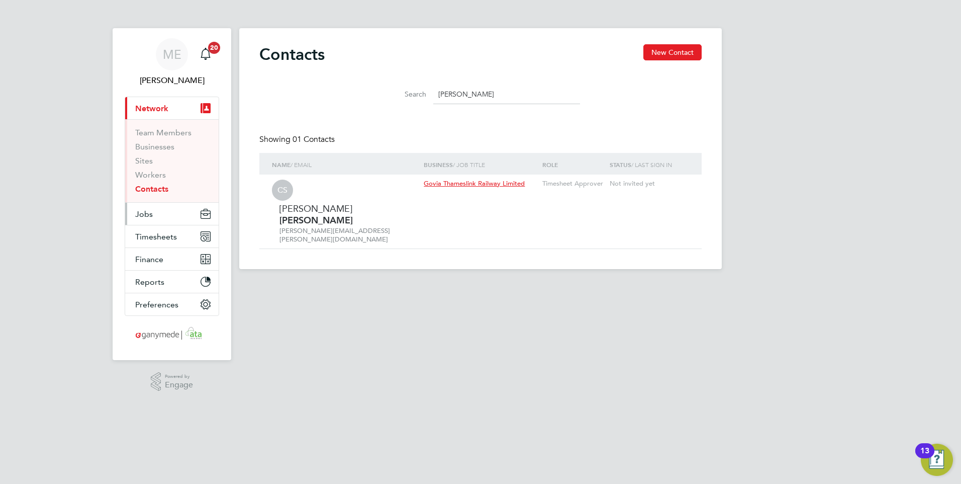
click at [162, 217] on button "Jobs" at bounding box center [172, 214] width 94 height 22
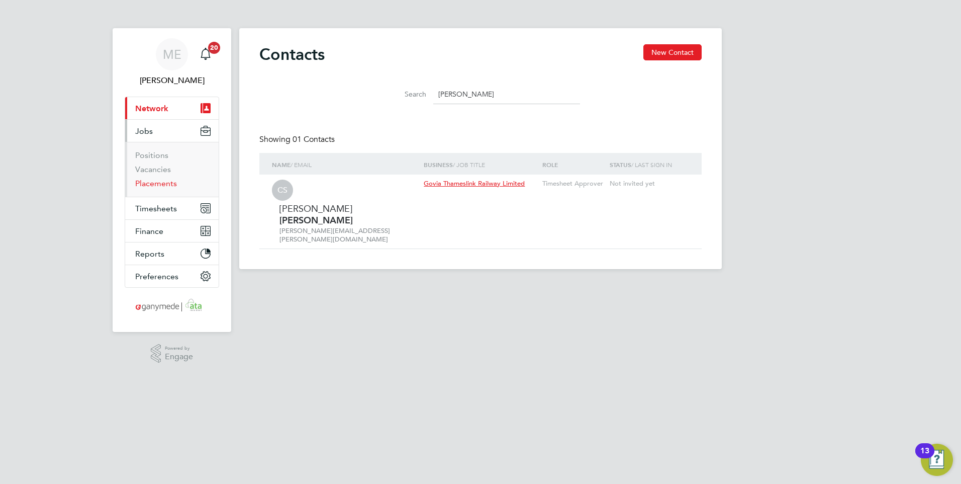
click at [150, 178] on link "Placements" at bounding box center [156, 183] width 42 height 10
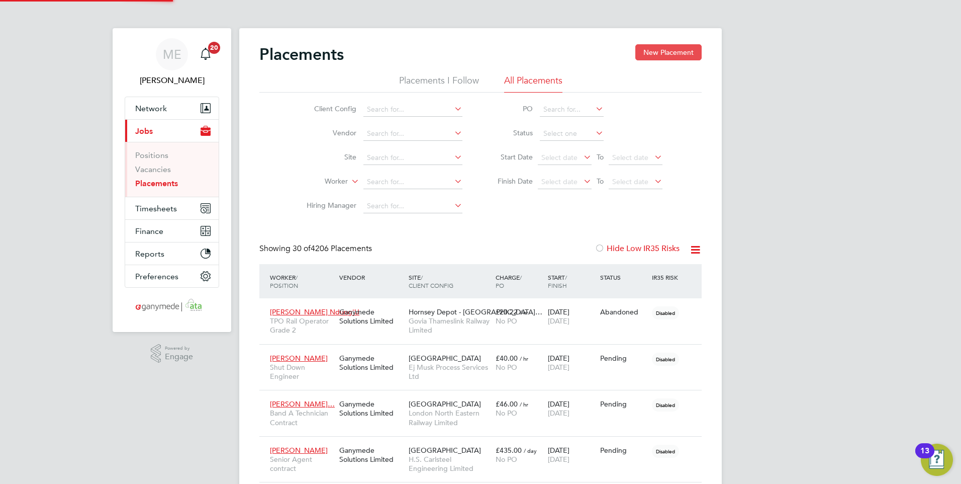
scroll to position [38, 70]
click at [662, 48] on button "New Placement" at bounding box center [668, 52] width 66 height 16
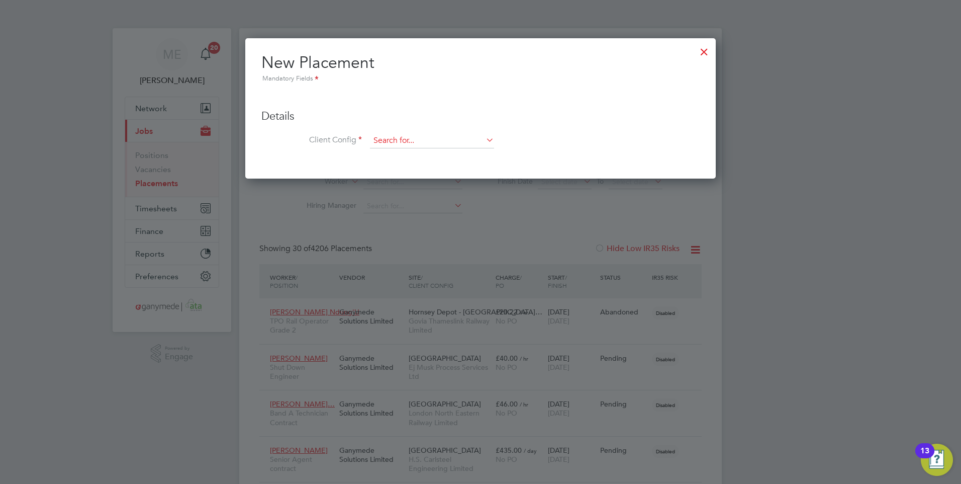
click at [408, 136] on input at bounding box center [432, 140] width 124 height 15
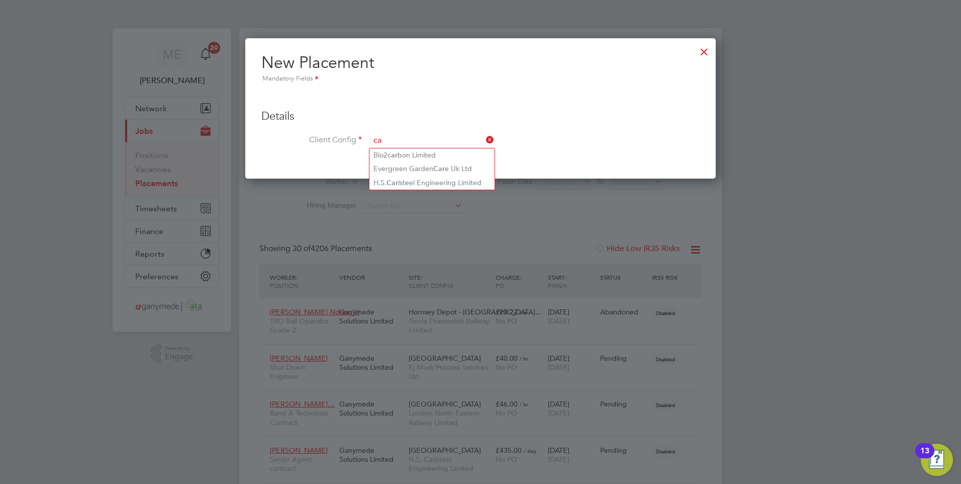
type input "c"
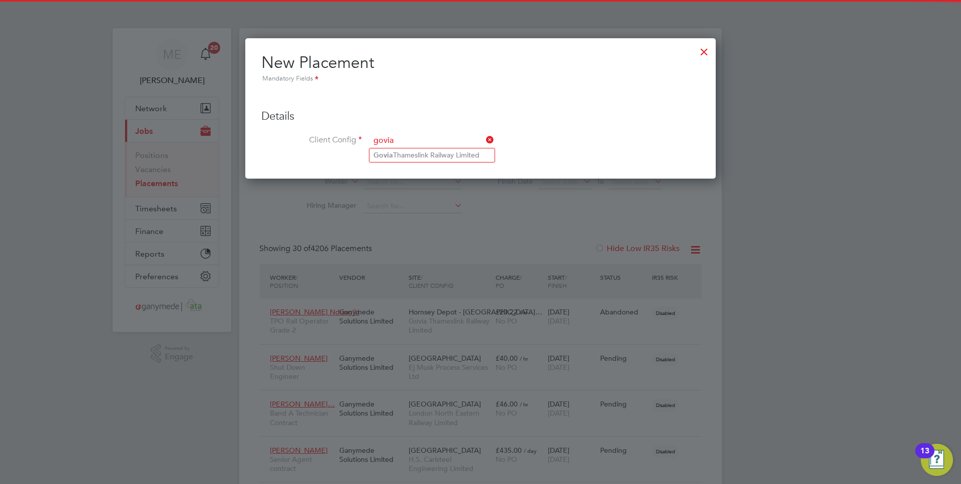
type input "govia"
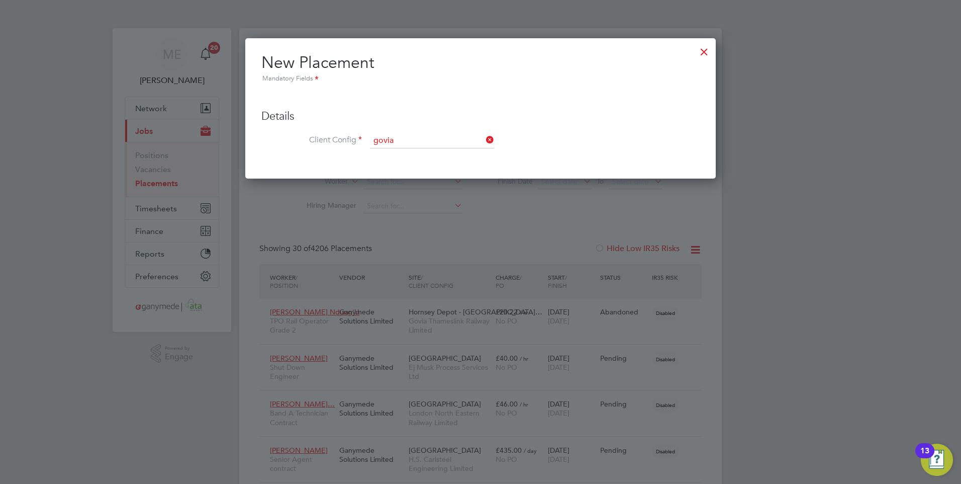
click at [695, 42] on div "New Placement Mandatory Fields Details Client Config govia Hiring Manager Worke…" at bounding box center [480, 108] width 471 height 140
click at [705, 46] on div at bounding box center [704, 49] width 18 height 18
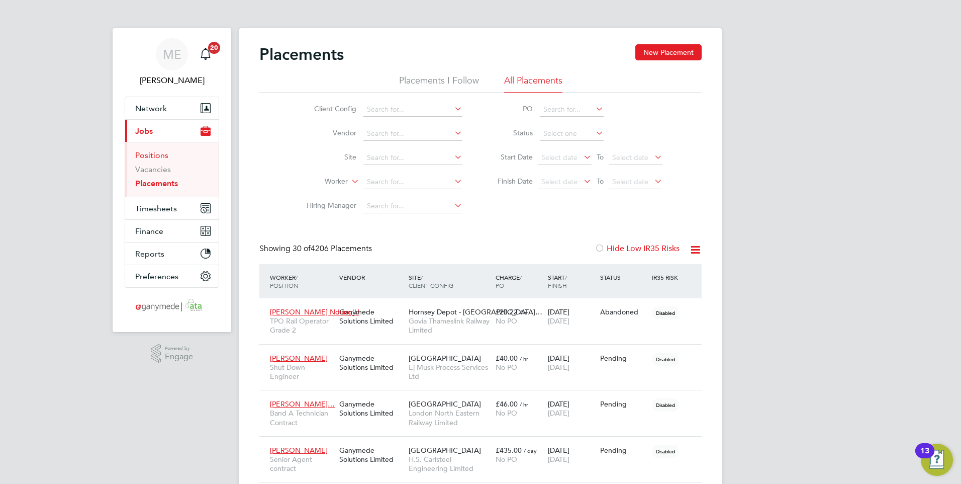
click at [164, 153] on link "Positions" at bounding box center [151, 155] width 33 height 10
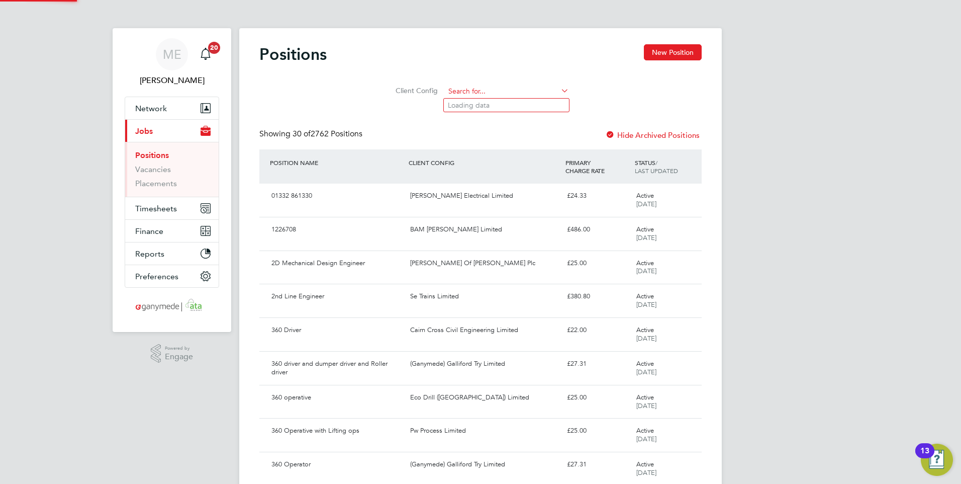
click at [466, 88] on input at bounding box center [507, 91] width 124 height 14
click at [466, 104] on li "Gov ia Thameslink Railway Limited" at bounding box center [506, 106] width 125 height 14
type input "Govia Thameslink Railway Limited"
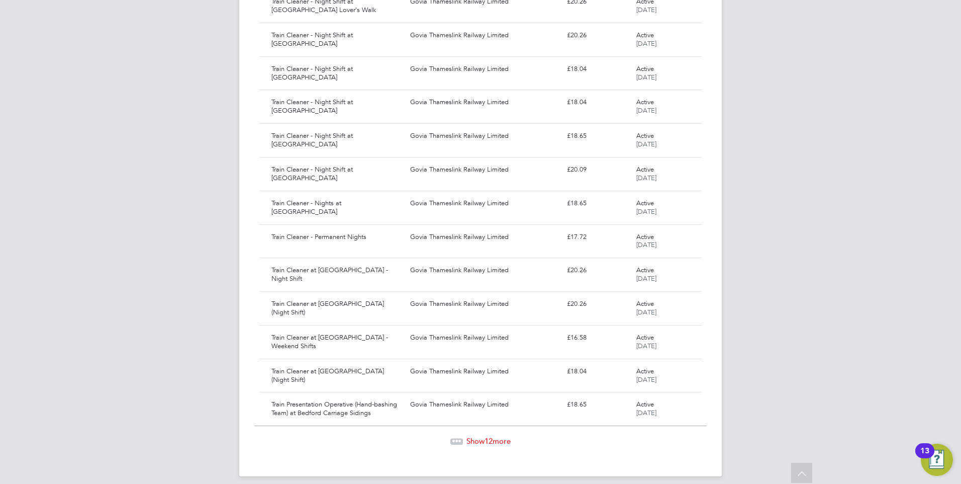
click at [473, 436] on span "Show 12 more" at bounding box center [489, 441] width 44 height 10
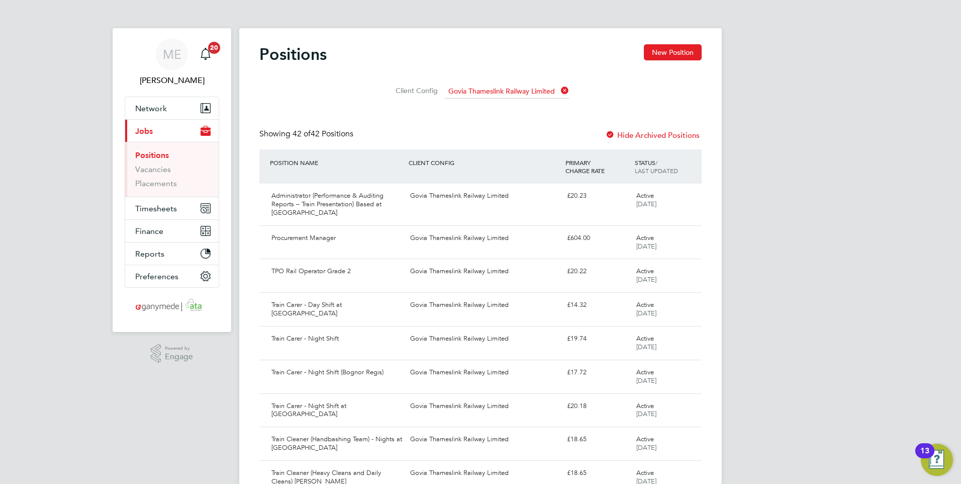
click at [142, 153] on link "Positions" at bounding box center [152, 155] width 34 height 10
click at [661, 46] on button "New Position" at bounding box center [673, 52] width 58 height 16
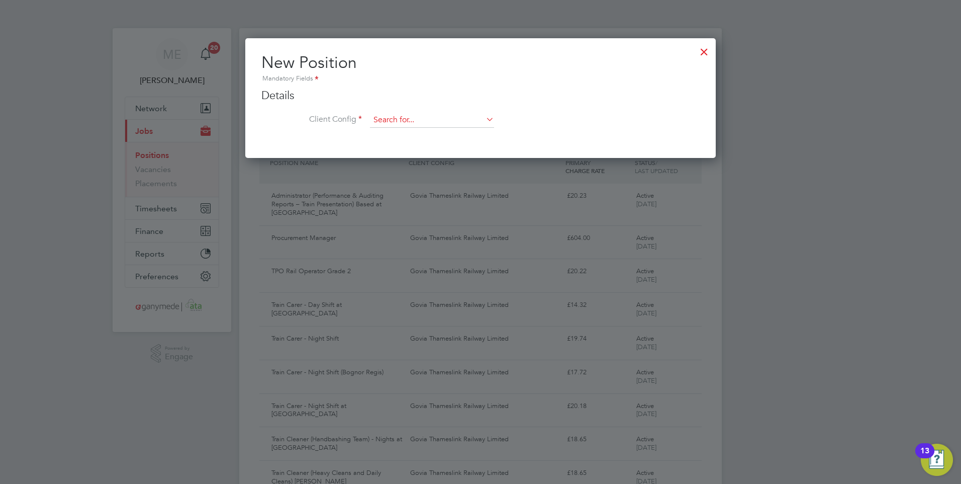
click at [402, 114] on input at bounding box center [432, 120] width 124 height 15
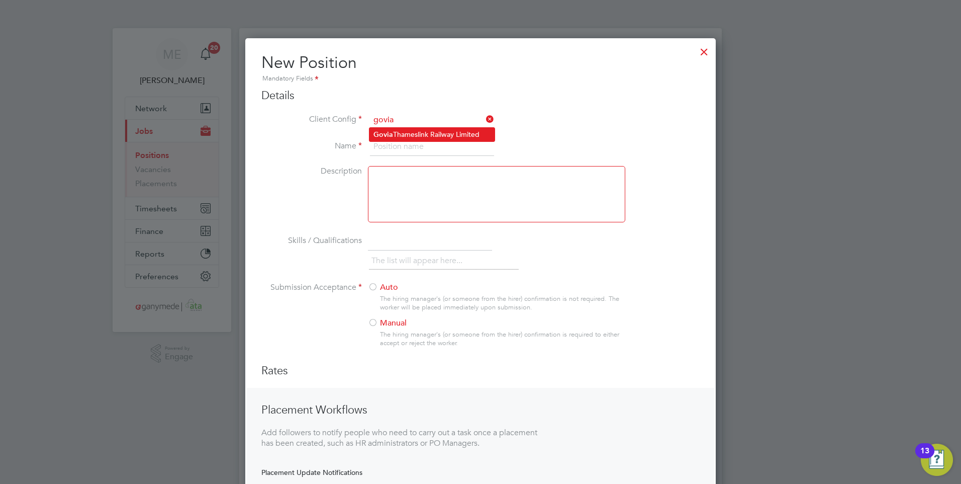
click at [398, 133] on li "Govia Thameslink Railway Limited" at bounding box center [432, 135] width 125 height 14
type input "Govia Thameslink Railway Limited"
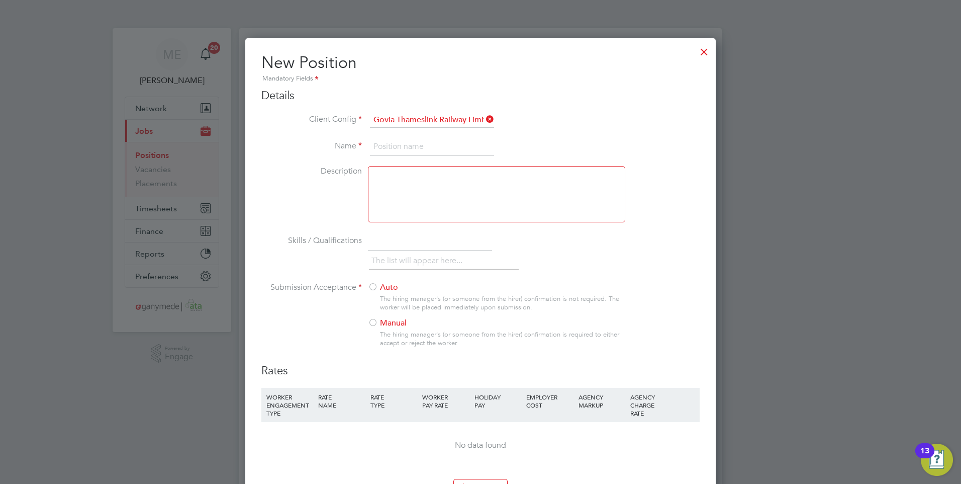
click at [390, 142] on input at bounding box center [432, 147] width 124 height 18
type input "In-Service Support Manager"
click at [373, 321] on div at bounding box center [373, 323] width 10 height 10
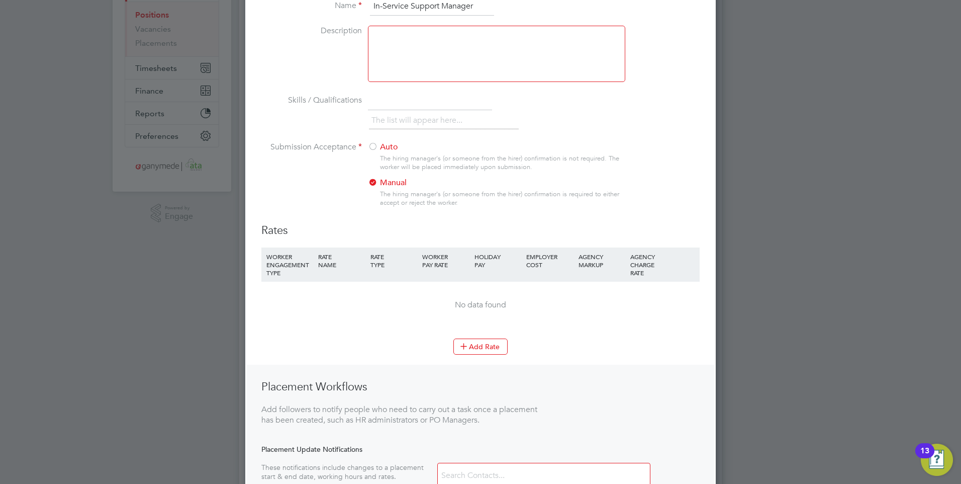
scroll to position [151, 0]
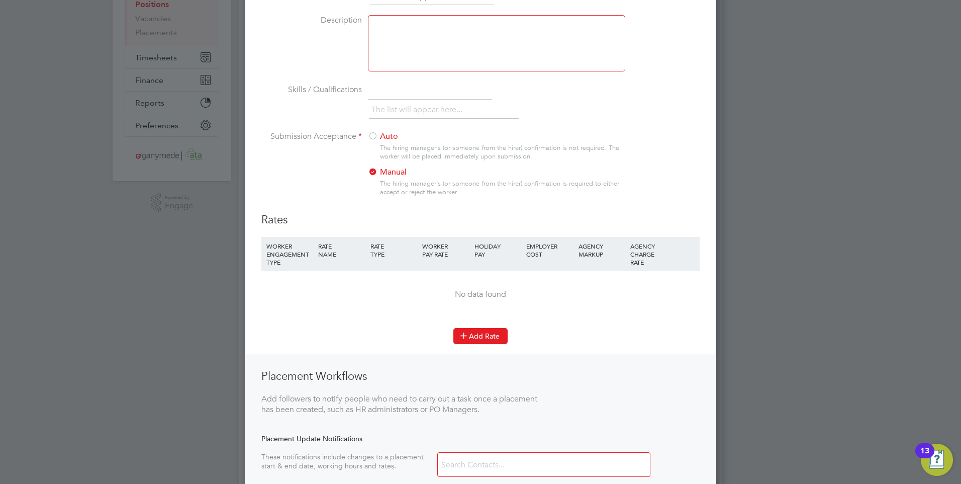
click at [485, 338] on button "Add Rate" at bounding box center [480, 336] width 54 height 16
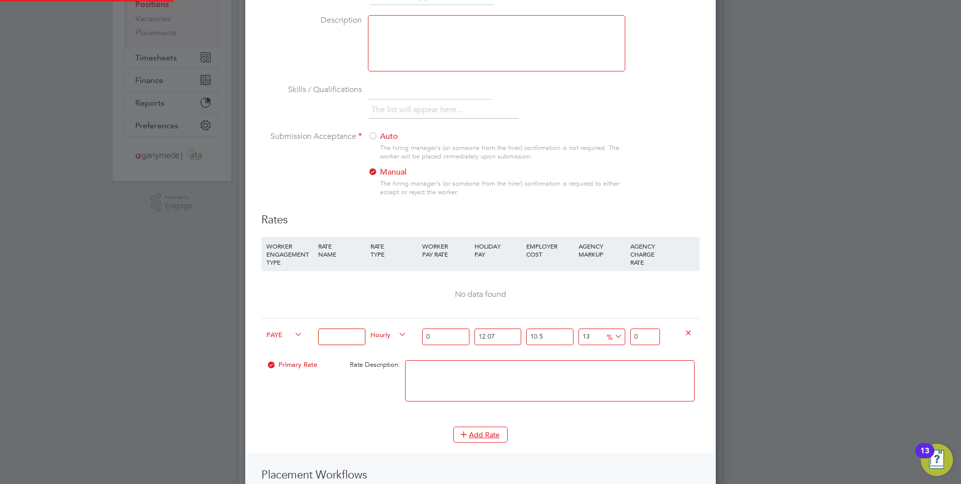
scroll to position [713, 471]
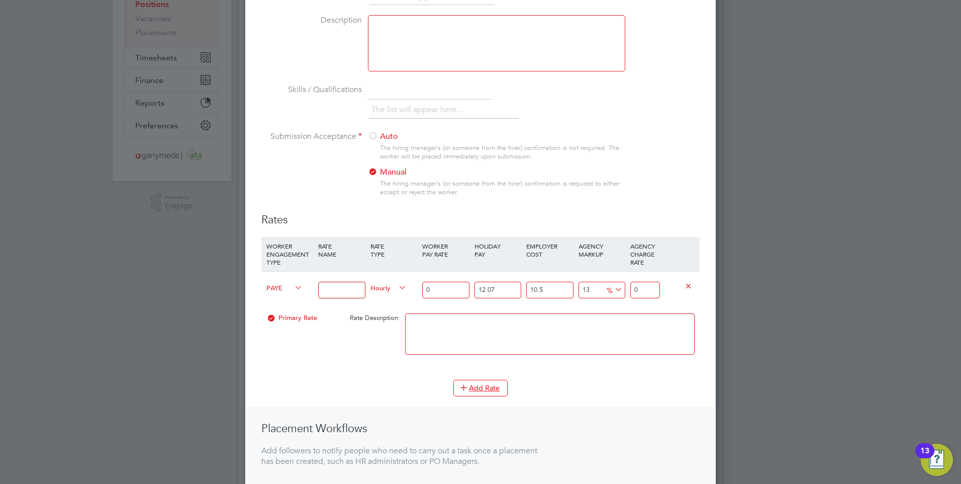
click at [335, 292] on input at bounding box center [341, 290] width 47 height 17
click at [336, 285] on input at bounding box center [341, 290] width 47 height 17
type input "Standard rate"
click at [352, 346] on div "Primary Rate Rate Description:" at bounding box center [480, 338] width 438 height 61
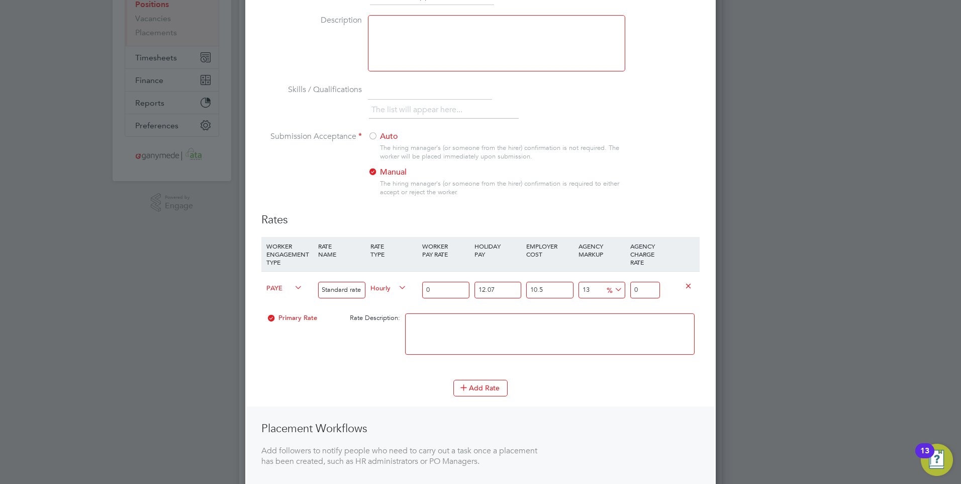
scroll to position [0, 0]
drag, startPoint x: 435, startPoint y: 290, endPoint x: 414, endPoint y: 291, distance: 20.7
click at [414, 291] on div "PAYE Standard rate Hourly 0 12.07 n/a 10.5 n/a 13 0 % 0" at bounding box center [480, 289] width 438 height 37
type input "2"
type input "2.79872411"
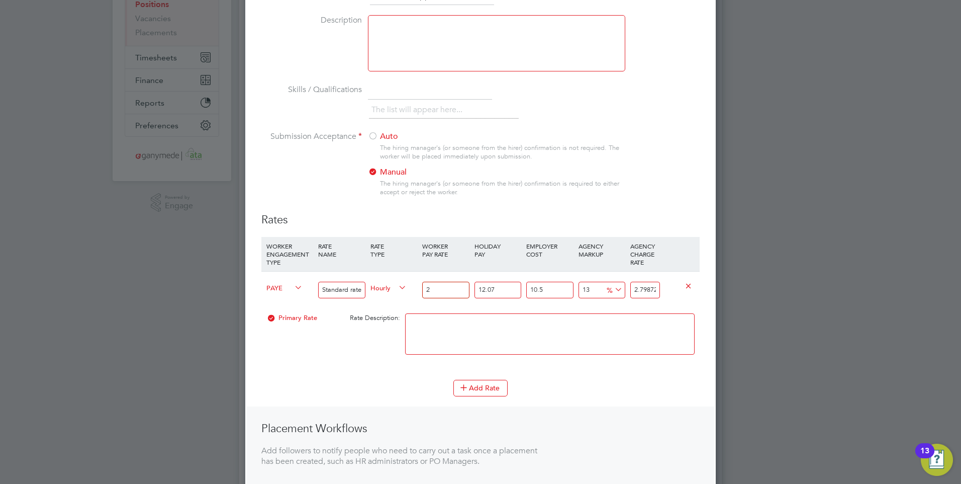
type input "22"
type input "30.78596521"
type input "22.4"
type input "31.345710032"
type input "22.48"
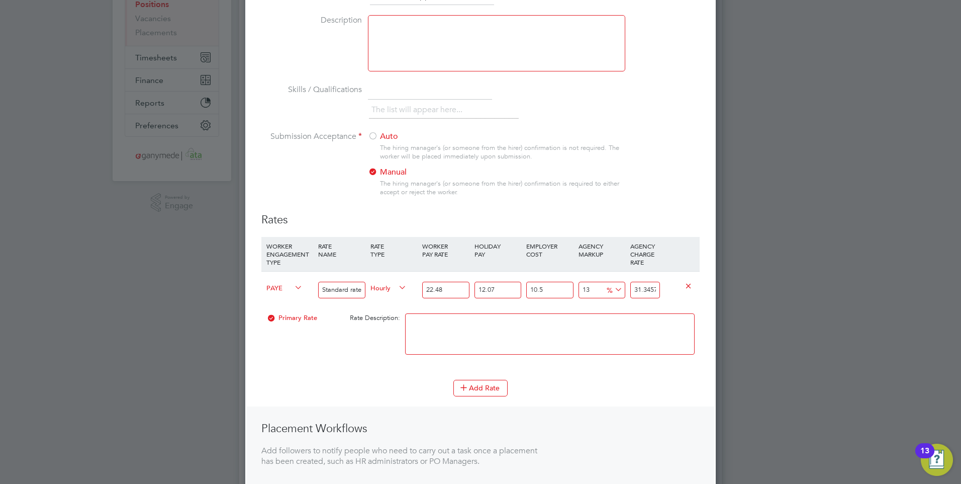
type input "31.4576589964"
type input "22.4"
type input "31.345710032"
type input "22.47"
type input "31.44366537585"
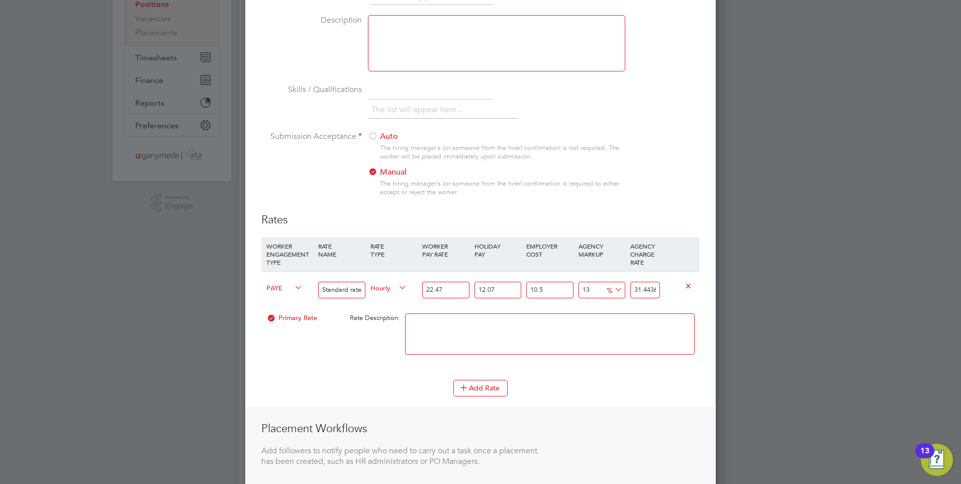
type input "22.47"
drag, startPoint x: 657, startPoint y: 291, endPoint x: 608, endPoint y: 293, distance: 49.3
click at [608, 293] on div "PAYE Standard rate Hourly 22.47 12.07 n/a 10.5 n/a 13 3.61741283085 % 31.443665…" at bounding box center [480, 289] width 438 height 37
type input "23494206.282987844"
type input "6537585"
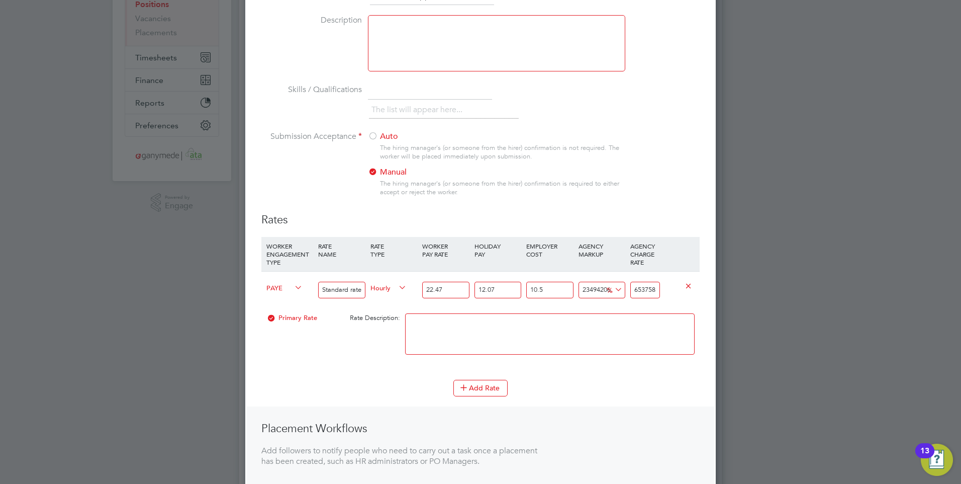
drag, startPoint x: 657, startPoint y: 290, endPoint x: 613, endPoint y: 287, distance: 43.9
click at [613, 287] on div "PAYE Standard rate Hourly 22.47 12.07 n/a 10.5 n/a 23494206.282987844 6537557.1…" at bounding box center [480, 289] width 438 height 37
type input "-82.03135692844694"
type input "5"
drag, startPoint x: 648, startPoint y: 289, endPoint x: 631, endPoint y: 290, distance: 16.6
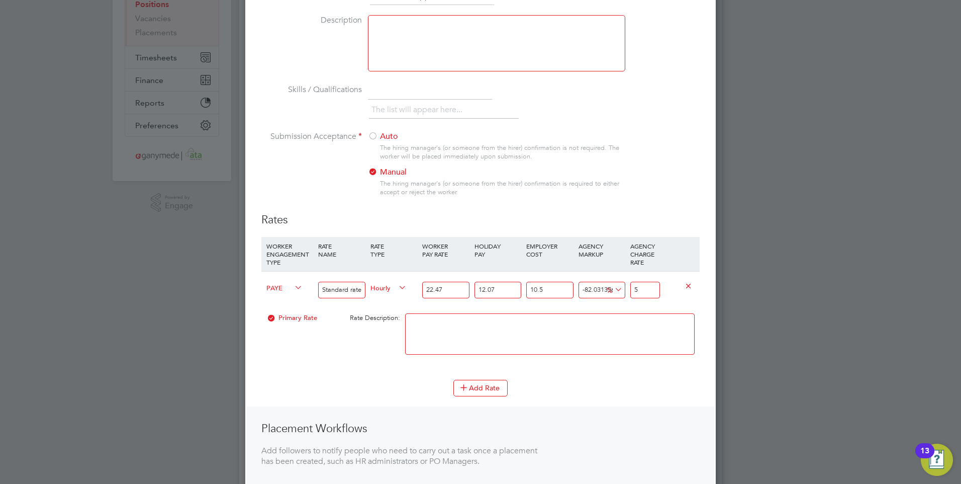
click at [631, 290] on input "5" at bounding box center [645, 290] width 30 height 17
type input "-89.21881415706817"
type input "3"
type input "40.15541595811388"
type input "39"
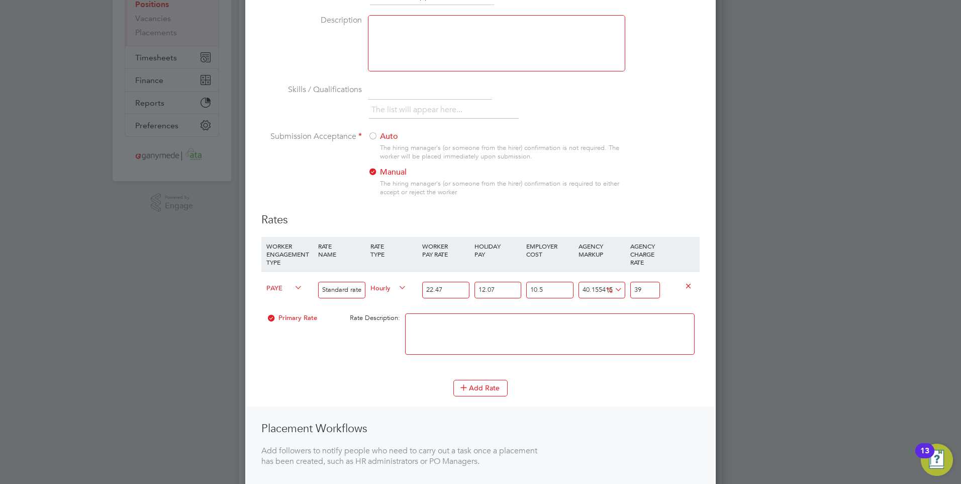
type input "43.030398849562374"
type input "39.8"
type input "43.246022566421004"
type input "39.86"
click at [567, 318] on textarea at bounding box center [550, 333] width 290 height 41
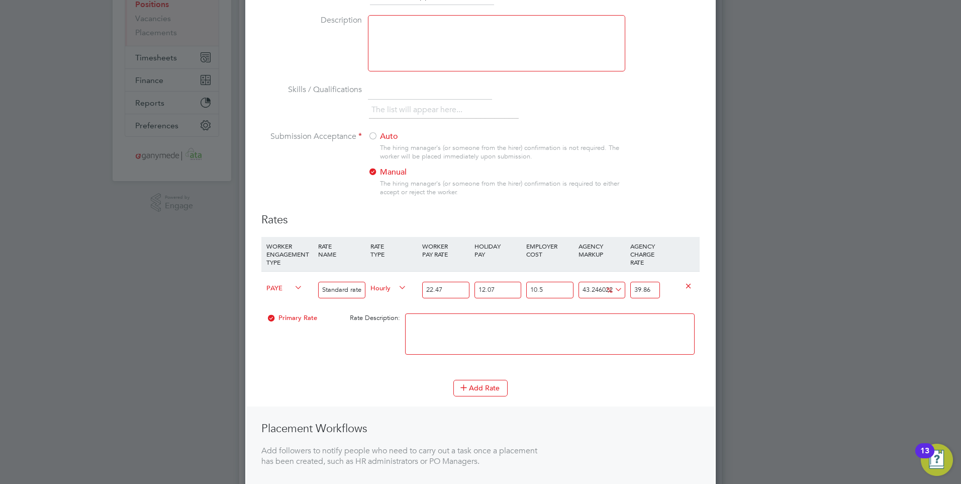
drag, startPoint x: 600, startPoint y: 288, endPoint x: 580, endPoint y: 287, distance: 20.1
click at [580, 287] on input "43.246022566421004" at bounding box center [602, 290] width 47 height 17
type input "6022566421004"
type input "1675854542026.7673"
drag, startPoint x: 601, startPoint y: 289, endPoint x: 573, endPoint y: 288, distance: 28.7
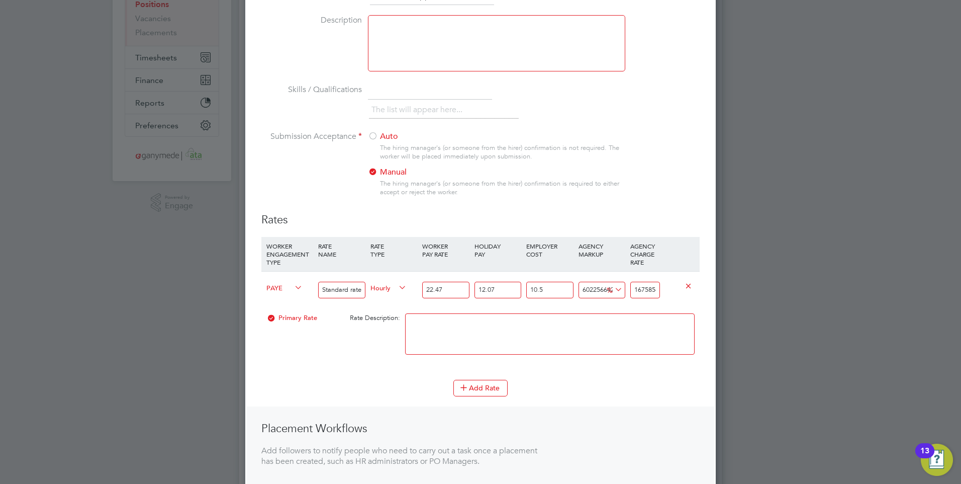
click at [573, 288] on div "PAYE Standard rate Hourly 22.47 12.07 n/a 10.5 n/a 6022566421004 1675854541998.…" at bounding box center [480, 289] width 438 height 37
type input "66421004"
type input "18482504.142217096"
drag, startPoint x: 602, startPoint y: 290, endPoint x: 571, endPoint y: 288, distance: 31.3
click at [571, 288] on div "PAYE Standard rate Hourly 22.47 12.07 n/a 10.5 n/a 66421004 18482476.31596455 %…" at bounding box center [480, 289] width 438 height 37
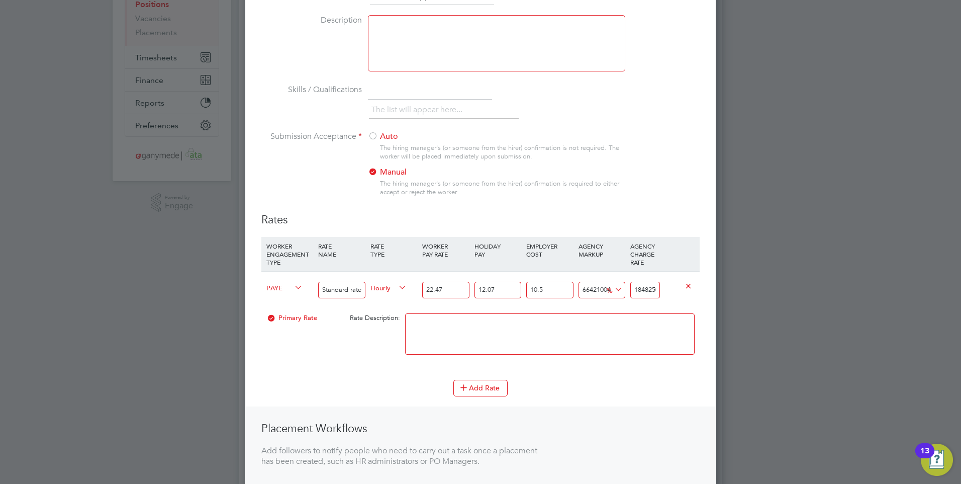
type input "004"
type input "28.9393026468"
drag, startPoint x: 658, startPoint y: 290, endPoint x: 621, endPoint y: 288, distance: 36.2
click at [620, 289] on div "PAYE Standard rate Hourly 22.47 12.07 n/a 10.5 n/a 004 1.1130501018 % 28.939302…" at bounding box center [480, 289] width 438 height 37
type input "95018.80896357329"
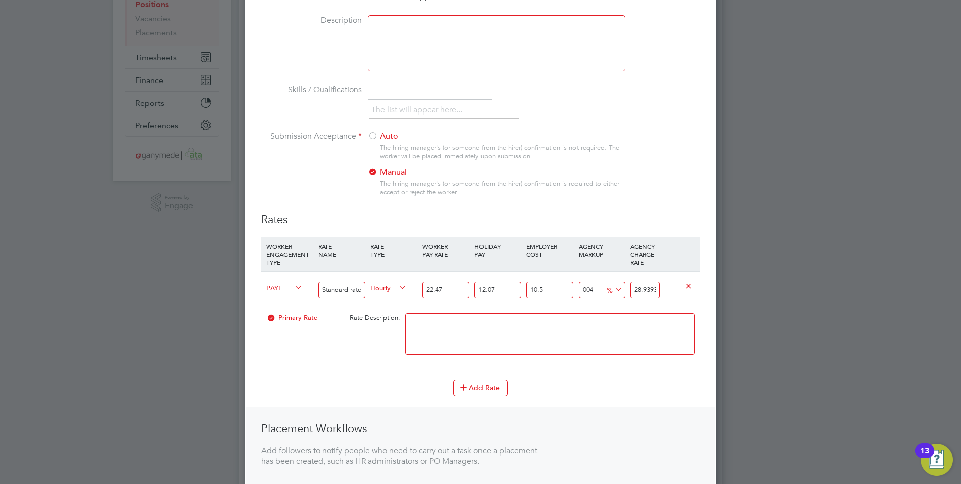
type input "026468"
drag, startPoint x: 655, startPoint y: 289, endPoint x: 622, endPoint y: 289, distance: 32.7
click at [622, 289] on div "PAYE Standard rate Hourly 22.47 12.07 n/a 10.5 n/a 95018.80896357329 26440.1737…" at bounding box center [480, 289] width 438 height 37
type input "-89.21881415706817"
type input "3"
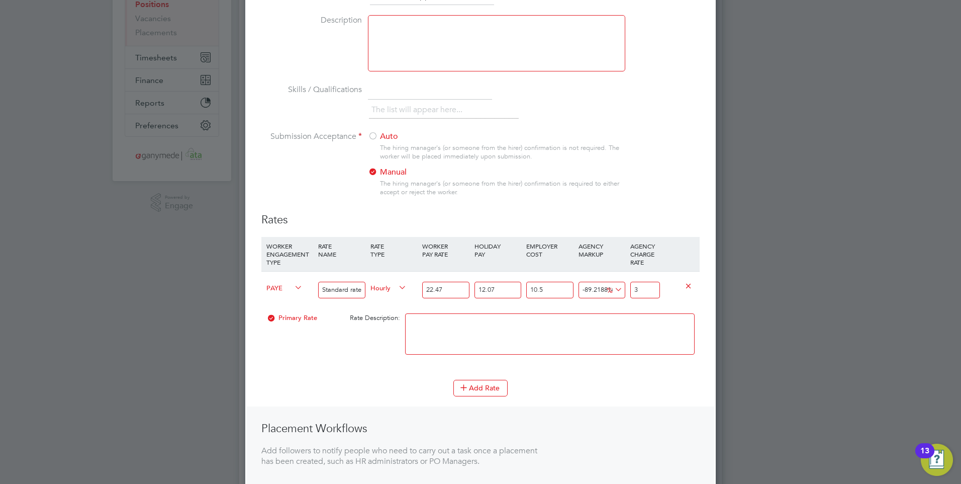
type input "40.15541595811388"
type input "39"
type input "43.030398849562374"
type input "39.8"
type input "43.246022566421004"
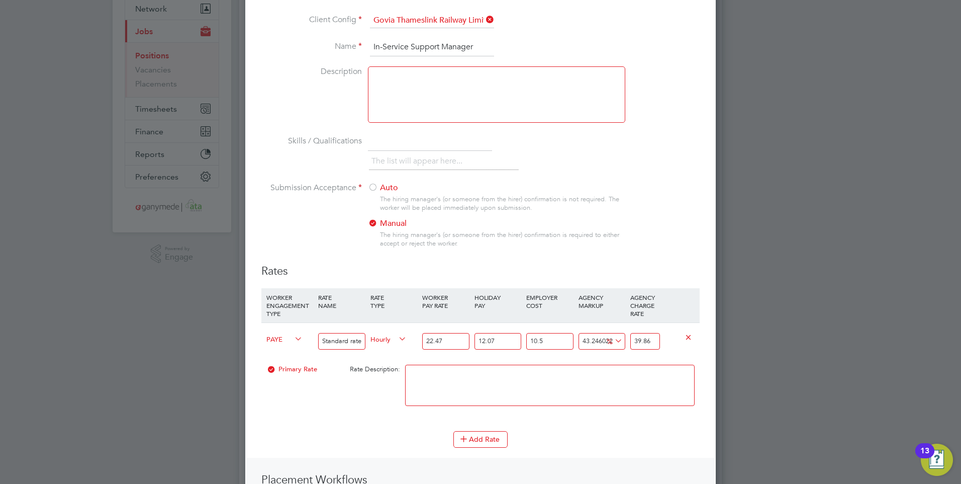
scroll to position [50, 0]
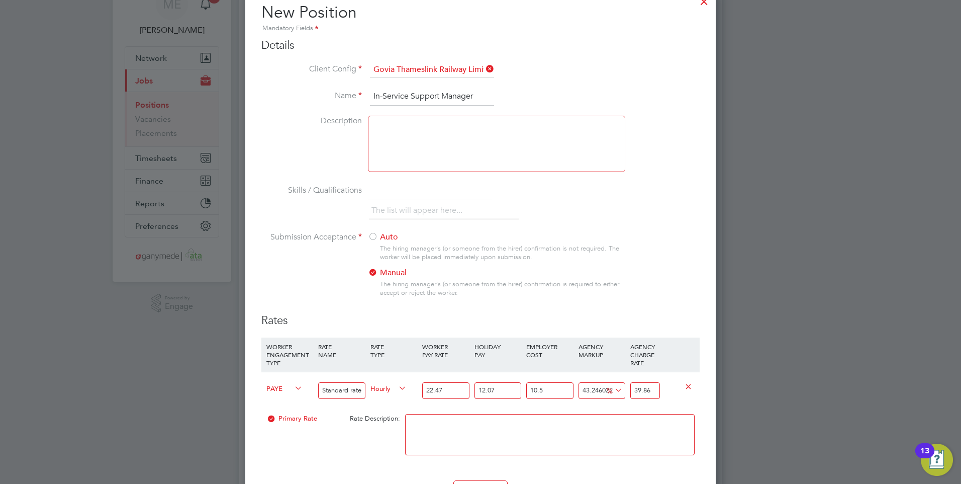
type input "39.86"
click at [552, 432] on textarea at bounding box center [550, 434] width 290 height 41
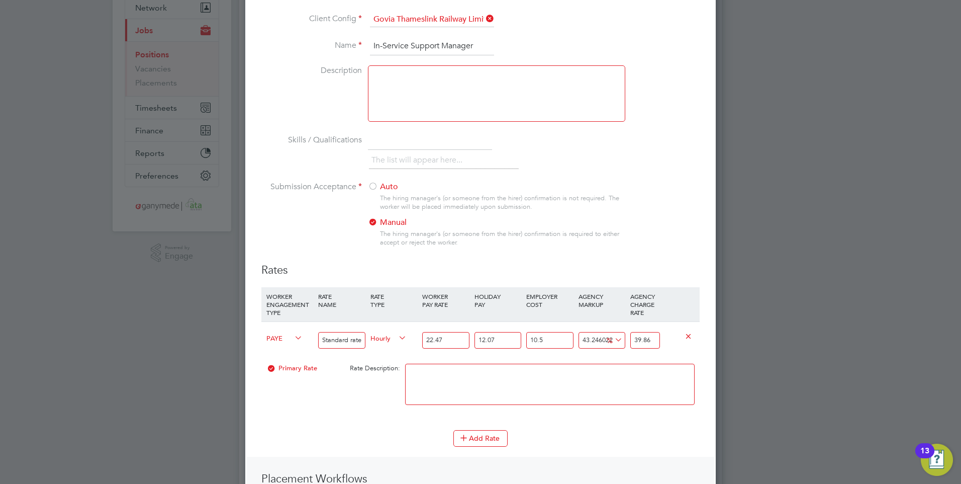
click at [358, 339] on input "Standard rate" at bounding box center [341, 340] width 47 height 17
click at [361, 339] on input "Standard rate" at bounding box center [341, 340] width 47 height 17
type input "Standard rate (every hour worked)"
click at [464, 383] on textarea at bounding box center [550, 383] width 290 height 41
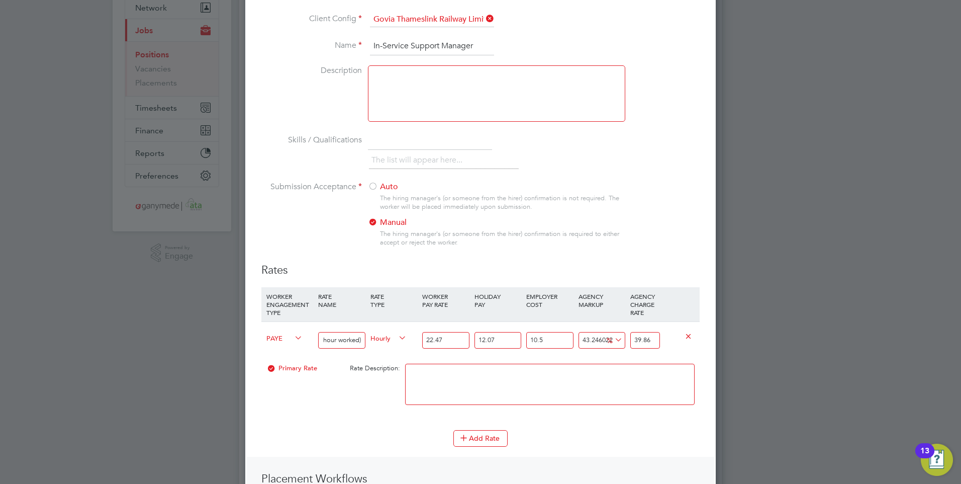
scroll to position [0, 0]
click at [613, 340] on icon at bounding box center [613, 340] width 0 height 14
click at [607, 362] on li "£" at bounding box center [615, 364] width 24 height 13
click at [613, 338] on icon at bounding box center [613, 340] width 0 height 14
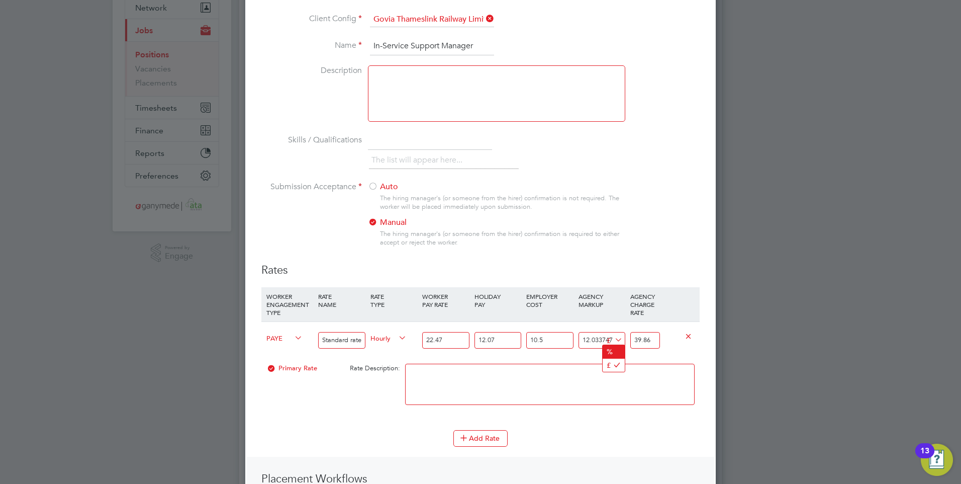
click at [615, 347] on li "%" at bounding box center [614, 351] width 22 height 13
click at [385, 339] on span "Hourly" at bounding box center [389, 337] width 36 height 11
click at [385, 337] on span "Hourly" at bounding box center [389, 337] width 36 height 11
click at [465, 373] on textarea at bounding box center [550, 383] width 290 height 41
click at [293, 339] on icon at bounding box center [293, 338] width 0 height 14
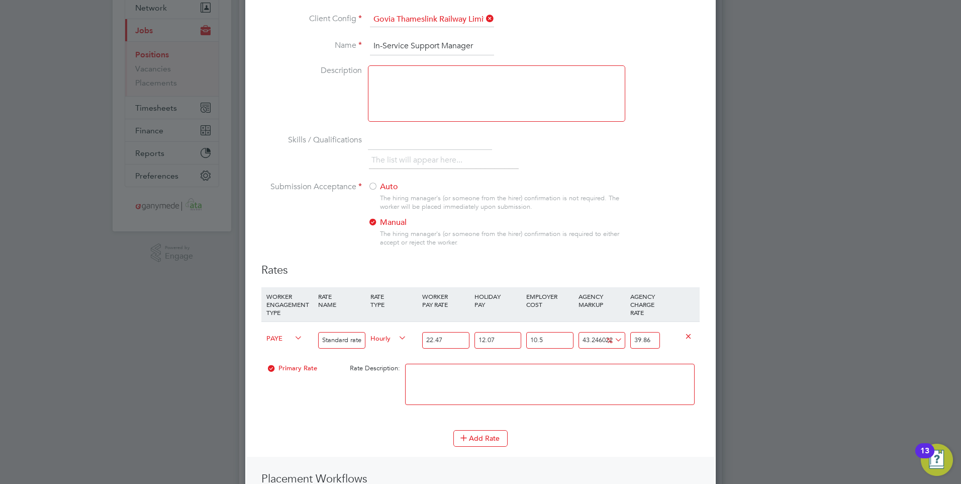
click at [293, 336] on icon at bounding box center [293, 338] width 0 height 14
click at [277, 336] on span "PAYE" at bounding box center [284, 337] width 36 height 11
click at [283, 347] on li "Contract" at bounding box center [282, 349] width 41 height 13
type input "32.1873812706748"
click at [293, 334] on icon at bounding box center [293, 338] width 0 height 14
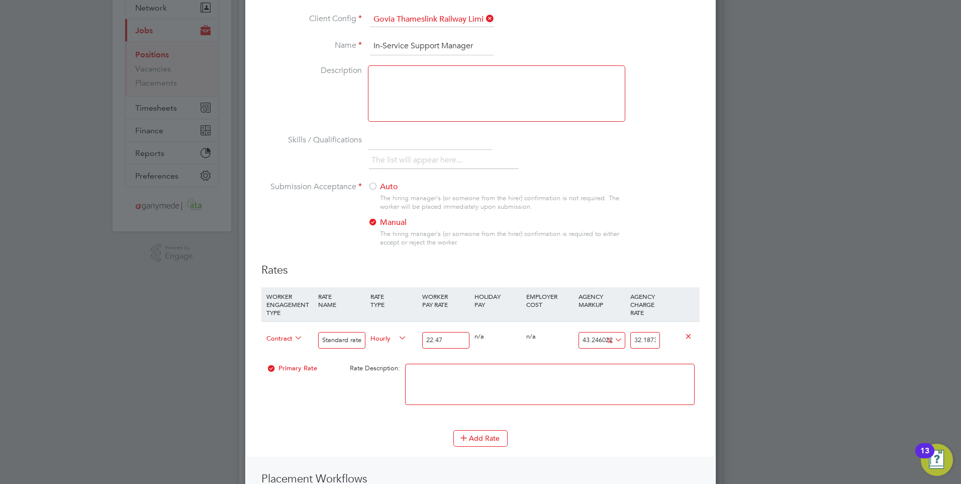
click at [292, 337] on span "Contract" at bounding box center [284, 337] width 36 height 11
click at [280, 360] on li "PAYE" at bounding box center [284, 361] width 44 height 13
type input "12.07"
type input "10.5"
type input "39.86"
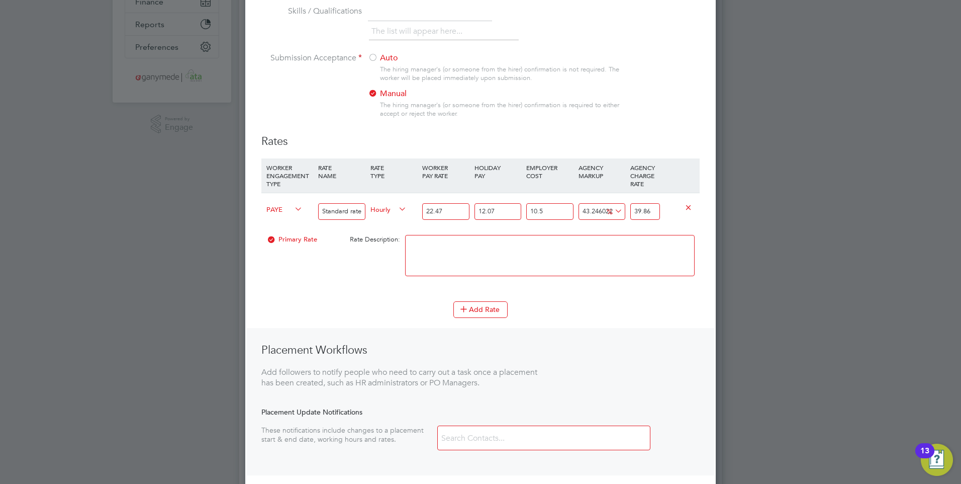
scroll to position [251, 0]
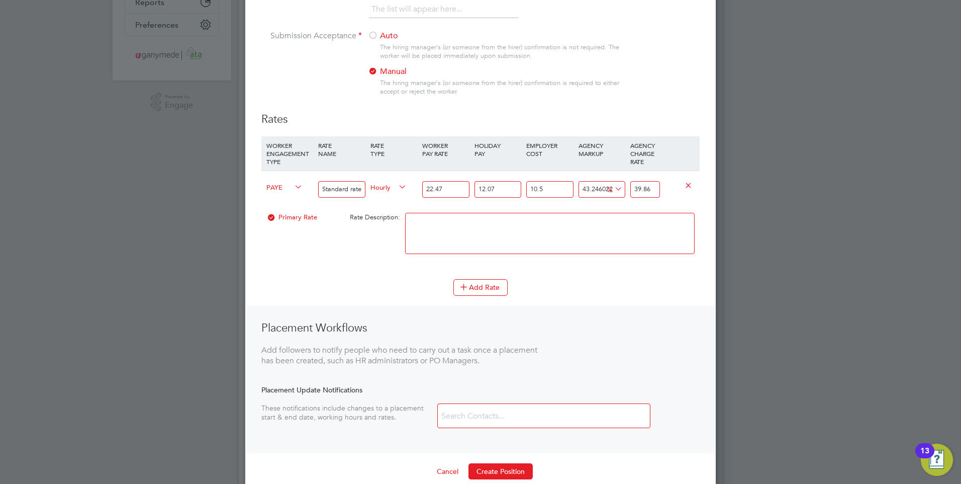
click at [690, 183] on icon at bounding box center [689, 185] width 8 height 8
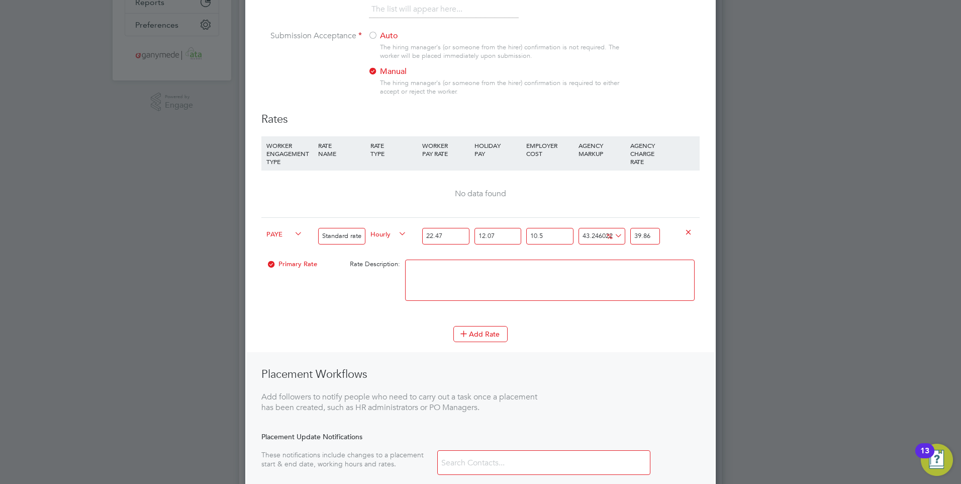
scroll to position [661, 471]
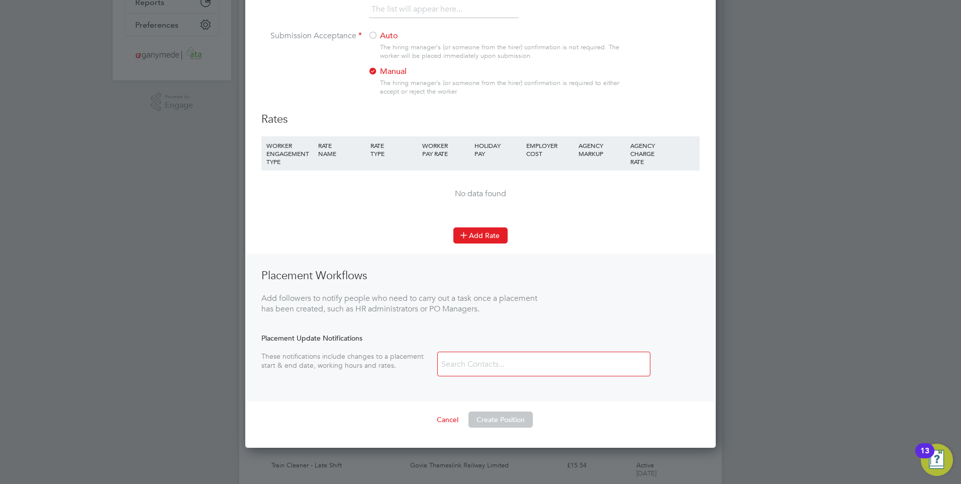
click at [488, 233] on button "Add Rate" at bounding box center [480, 235] width 54 height 16
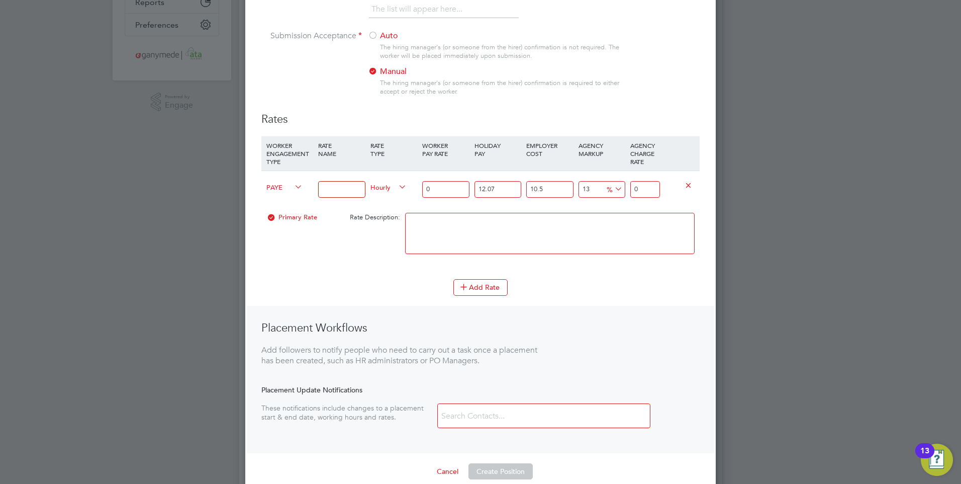
click at [323, 188] on input at bounding box center [341, 189] width 47 height 17
type input "Standard rate (every hour worked)"
click at [438, 188] on input "0" at bounding box center [445, 189] width 47 height 17
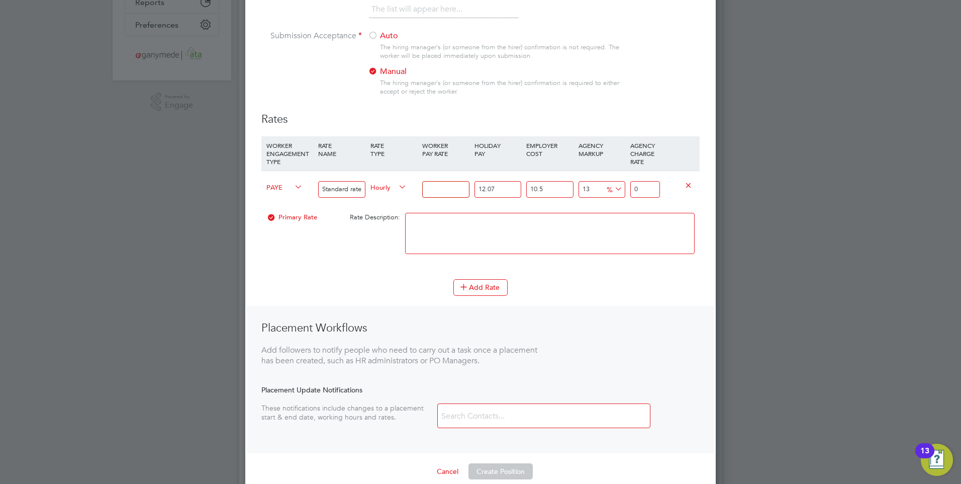
type input "0"
click at [643, 190] on input "0" at bounding box center [645, 189] width 30 height 17
type input "3"
type input "-19.24891803644054"
type input "3"
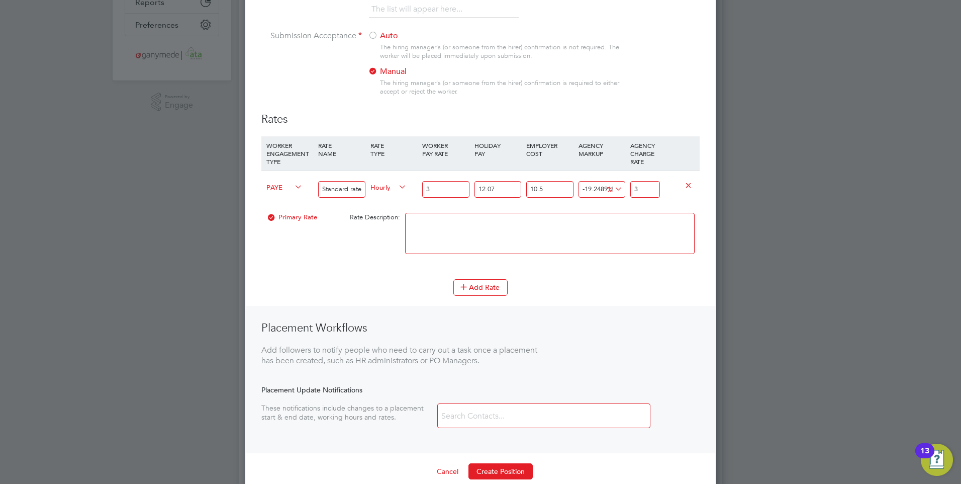
type input "949.7640655262729"
type input "39"
type input "971.2976873832222"
type input "39.8"
type input "972.9127090224933"
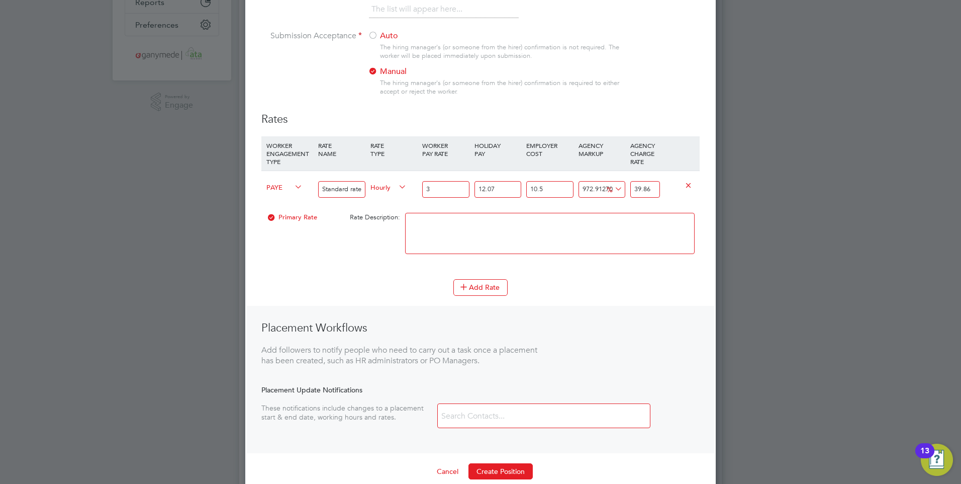
type input "39.86"
drag, startPoint x: 433, startPoint y: 187, endPoint x: 421, endPoint y: 188, distance: 12.6
click at [421, 188] on div "3" at bounding box center [446, 189] width 52 height 37
type input "2"
type input "26.57333333333333"
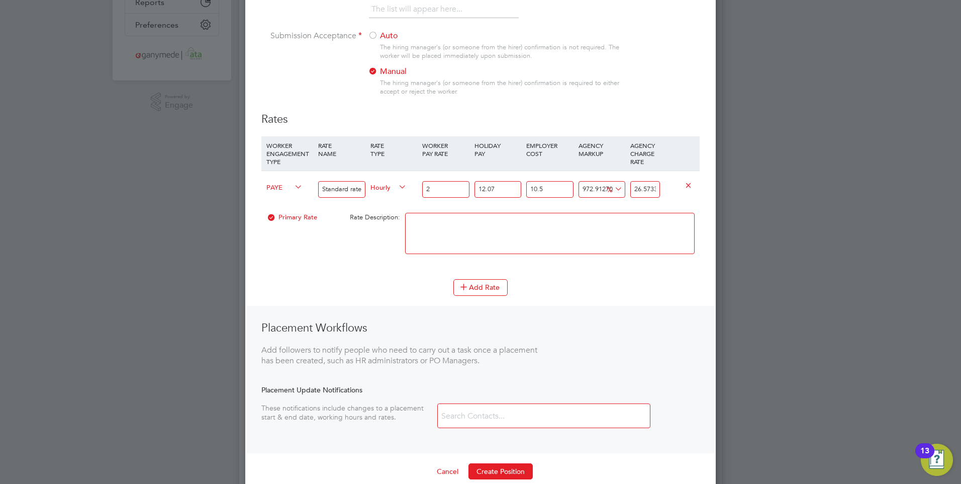
type input "27"
type input "358.74"
type input "27.4"
type input "364.05466666666666"
type input "27.47"
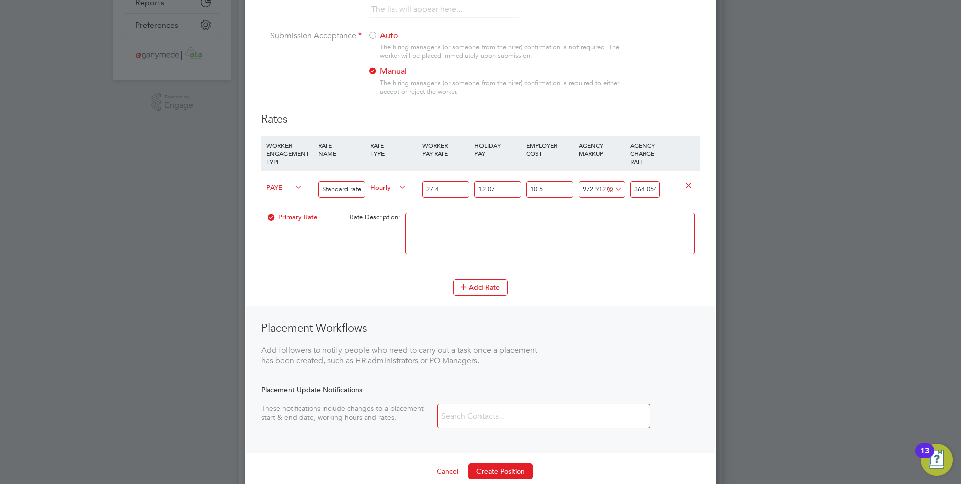
type input "364.98473333333334"
type input "27.47"
click at [507, 223] on textarea at bounding box center [550, 233] width 290 height 41
drag, startPoint x: 656, startPoint y: 189, endPoint x: 630, endPoint y: 189, distance: 26.1
click at [630, 189] on div "364.98473333333334" at bounding box center [645, 189] width 35 height 37
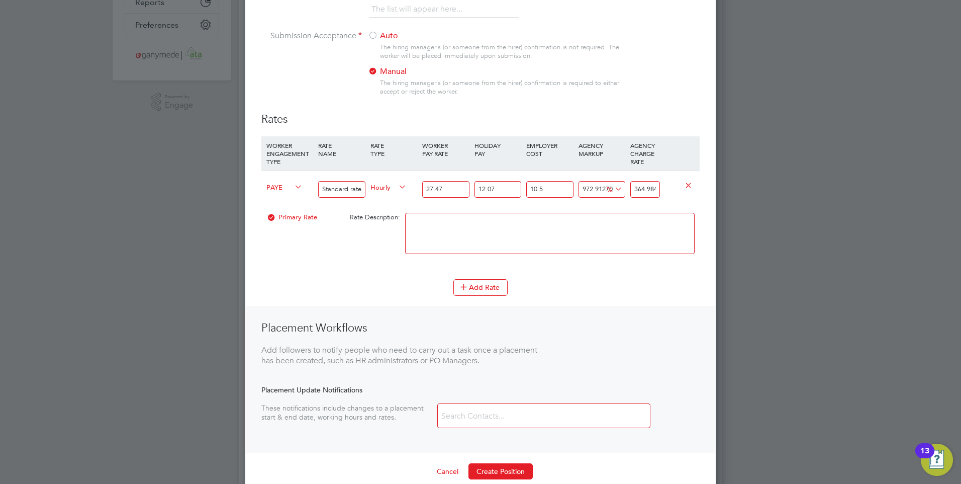
type input "215571387257.65784"
type input "73333333334"
drag, startPoint x: 659, startPoint y: 189, endPoint x: 632, endPoint y: 190, distance: 27.2
click at [633, 190] on input "73333333334" at bounding box center [645, 189] width 30 height 17
type input "9700.659165144056"
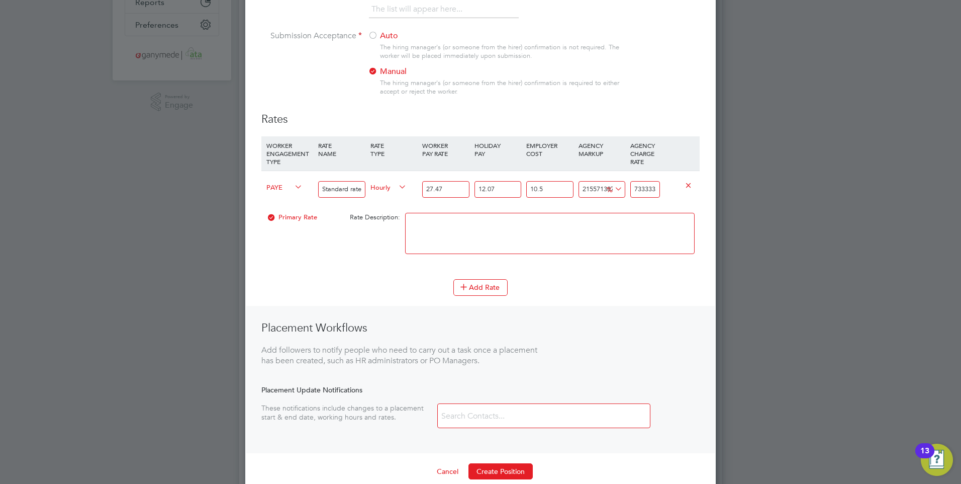
type input "3334"
drag, startPoint x: 654, startPoint y: 189, endPoint x: 630, endPoint y: 190, distance: 23.6
click at [630, 190] on div "3334" at bounding box center [645, 189] width 35 height 37
type input "-91.18117051726689"
type input "3"
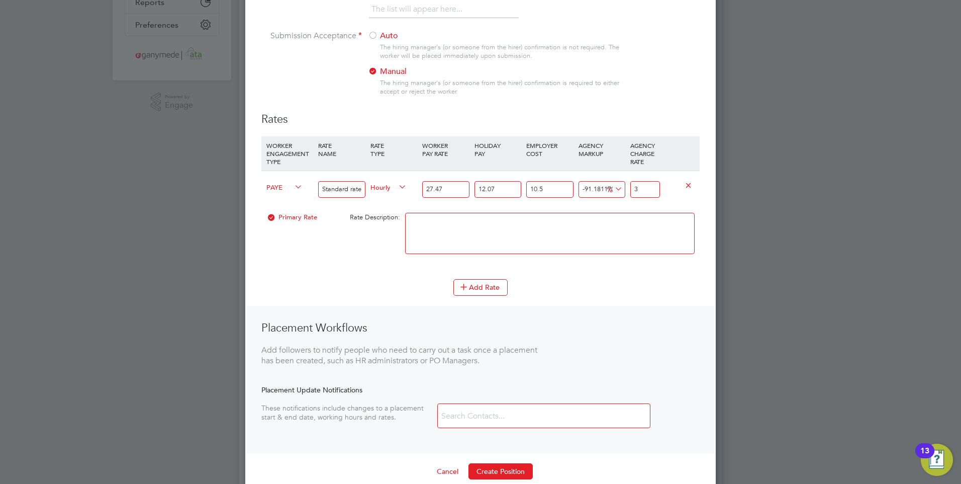
type input "14.644783275530358"
type input "39"
type input "16.99647113759252"
type input "39.8"
type input "17.17284772724718"
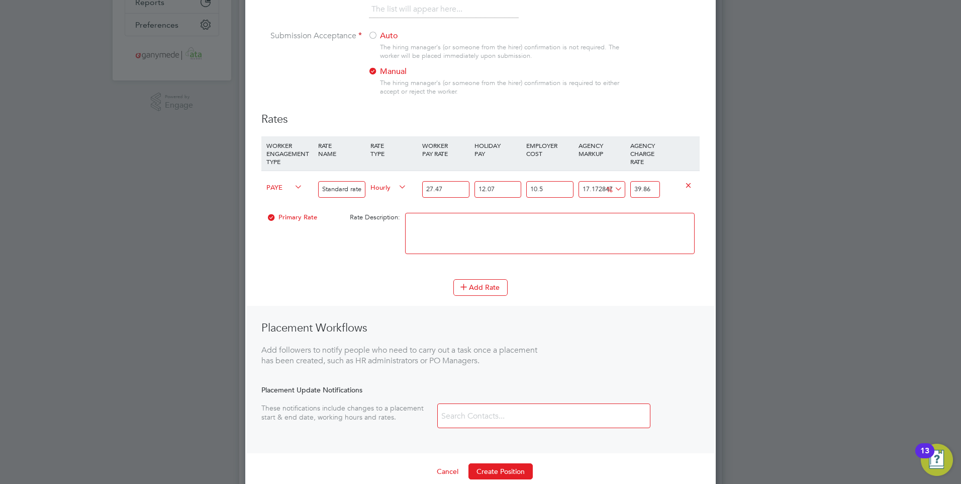
type input "39.86"
click at [616, 221] on textarea at bounding box center [550, 233] width 290 height 41
drag, startPoint x: 448, startPoint y: 188, endPoint x: 411, endPoint y: 186, distance: 37.7
click at [411, 186] on div "PAYE Standard rate (every hour worked) Hourly 27.47 12.07 n/a 10.5 n/a 17.17284…" at bounding box center [480, 188] width 438 height 37
type input "3"
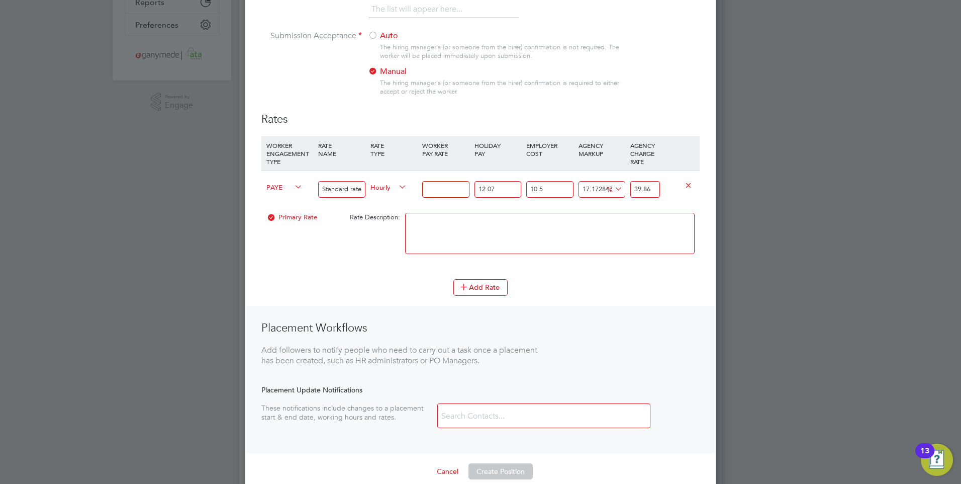
type input "4.353112486348744"
type input "30"
type input "43.53112486348744"
type input "30.7"
type input "44.54685111030215"
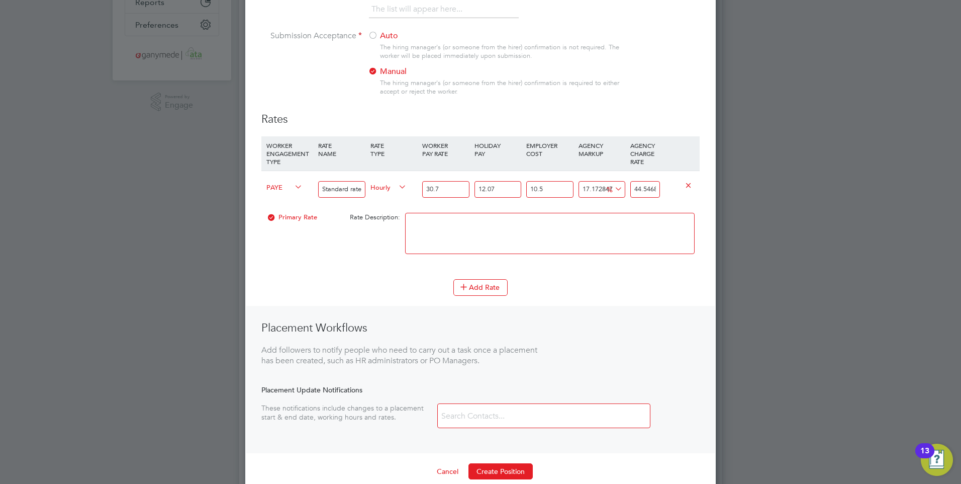
type input "30.79"
type input "44.67744448489261"
type input "30.79"
click at [362, 233] on div "Primary Rate Rate Description:" at bounding box center [480, 238] width 438 height 61
click at [431, 227] on textarea at bounding box center [550, 233] width 290 height 41
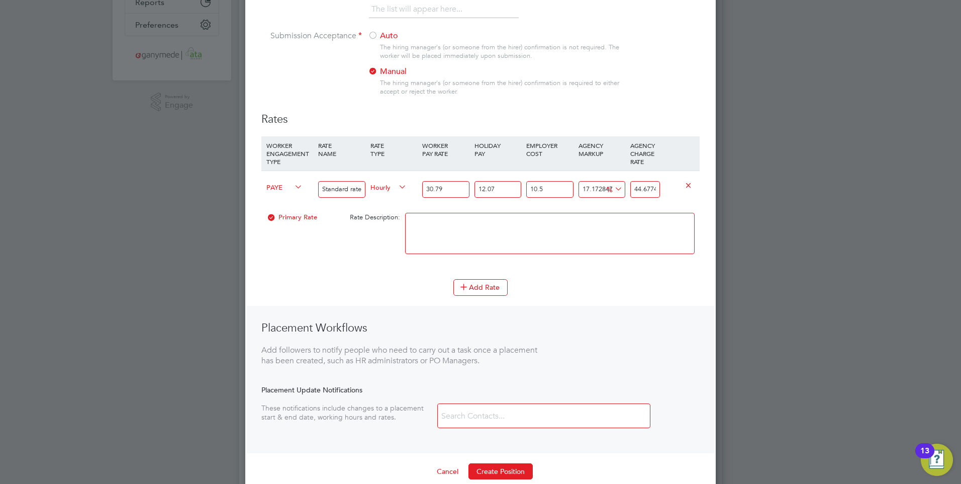
click at [468, 233] on textarea at bounding box center [550, 233] width 290 height 41
click at [590, 229] on textarea at bounding box center [550, 233] width 290 height 41
drag, startPoint x: 657, startPoint y: 187, endPoint x: 618, endPoint y: 190, distance: 38.3
click at [618, 190] on div "PAYE Standard rate (every hour worked) Hourly 30.79 12.07 n/a 10.5 n/a 17.17284…" at bounding box center [480, 188] width 438 height 37
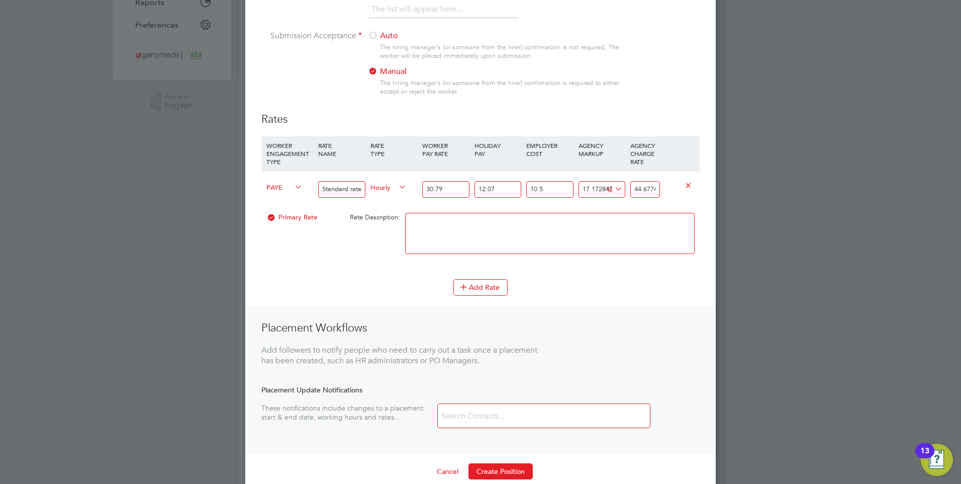
type input "11666785250.082008"
type input "4448489261"
drag, startPoint x: 658, startPoint y: 190, endPoint x: 621, endPoint y: 191, distance: 36.7
click at [621, 191] on div "PAYE Standard rate (every hour worked) Hourly 30.79 12.07 n/a 10.5 n/a 11666785…" at bounding box center [480, 188] width 438 height 37
type input "24188.26794623333"
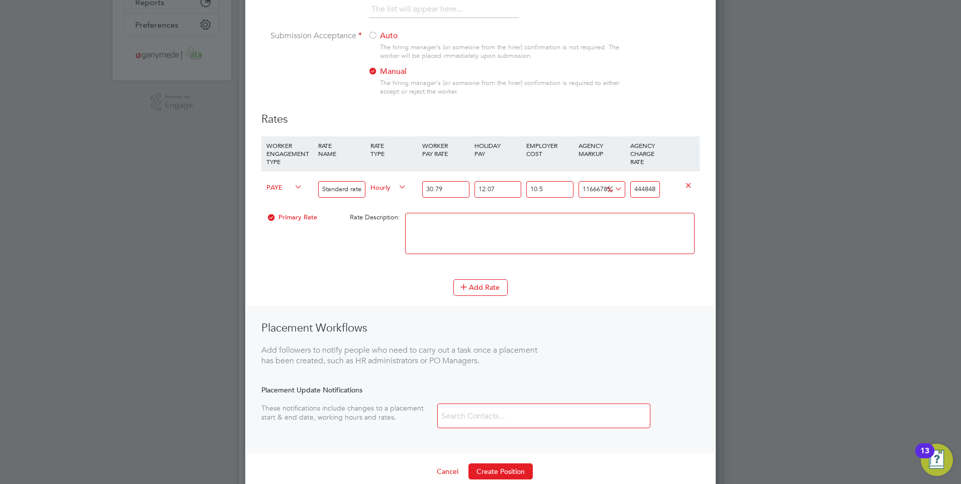
type input "9261"
drag, startPoint x: 657, startPoint y: 189, endPoint x: 631, endPoint y: 189, distance: 25.6
click at [631, 189] on input "9261" at bounding box center [645, 189] width 30 height 17
type input "9261.000000000002"
drag, startPoint x: 450, startPoint y: 188, endPoint x: 420, endPoint y: 188, distance: 30.7
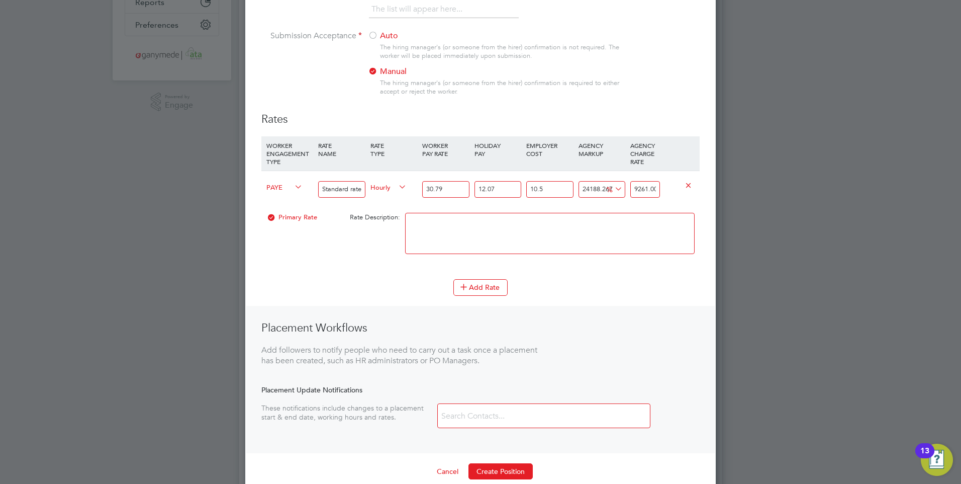
click at [420, 188] on div "30.79" at bounding box center [446, 189] width 52 height 37
type input "2"
type input "601.5589477102956"
type input "27"
type input "8121.045794088991"
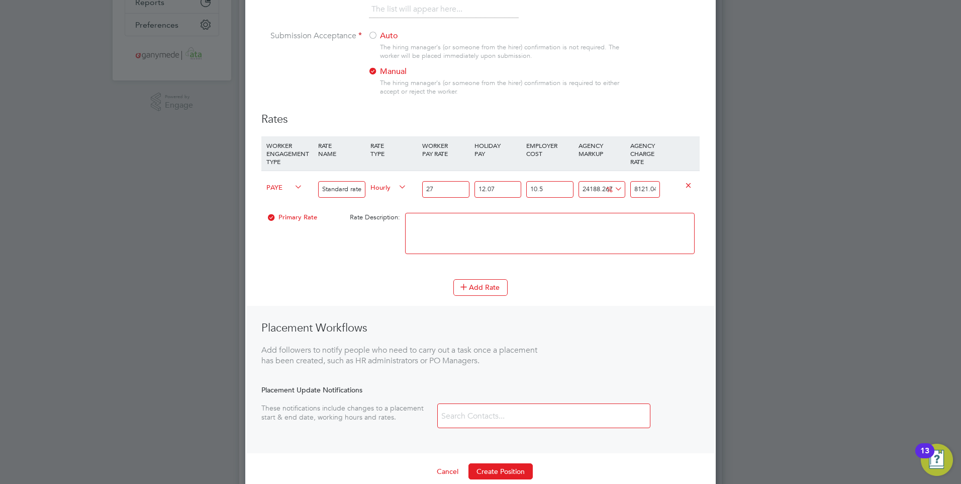
type input "27.4"
type input "8241.35758363105"
type input "27.47"
type input "8262.41214680091"
type input "27.47"
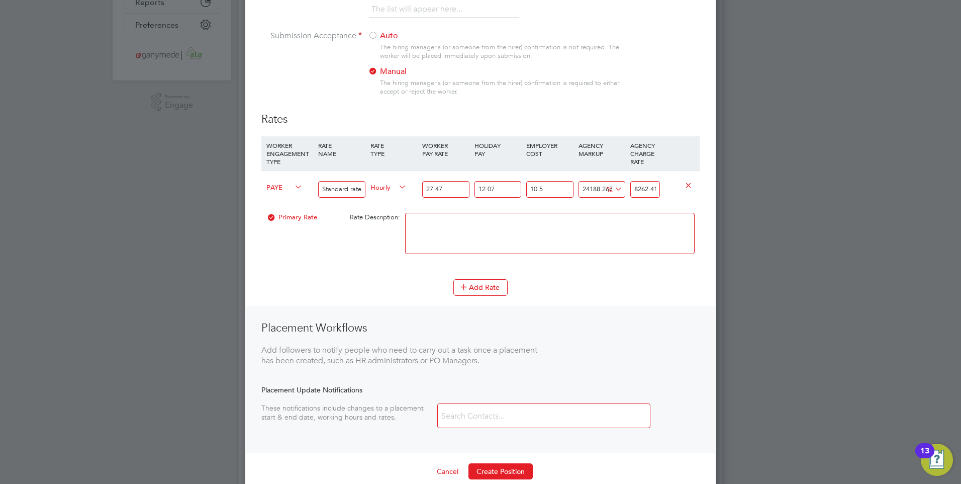
drag, startPoint x: 653, startPoint y: 187, endPoint x: 592, endPoint y: 194, distance: 60.7
click at [592, 194] on div "PAYE Standard rate (every hour worked) Hourly 27.47 12.07 n/a 10.5 n/a 24188.26…" at bounding box center [480, 188] width 438 height 37
type input "121155078535.97464"
type input "41214680091"
drag, startPoint x: 656, startPoint y: 188, endPoint x: 607, endPoint y: 193, distance: 48.5
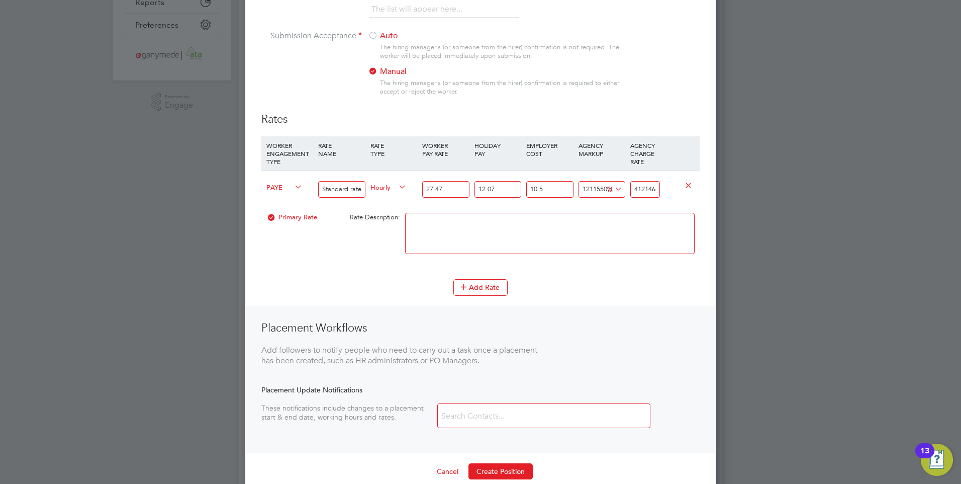
click at [607, 193] on div "PAYE Standard rate (every hour worked) Hourly 27.47 12.07 n/a 10.5 n/a 12115507…" at bounding box center [480, 188] width 438 height 37
type input "235336.2907005257"
type input "80091"
drag, startPoint x: 656, startPoint y: 188, endPoint x: 626, endPoint y: 190, distance: 30.3
click at [626, 190] on div "PAYE Standard rate (every hour worked) Hourly 27.47 12.07 n/a 10.5 n/a 235336.2…" at bounding box center [480, 188] width 438 height 37
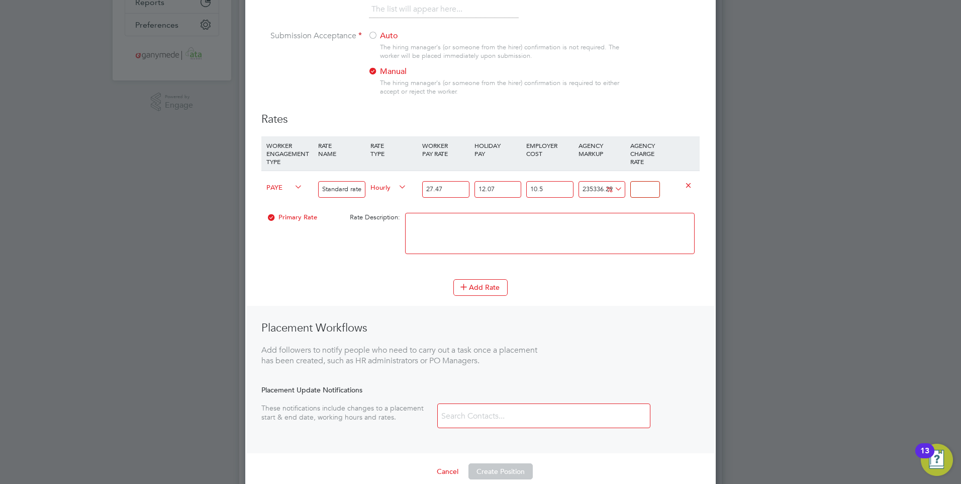
type input "-91.18117051726689"
type input "3"
type input "14.644783275530358"
type input "39"
type input "16.99647113759252"
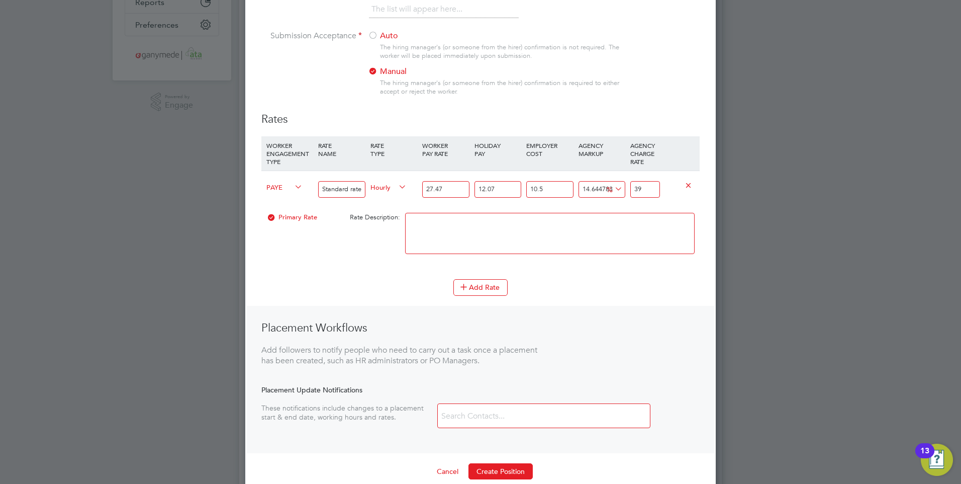
type input "39.8"
type input "17.17284772724718"
type input "39.86"
click at [630, 225] on textarea at bounding box center [550, 233] width 290 height 41
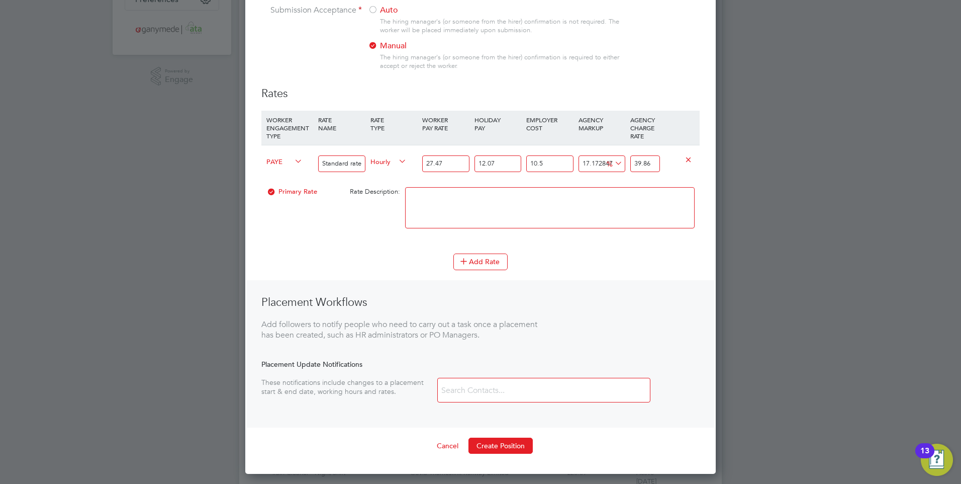
scroll to position [251, 0]
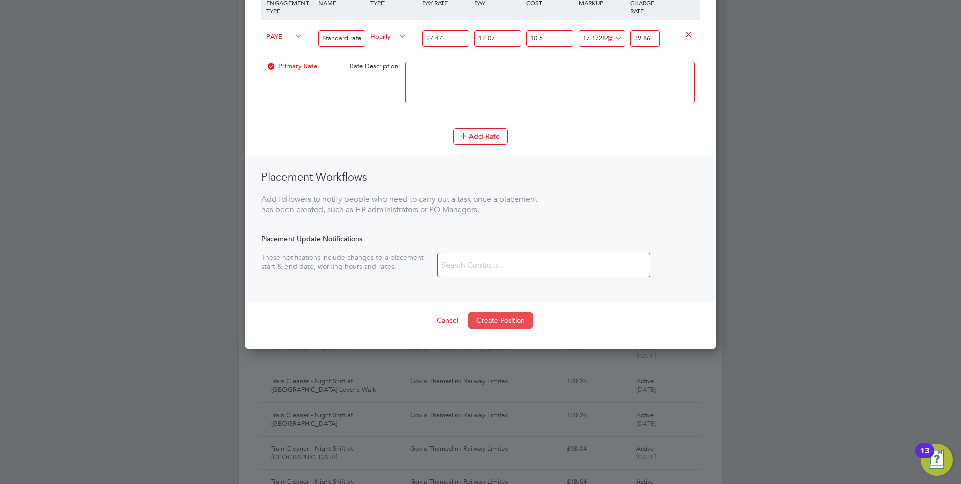
click at [488, 320] on button "Create Position" at bounding box center [501, 320] width 64 height 16
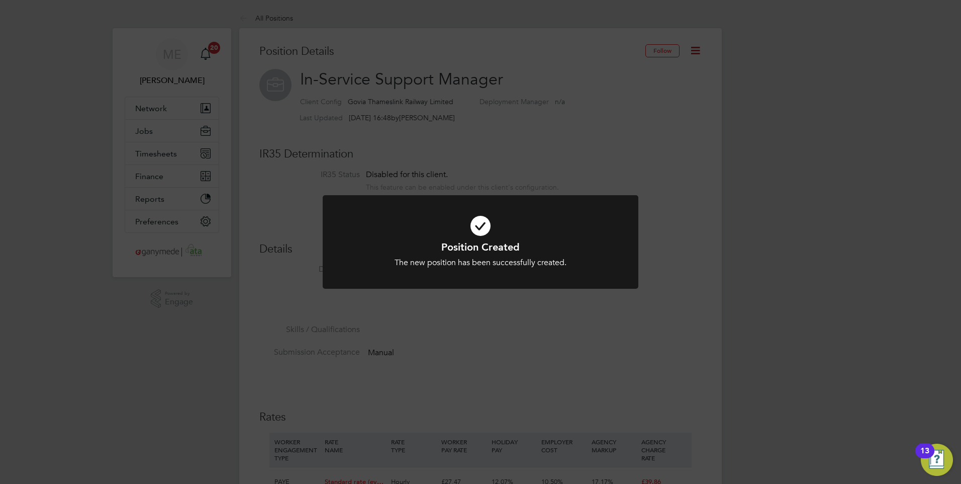
click at [490, 354] on div "Position Created The new position has been successfully created. Cancel Okay" at bounding box center [480, 242] width 961 height 484
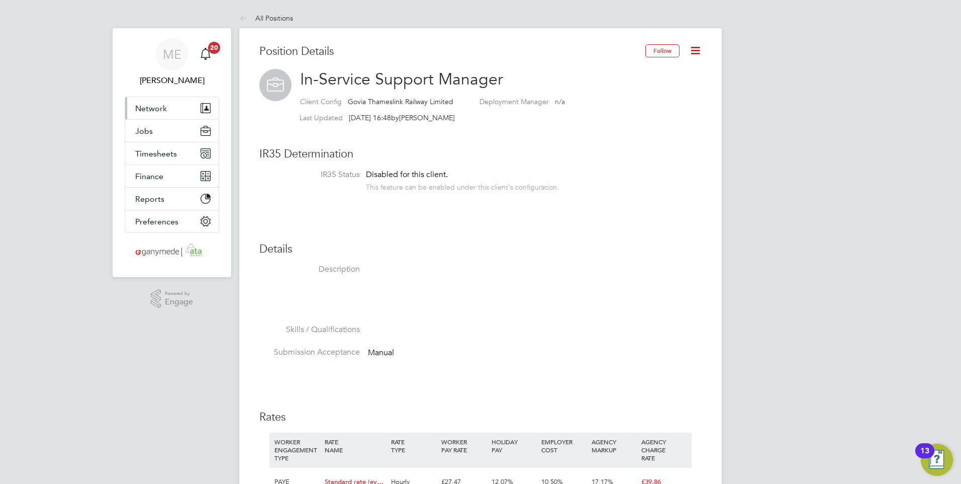
click at [158, 105] on span "Network" at bounding box center [151, 109] width 32 height 10
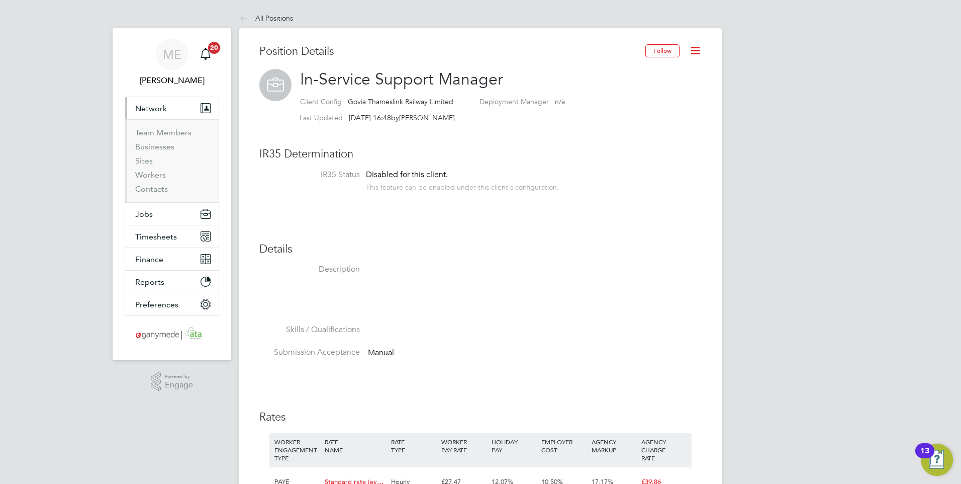
click at [147, 107] on span "Network" at bounding box center [151, 109] width 32 height 10
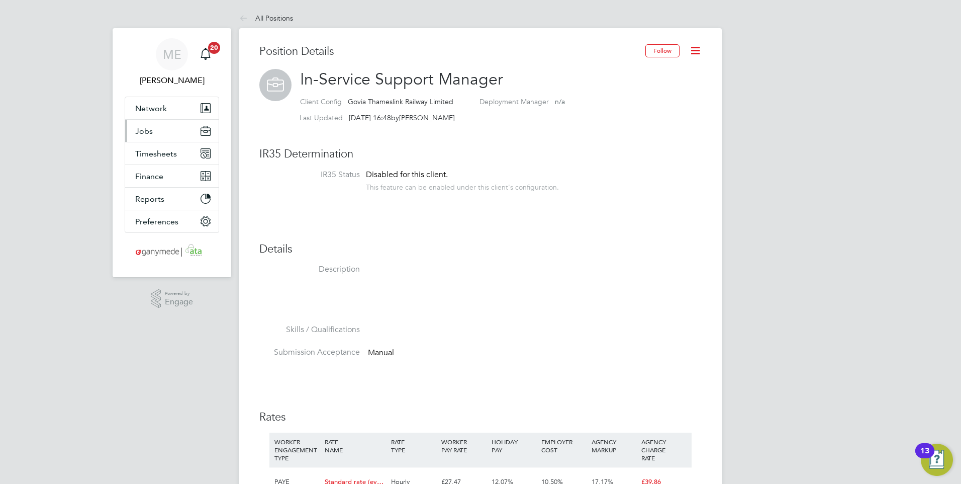
click at [151, 131] on span "Jobs" at bounding box center [144, 131] width 18 height 10
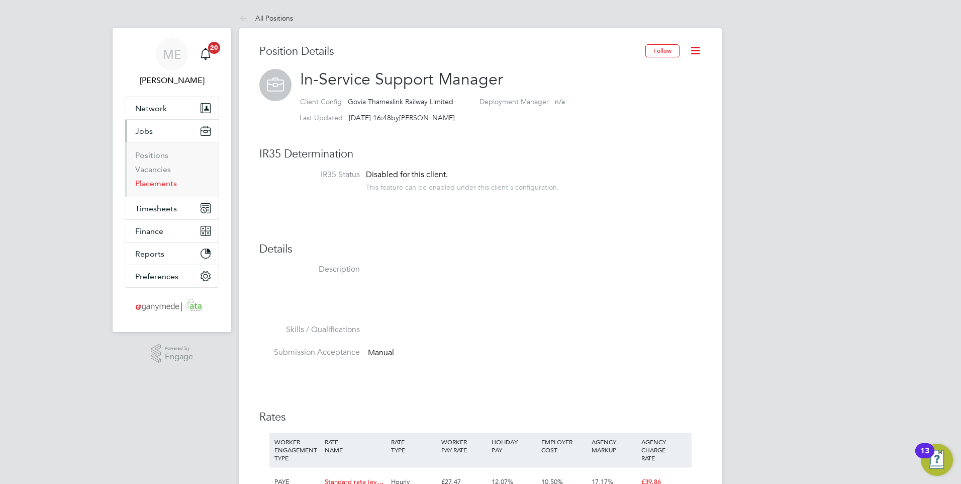
click at [159, 180] on link "Placements" at bounding box center [156, 183] width 42 height 10
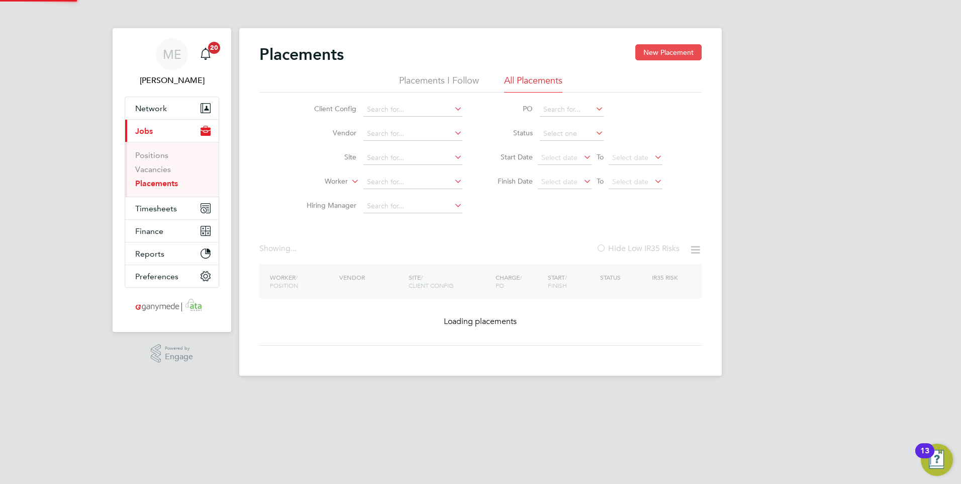
click at [655, 49] on button "New Placement" at bounding box center [668, 52] width 66 height 16
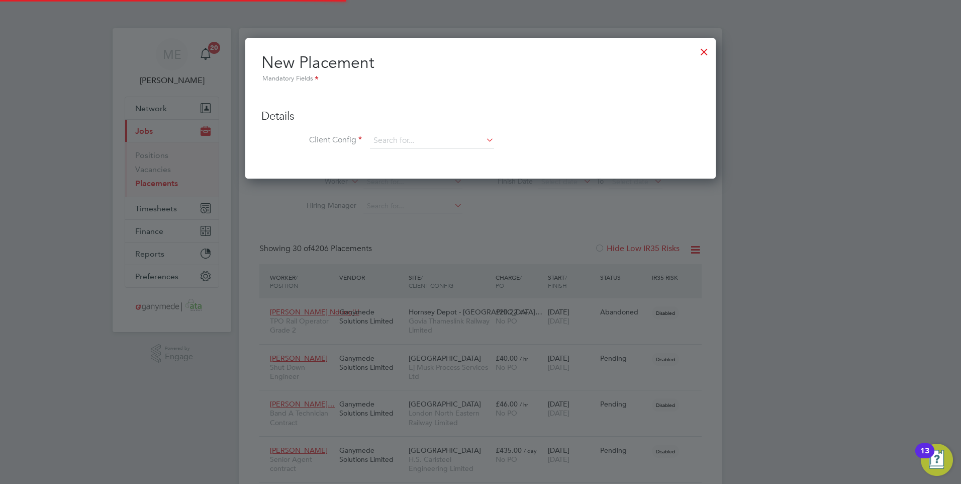
scroll to position [38, 70]
click at [405, 141] on input at bounding box center [432, 140] width 124 height 15
click at [387, 153] on b "Govi" at bounding box center [382, 155] width 16 height 9
type input "Govia Thameslink Railway Limited"
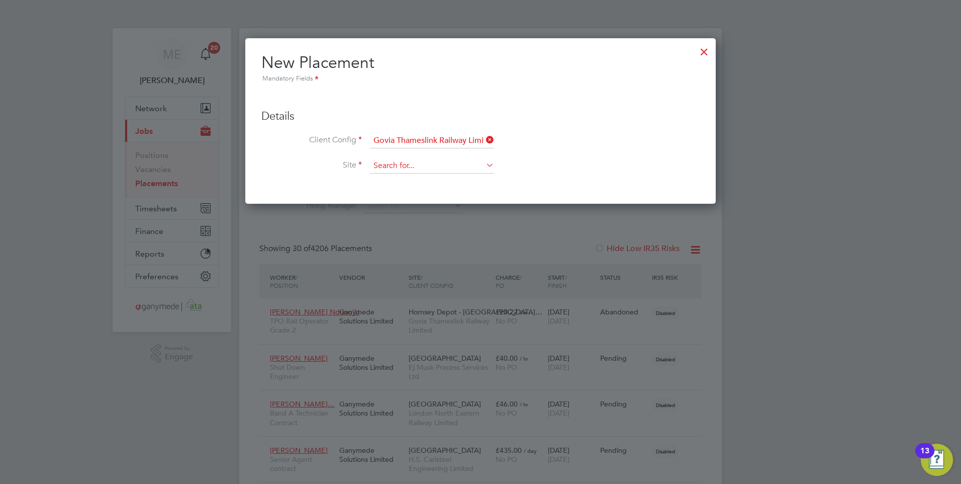
click at [396, 166] on input at bounding box center [432, 165] width 124 height 15
click at [411, 269] on li "Monument Place" at bounding box center [485, 276] width 230 height 14
type input "Monument Place"
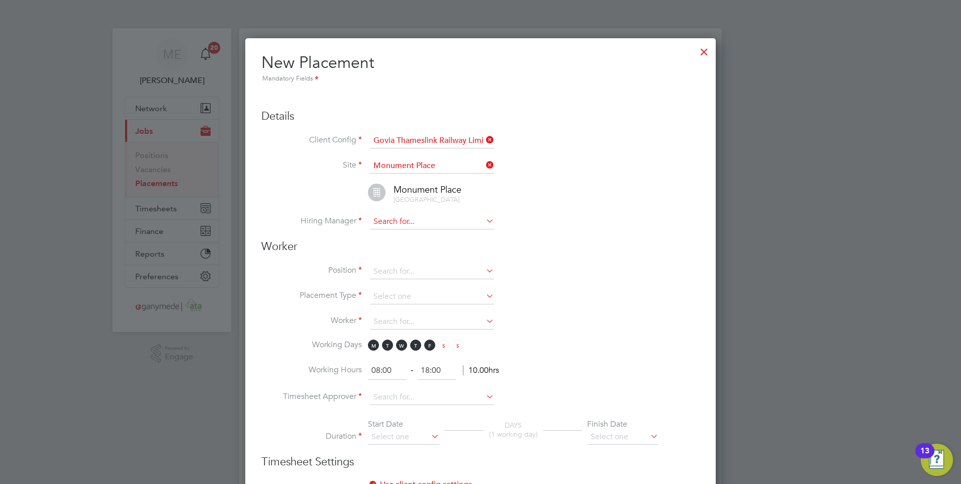
click at [408, 229] on input at bounding box center [432, 221] width 124 height 15
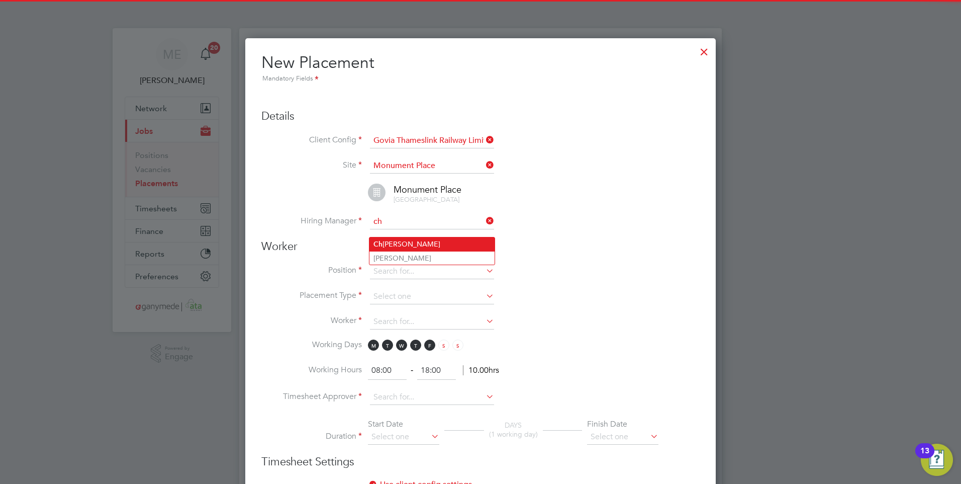
click at [404, 240] on li "Ch ristine Smith" at bounding box center [432, 244] width 125 height 14
type input "Christine Smith"
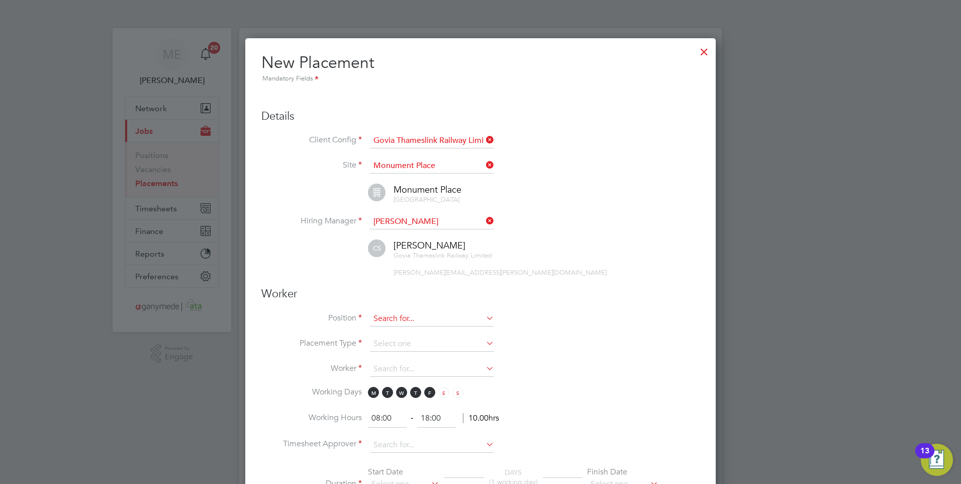
click at [388, 320] on input at bounding box center [432, 318] width 124 height 15
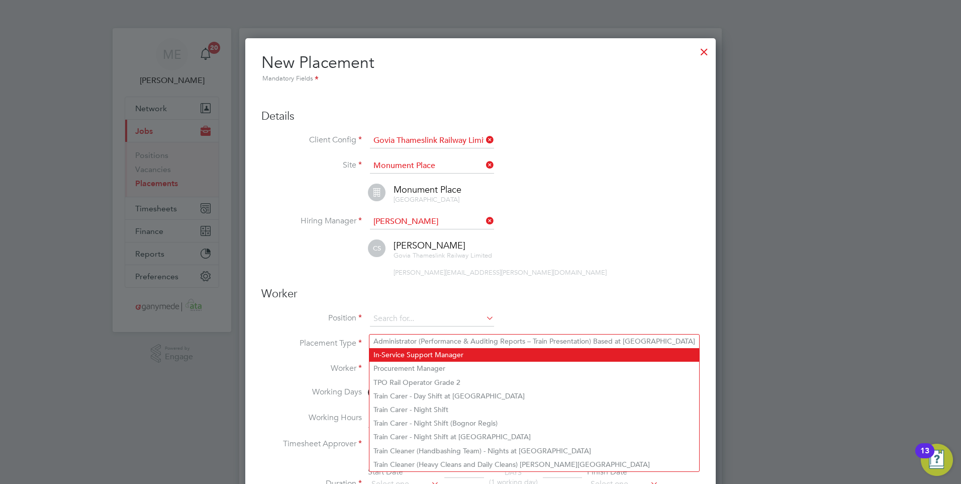
click at [419, 353] on li "In-Service Support Manager" at bounding box center [535, 355] width 330 height 14
type input "In-Service Support Manager"
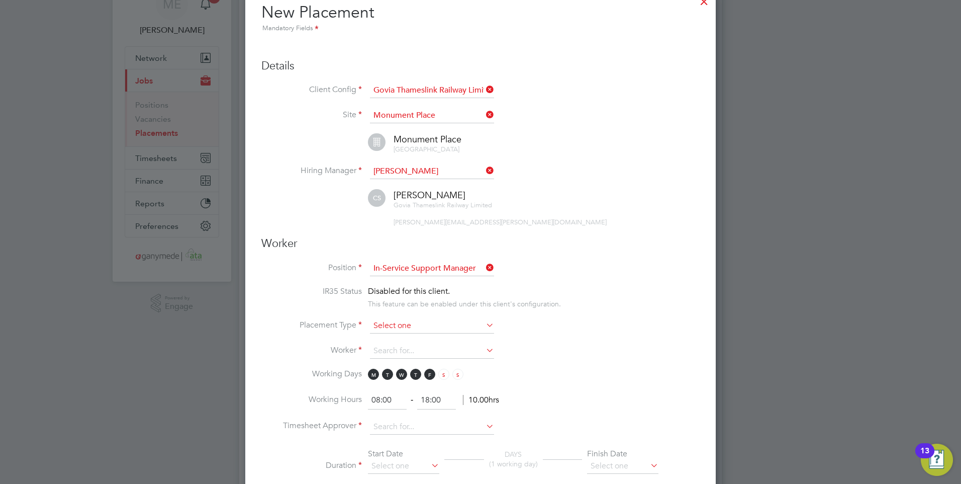
click at [392, 328] on input at bounding box center [432, 325] width 124 height 15
click at [396, 346] on li "Temporary" at bounding box center [432, 347] width 125 height 13
type input "Temporary"
click at [391, 358] on input at bounding box center [432, 350] width 124 height 15
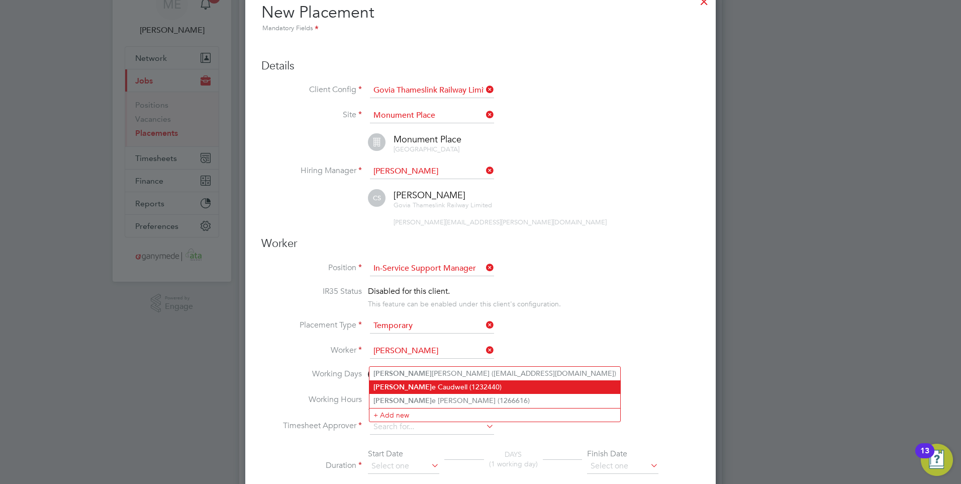
click at [427, 384] on li "Carol e Caudwell (1232440)" at bounding box center [495, 387] width 251 height 14
type input "Carole Caudwell (1232440)"
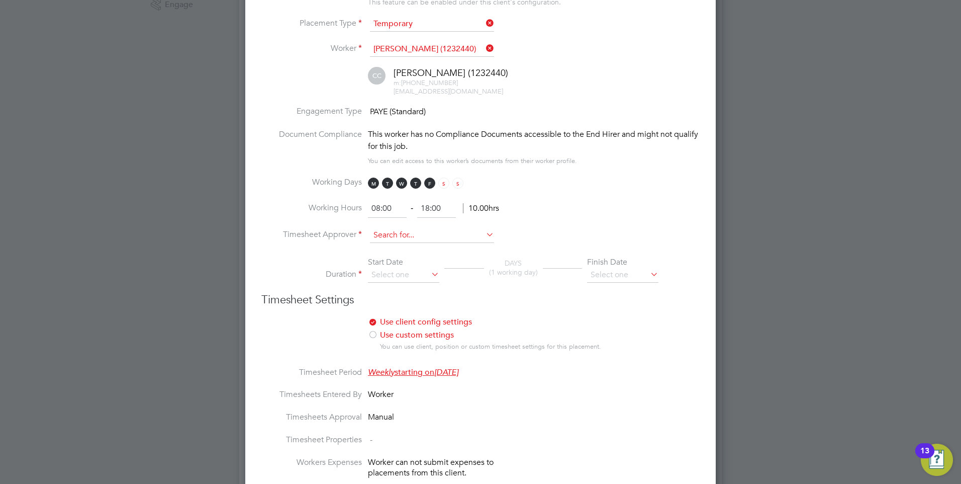
click at [380, 242] on input at bounding box center [432, 235] width 124 height 15
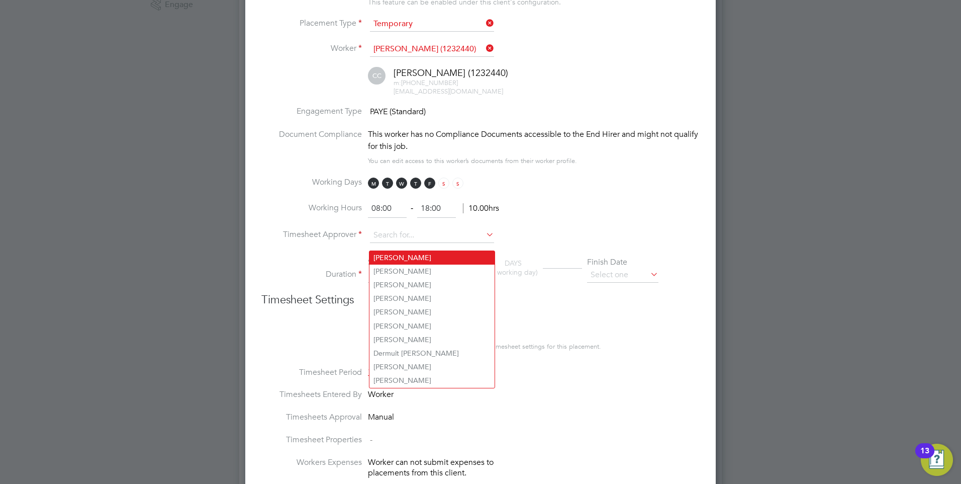
click at [404, 253] on li "Christine Smith" at bounding box center [432, 258] width 125 height 14
type input "Christine Smith"
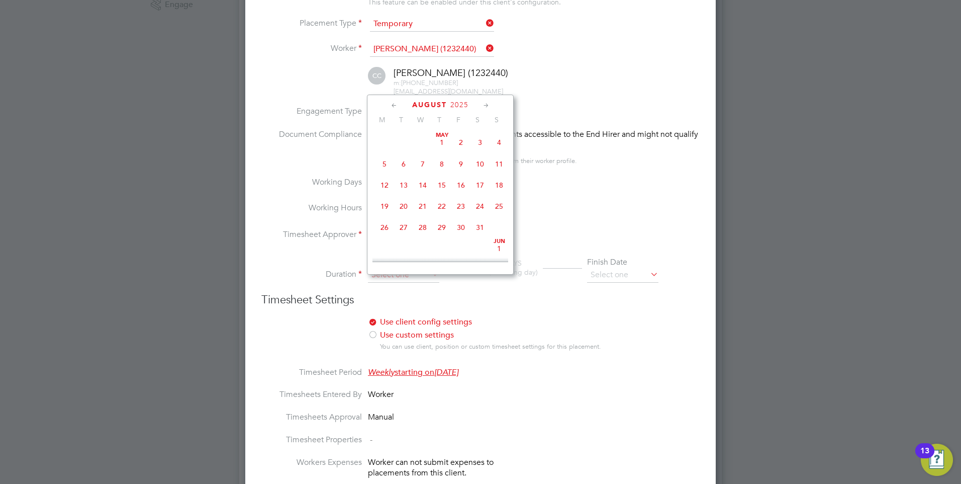
click at [395, 283] on input at bounding box center [403, 274] width 71 height 15
click at [499, 180] on span "31" at bounding box center [499, 174] width 19 height 19
type input "31 Aug 2025"
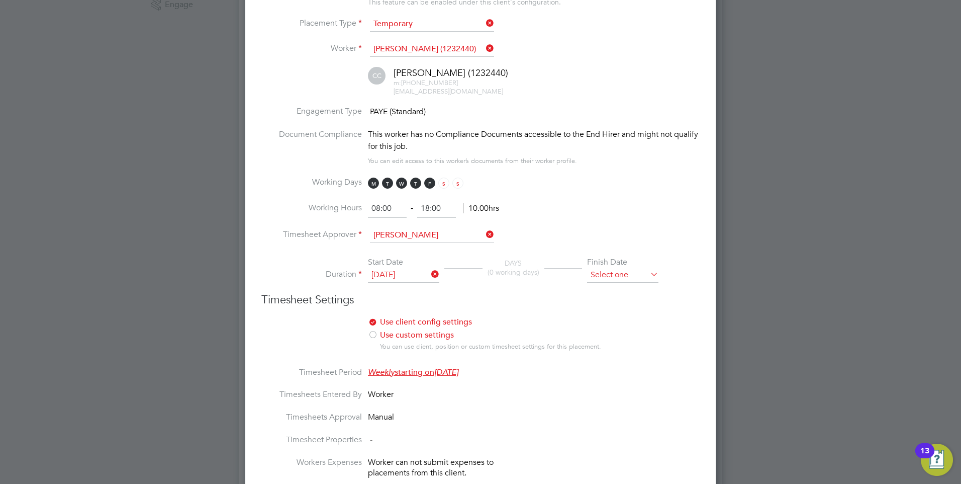
click at [616, 281] on input at bounding box center [622, 274] width 71 height 15
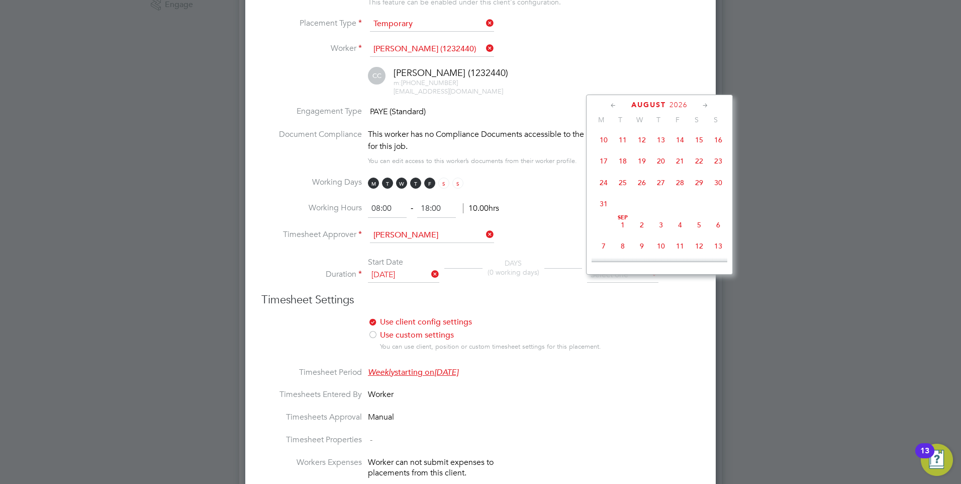
click at [701, 192] on span "29" at bounding box center [699, 182] width 19 height 19
type input "29 Aug 2026"
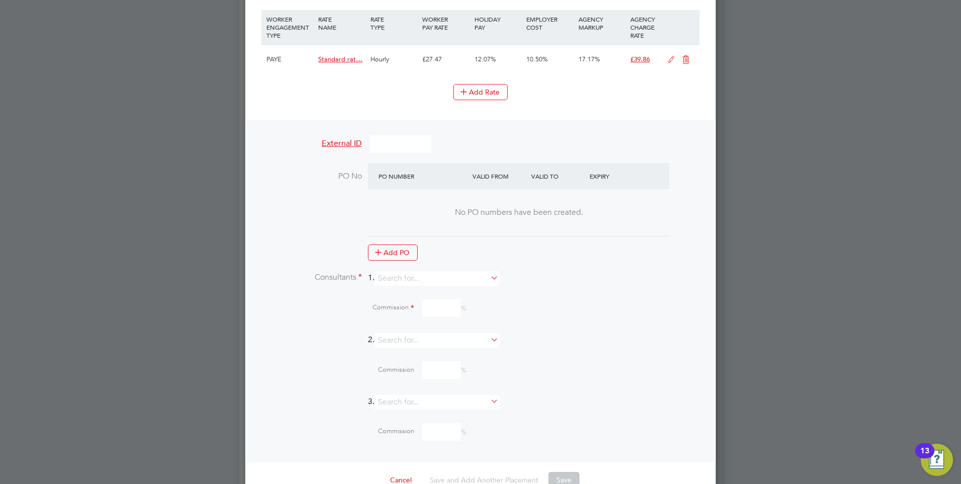
scroll to position [855, 0]
click at [435, 283] on input at bounding box center [437, 277] width 124 height 15
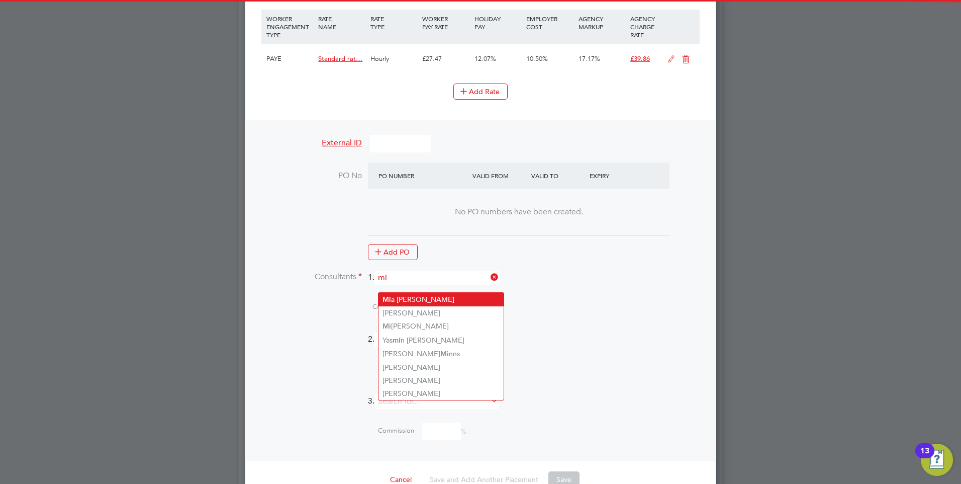
click at [410, 299] on li "Mi a Eckersley" at bounding box center [441, 300] width 125 height 14
type input "[PERSON_NAME]"
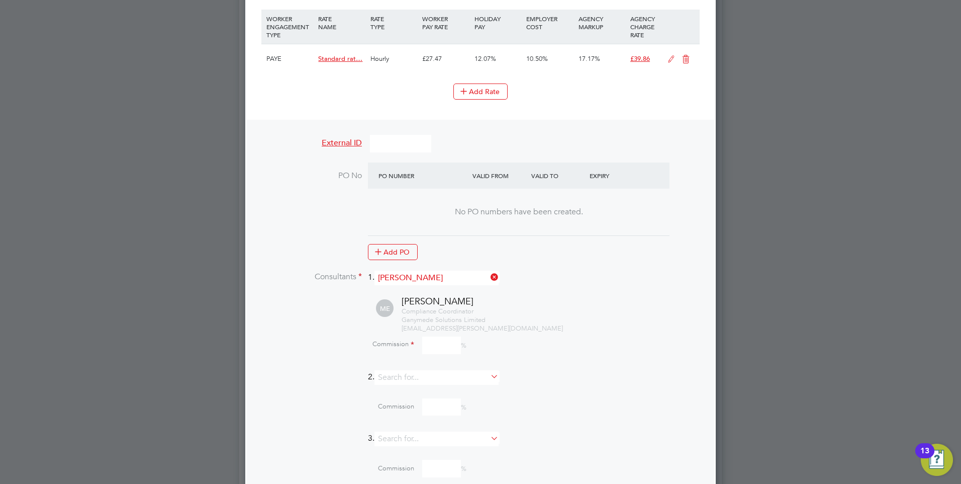
scroll to position [1368, 471]
click at [436, 354] on input at bounding box center [441, 345] width 39 height 18
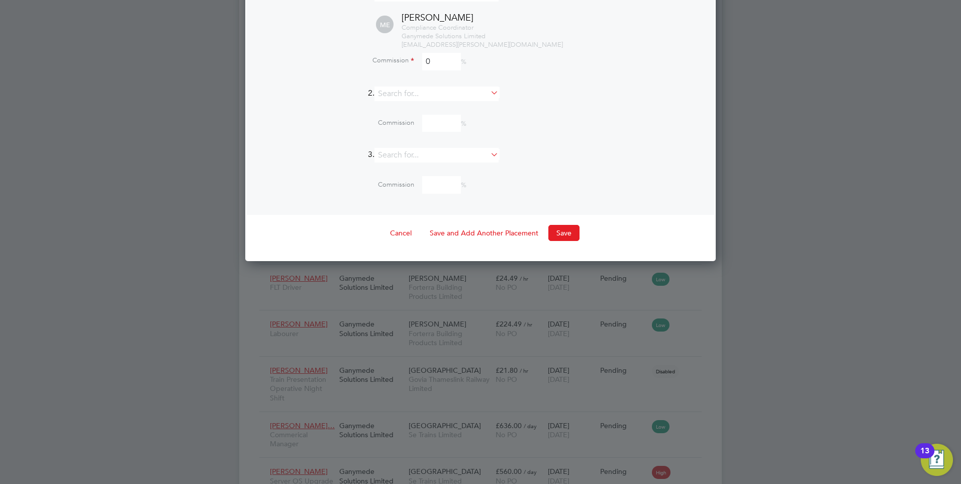
scroll to position [1156, 0]
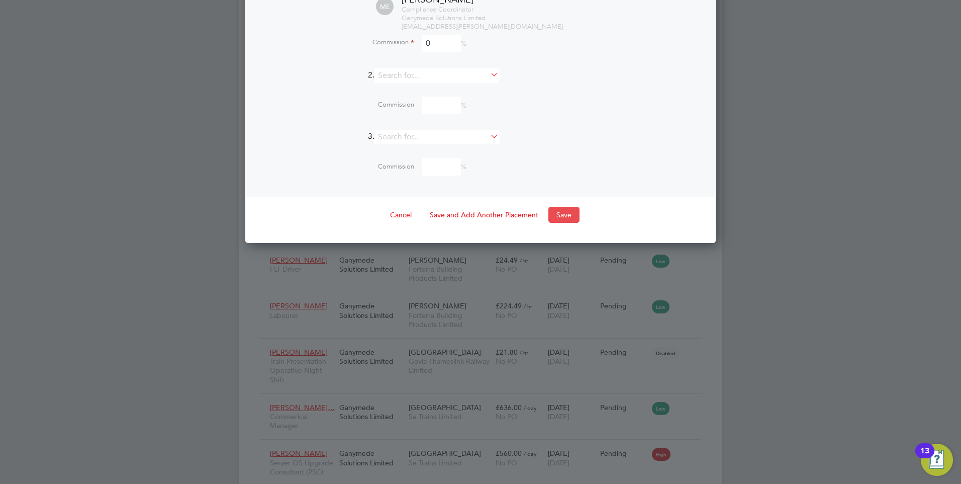
type input "0"
click at [564, 219] on button "Save" at bounding box center [563, 215] width 31 height 16
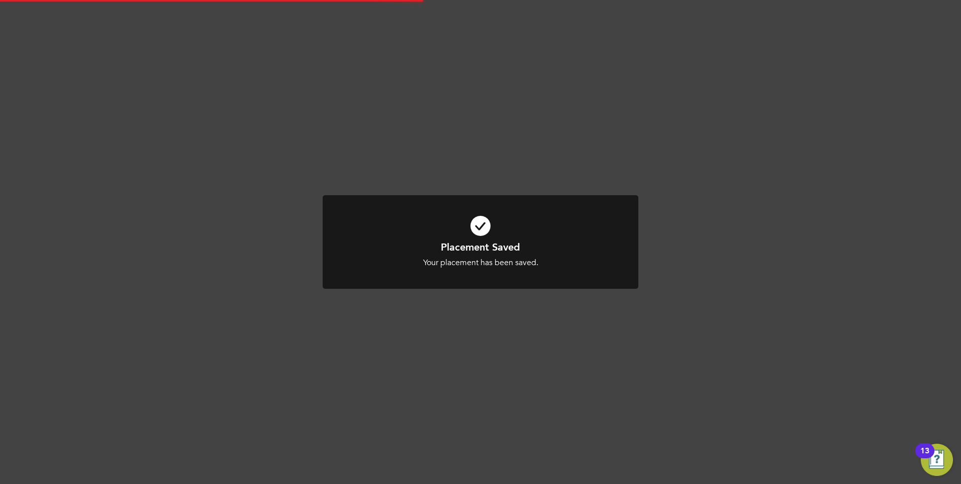
scroll to position [5, 5]
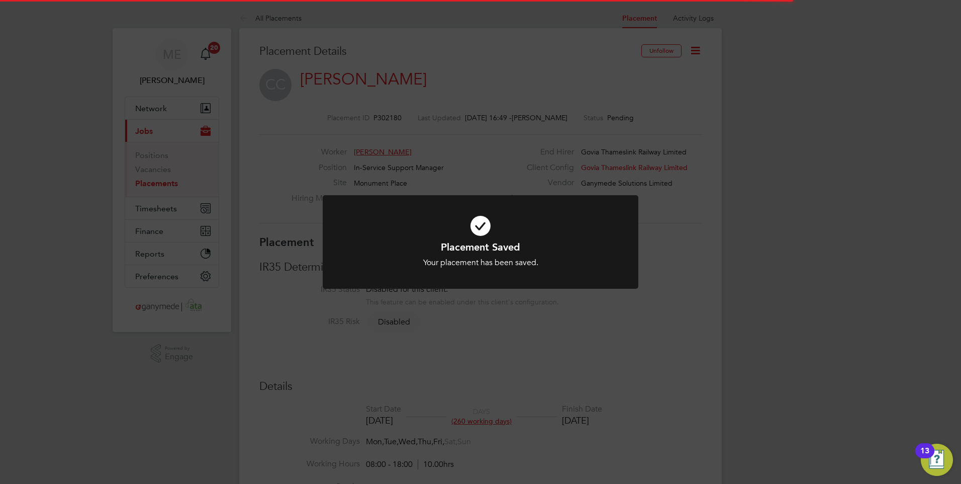
click at [527, 282] on div at bounding box center [481, 242] width 316 height 94
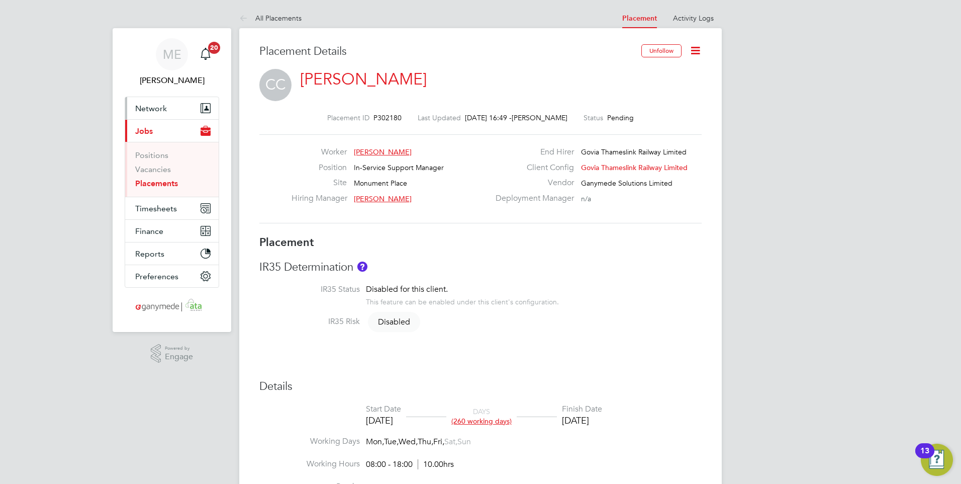
click at [177, 107] on button "Network" at bounding box center [172, 108] width 94 height 22
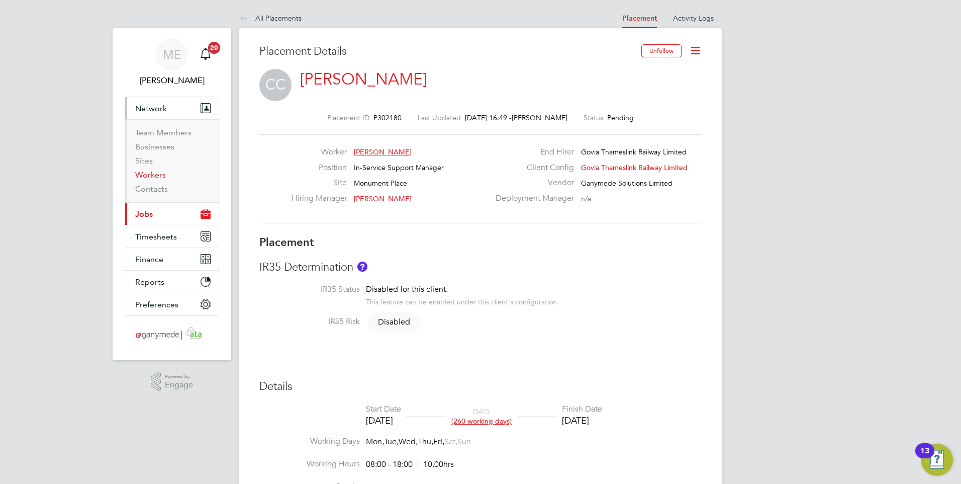
click at [150, 174] on link "Workers" at bounding box center [150, 175] width 31 height 10
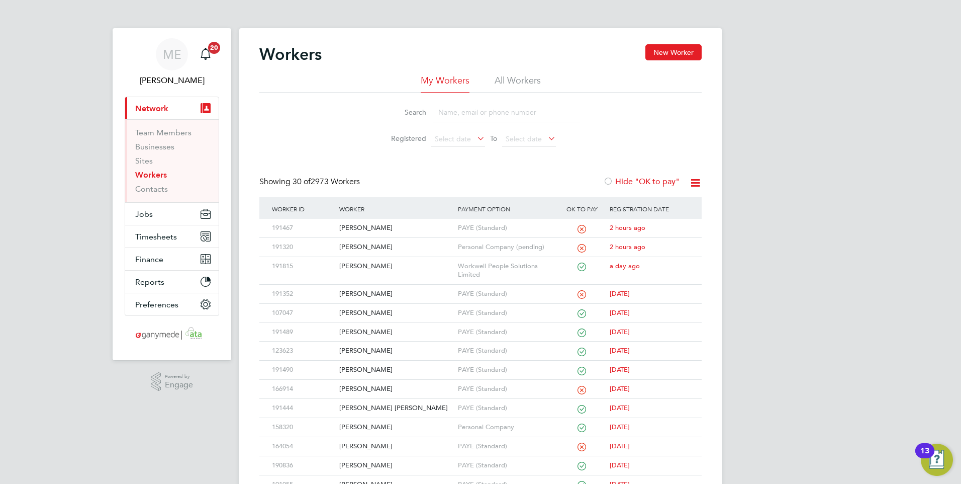
click at [488, 109] on input at bounding box center [506, 113] width 147 height 20
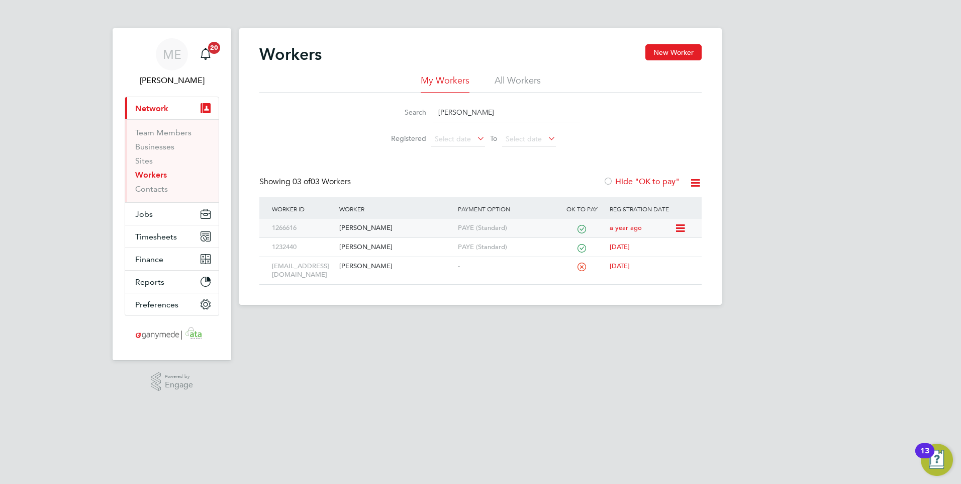
type input "carol"
click at [424, 221] on div "Carole Wilcock" at bounding box center [396, 228] width 118 height 19
click at [431, 247] on div "[PERSON_NAME]" at bounding box center [396, 247] width 118 height 19
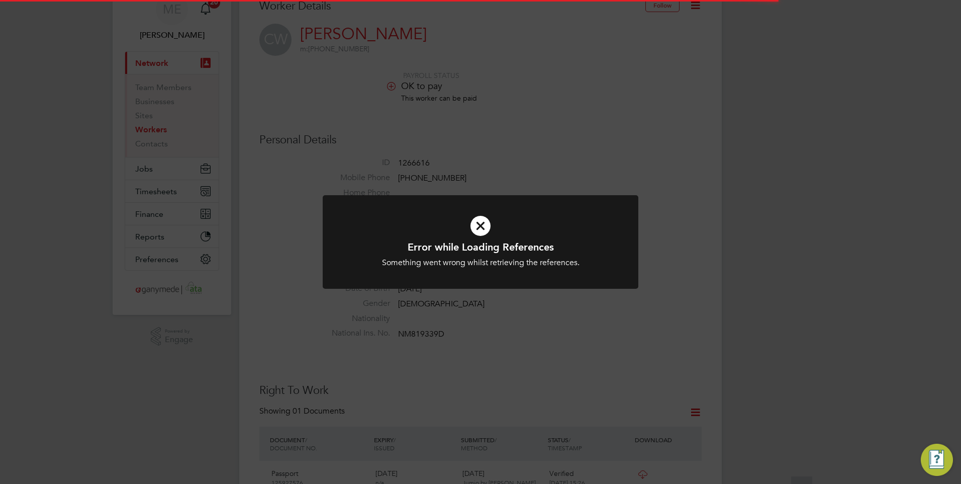
scroll to position [151, 0]
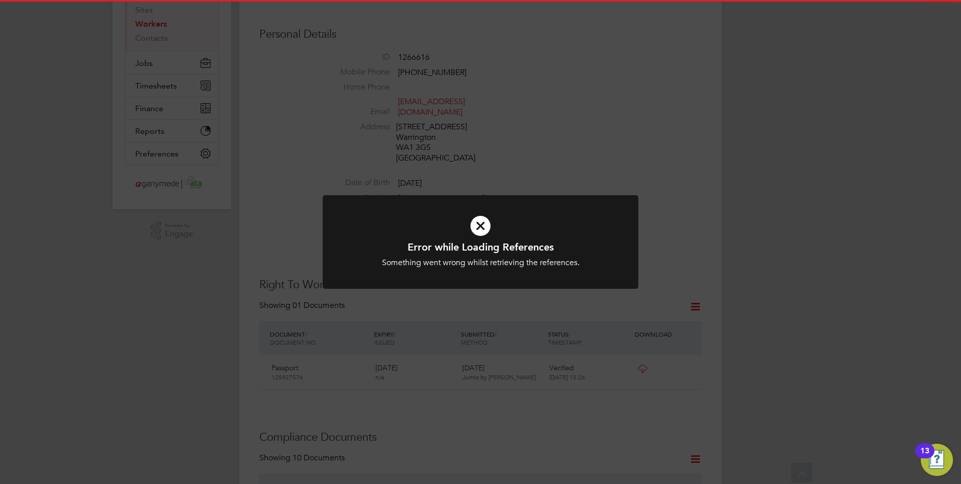
click at [476, 230] on icon at bounding box center [480, 225] width 261 height 39
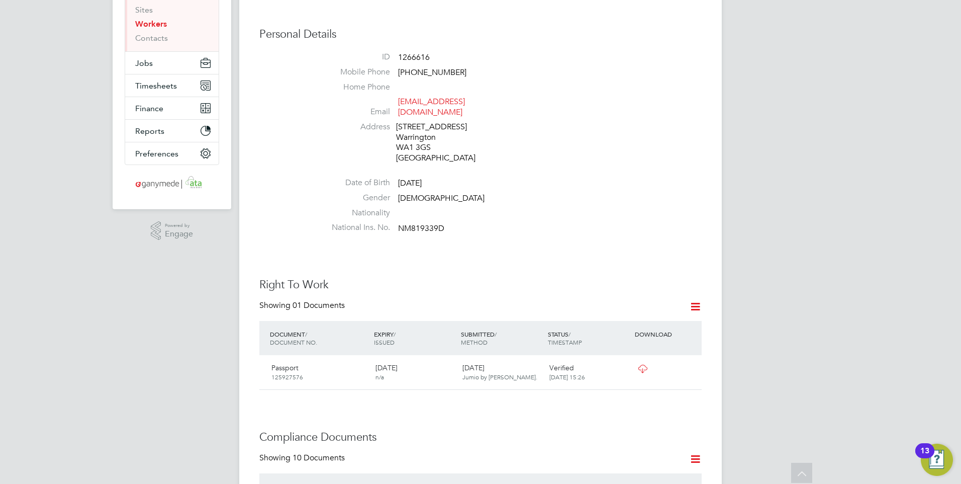
scroll to position [0, 0]
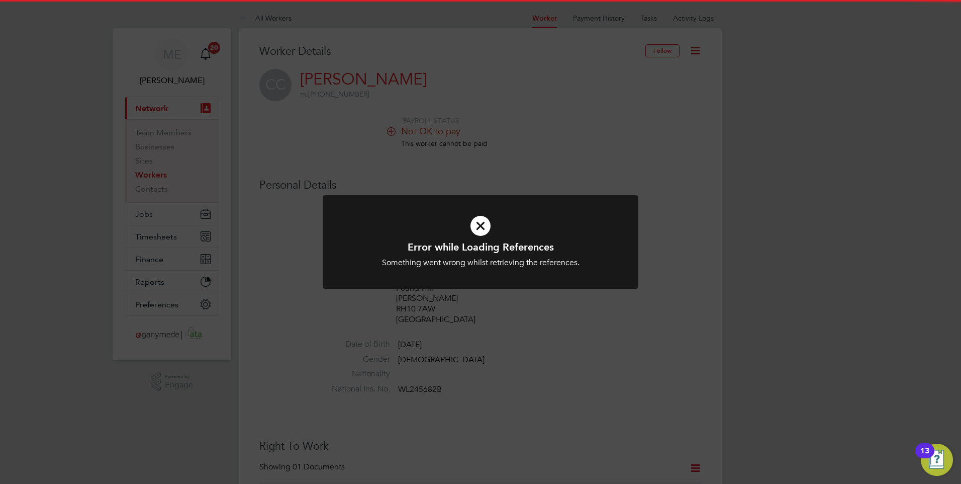
click at [478, 238] on icon at bounding box center [480, 225] width 261 height 39
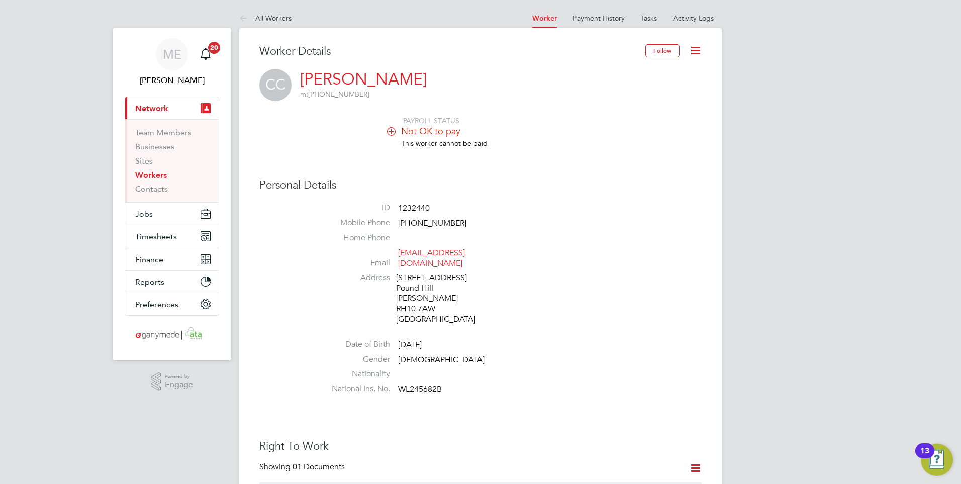
click at [694, 44] on icon at bounding box center [695, 50] width 13 height 13
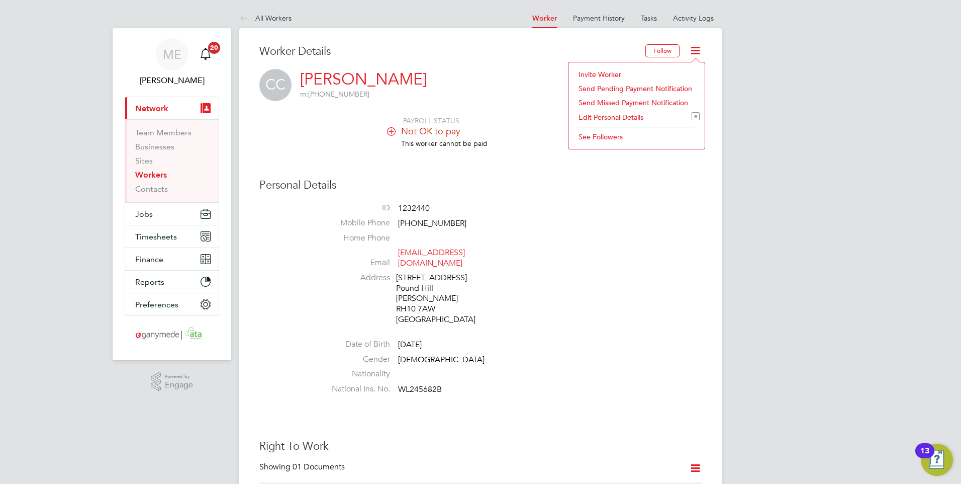
click at [616, 69] on li "Invite Worker" at bounding box center [637, 74] width 126 height 14
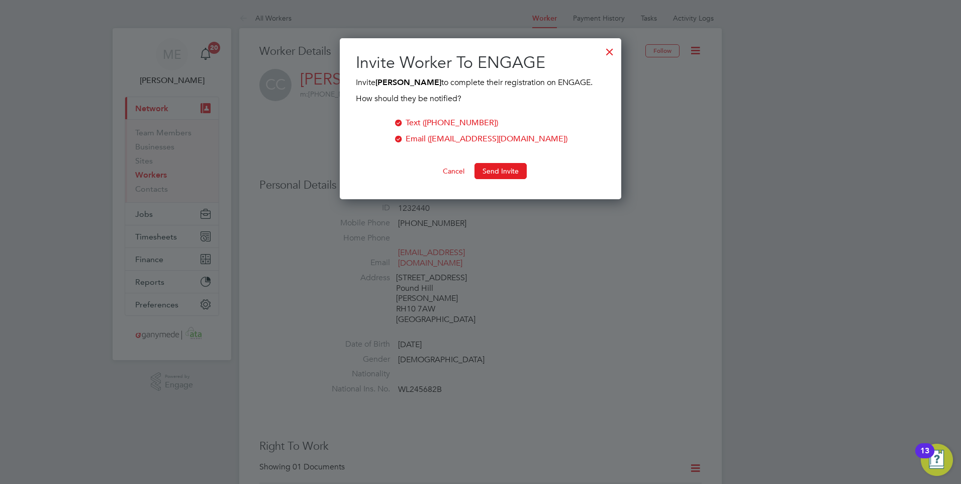
scroll to position [161, 282]
click at [506, 167] on button "Send Invite" at bounding box center [501, 171] width 52 height 16
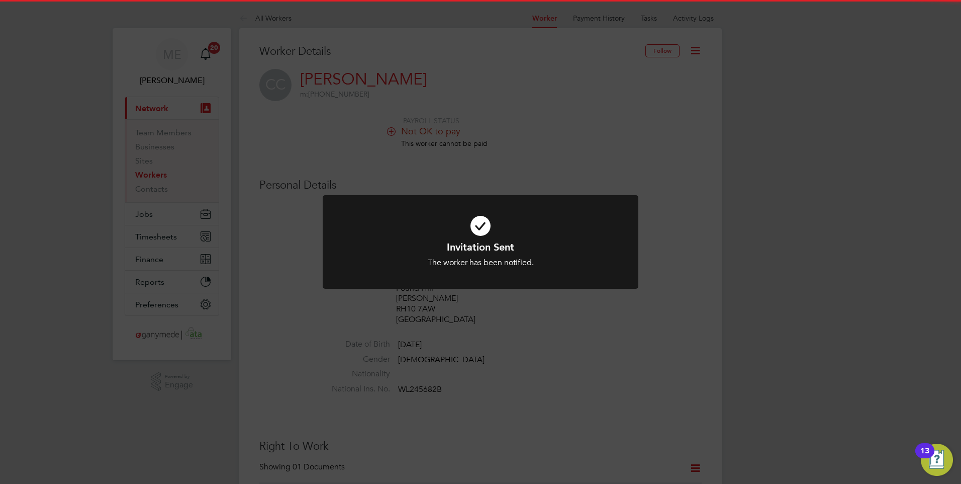
click at [399, 197] on div at bounding box center [481, 242] width 316 height 94
